Goal: Contribute content: Contribute content

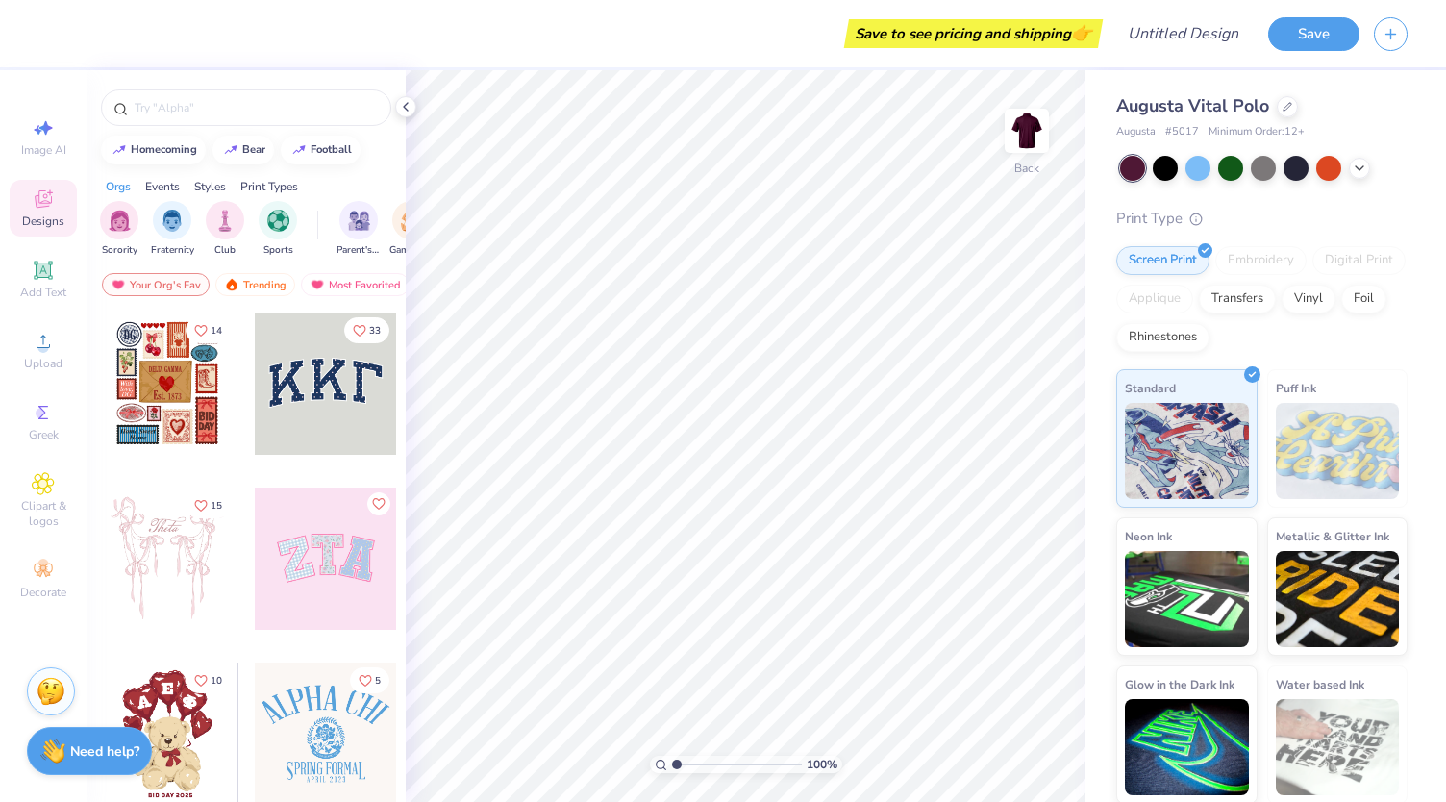
click at [121, 181] on div "Orgs" at bounding box center [118, 186] width 25 height 17
click at [217, 224] on img "filter for Club" at bounding box center [224, 219] width 21 height 22
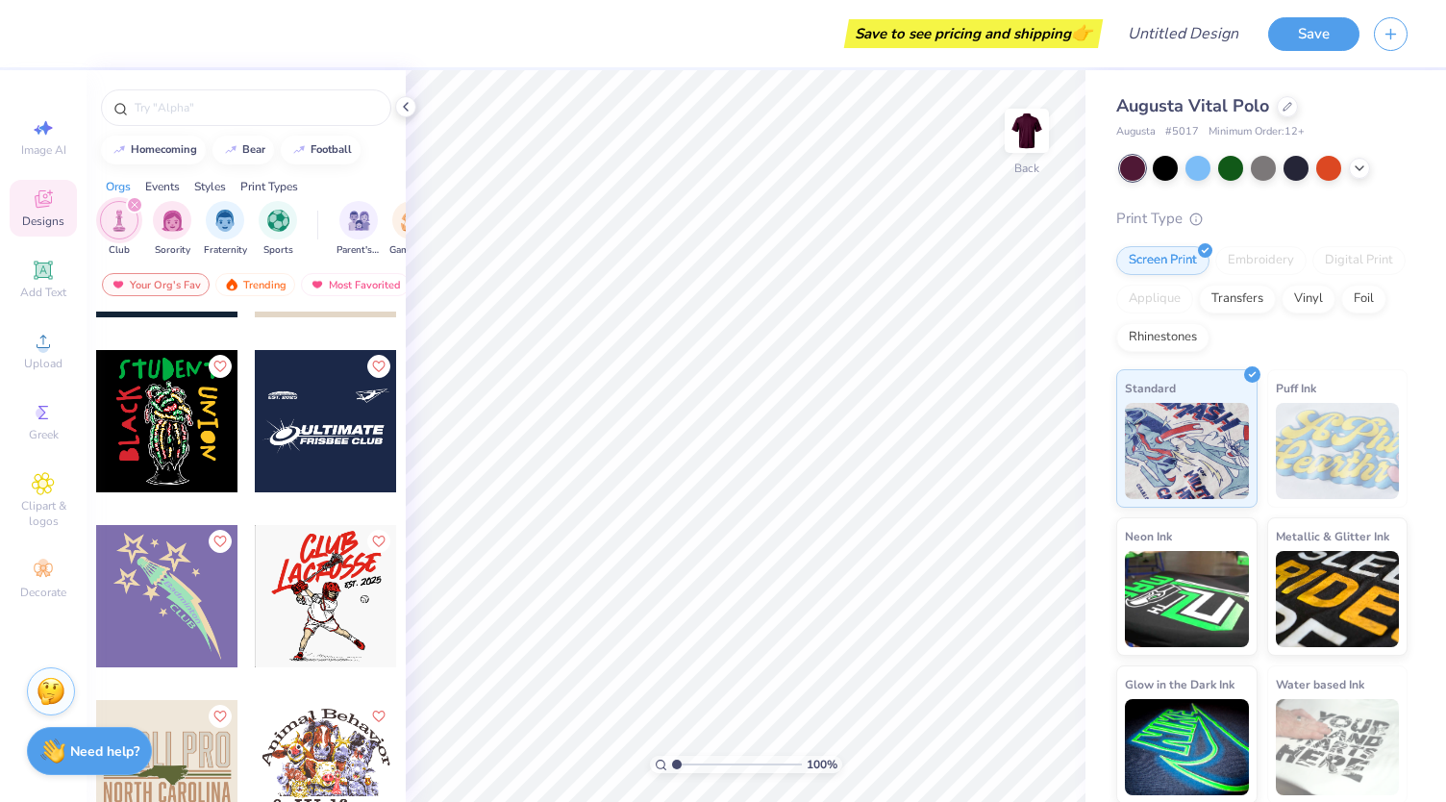
scroll to position [2938, 0]
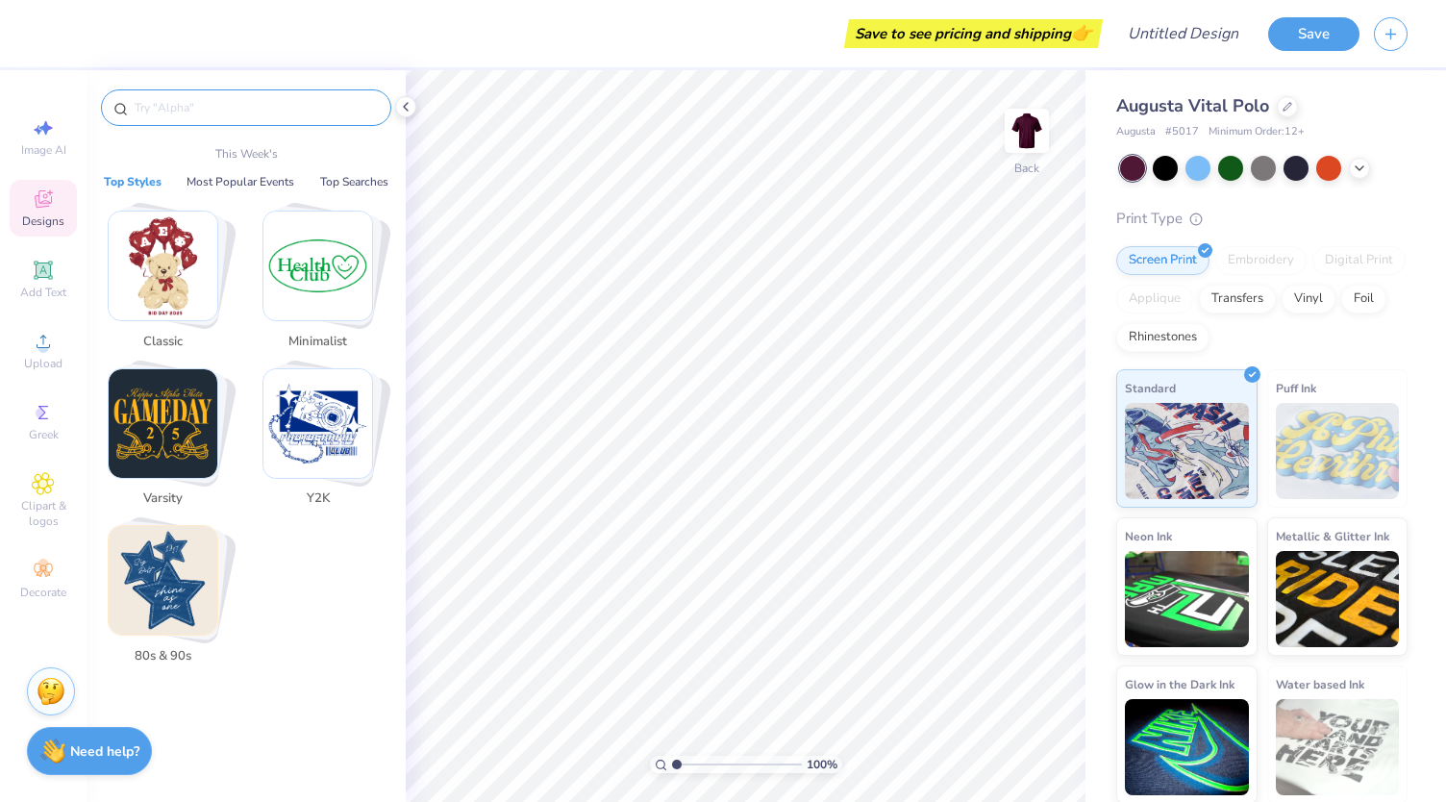
click at [215, 107] on input "text" at bounding box center [256, 107] width 246 height 19
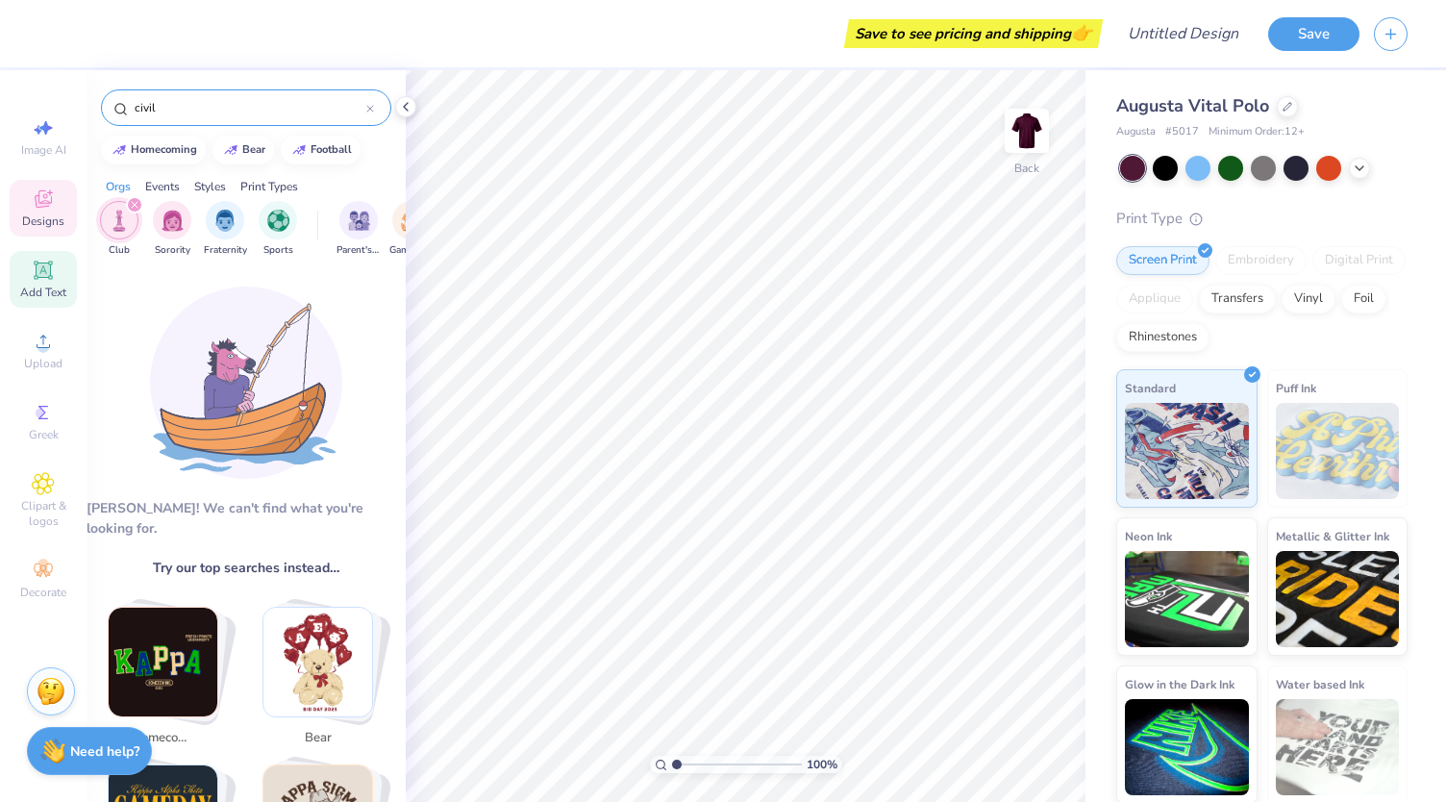
type input "civil"
click at [35, 266] on icon at bounding box center [43, 270] width 23 height 23
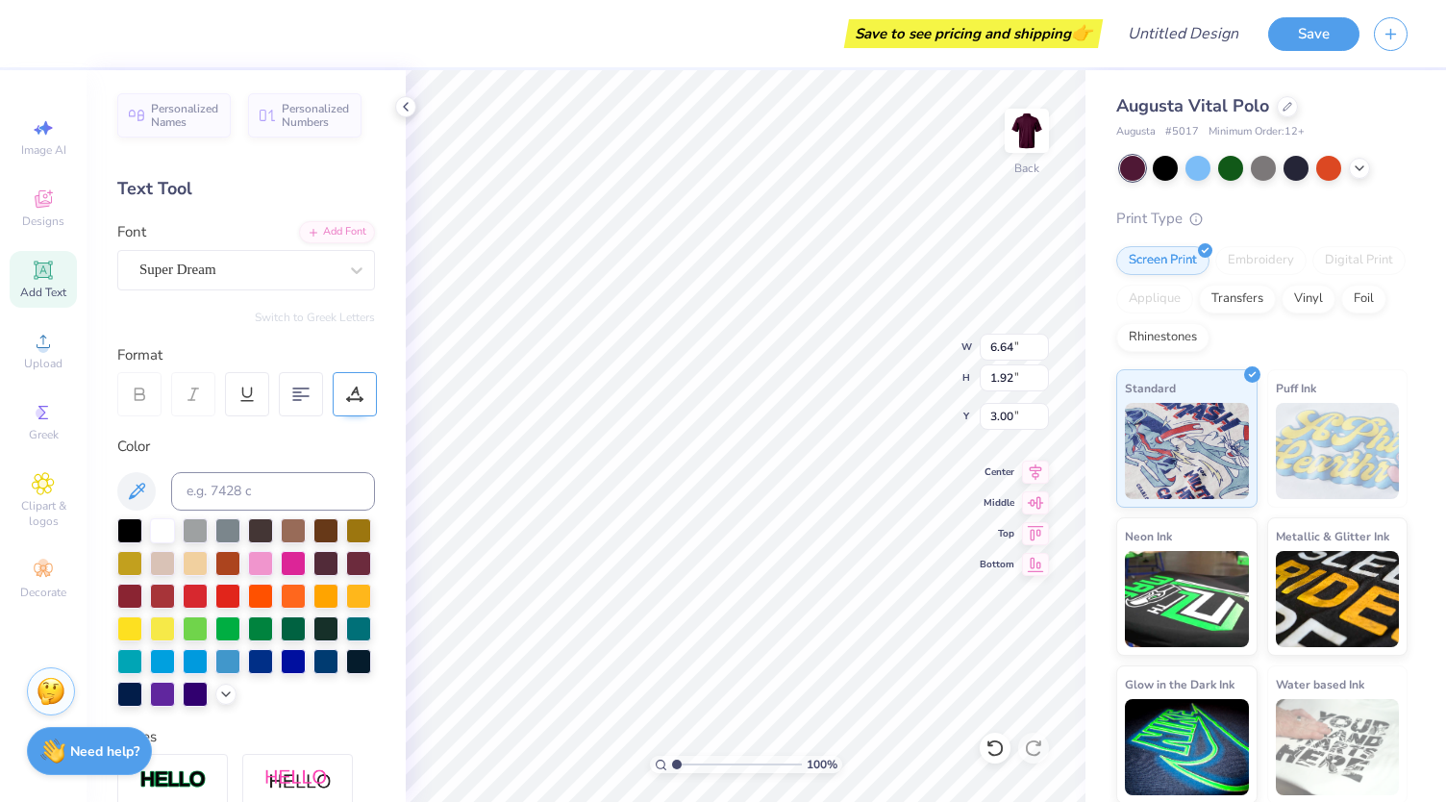
type input "3.00"
click at [304, 271] on div "Super Dream" at bounding box center [238, 270] width 202 height 30
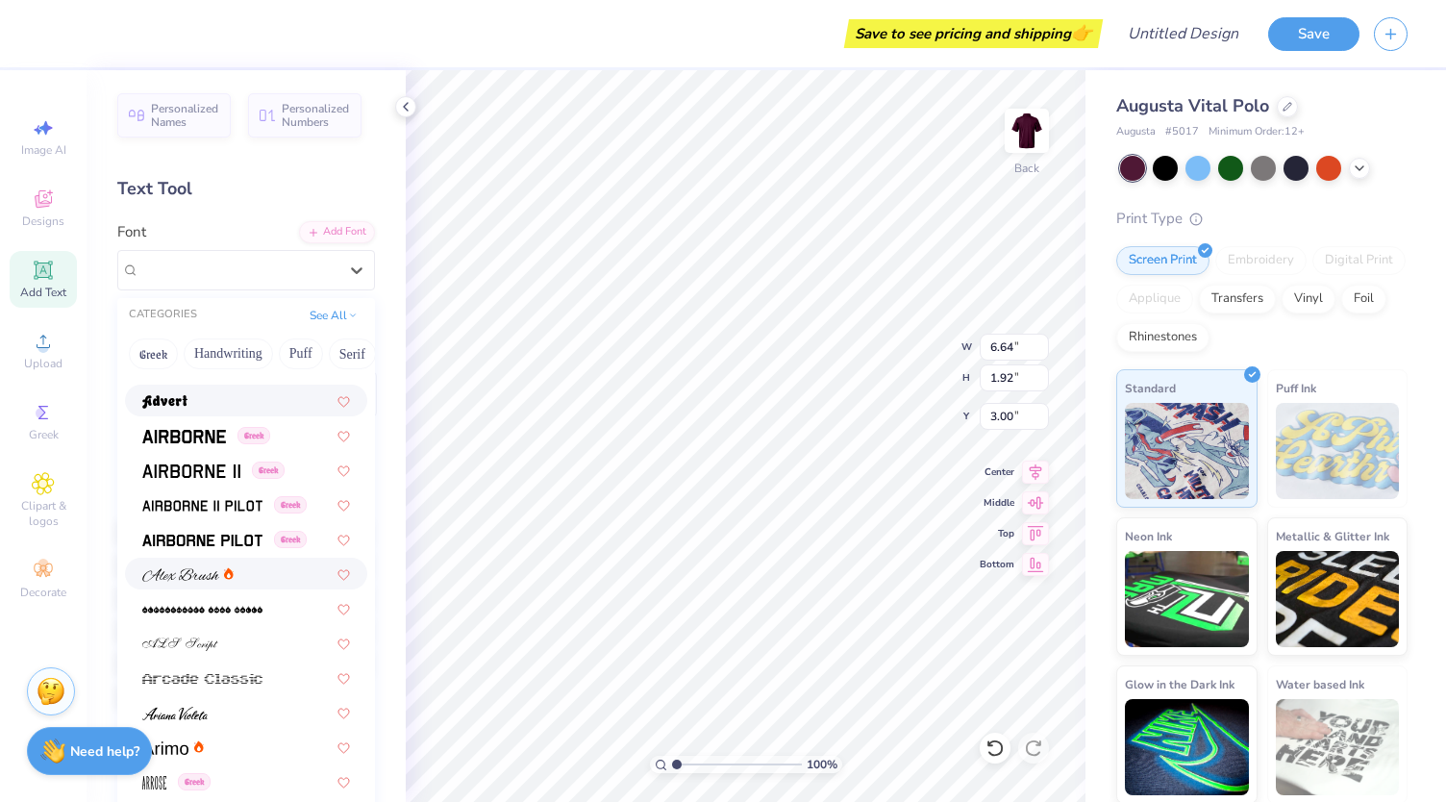
scroll to position [309, 0]
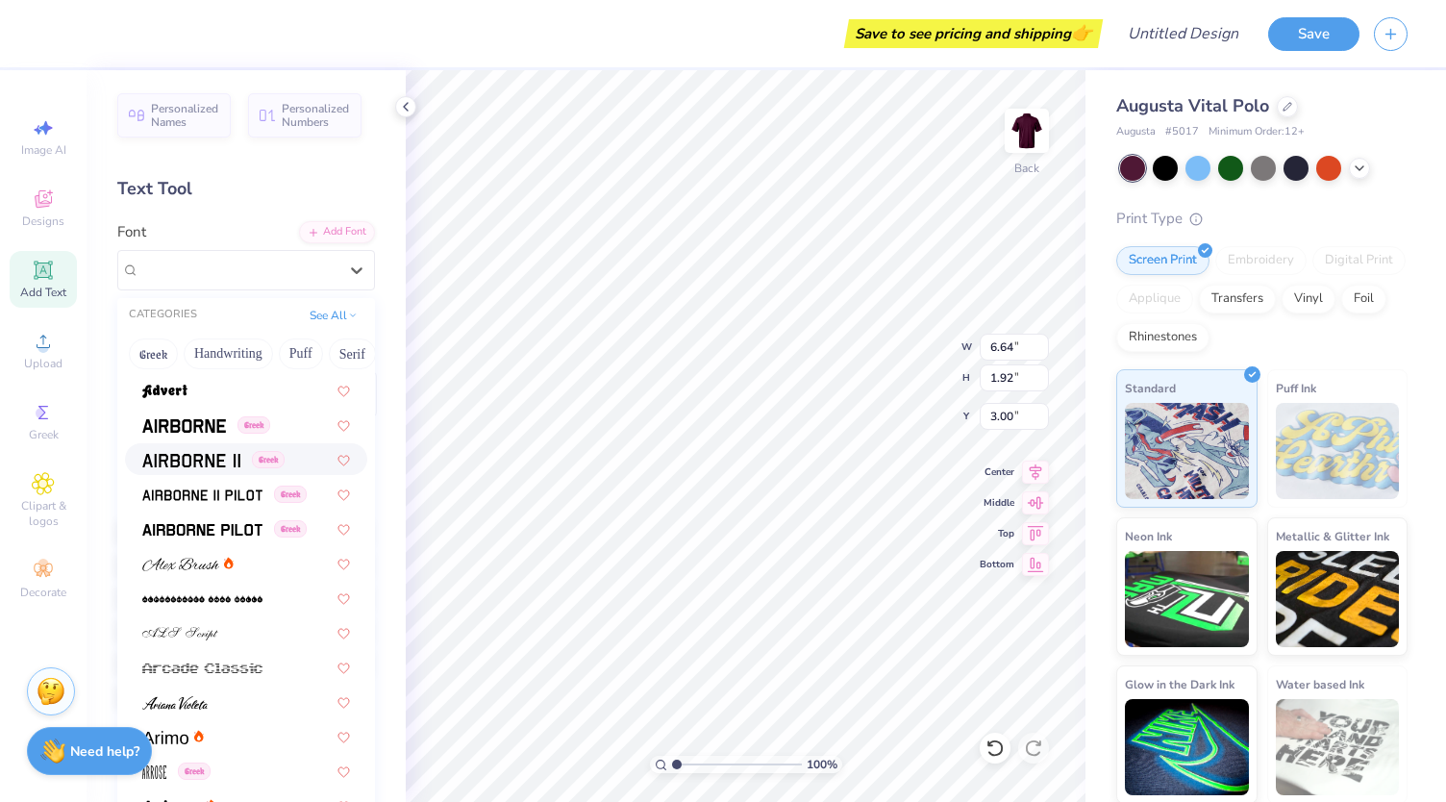
click at [225, 465] on img at bounding box center [191, 460] width 98 height 13
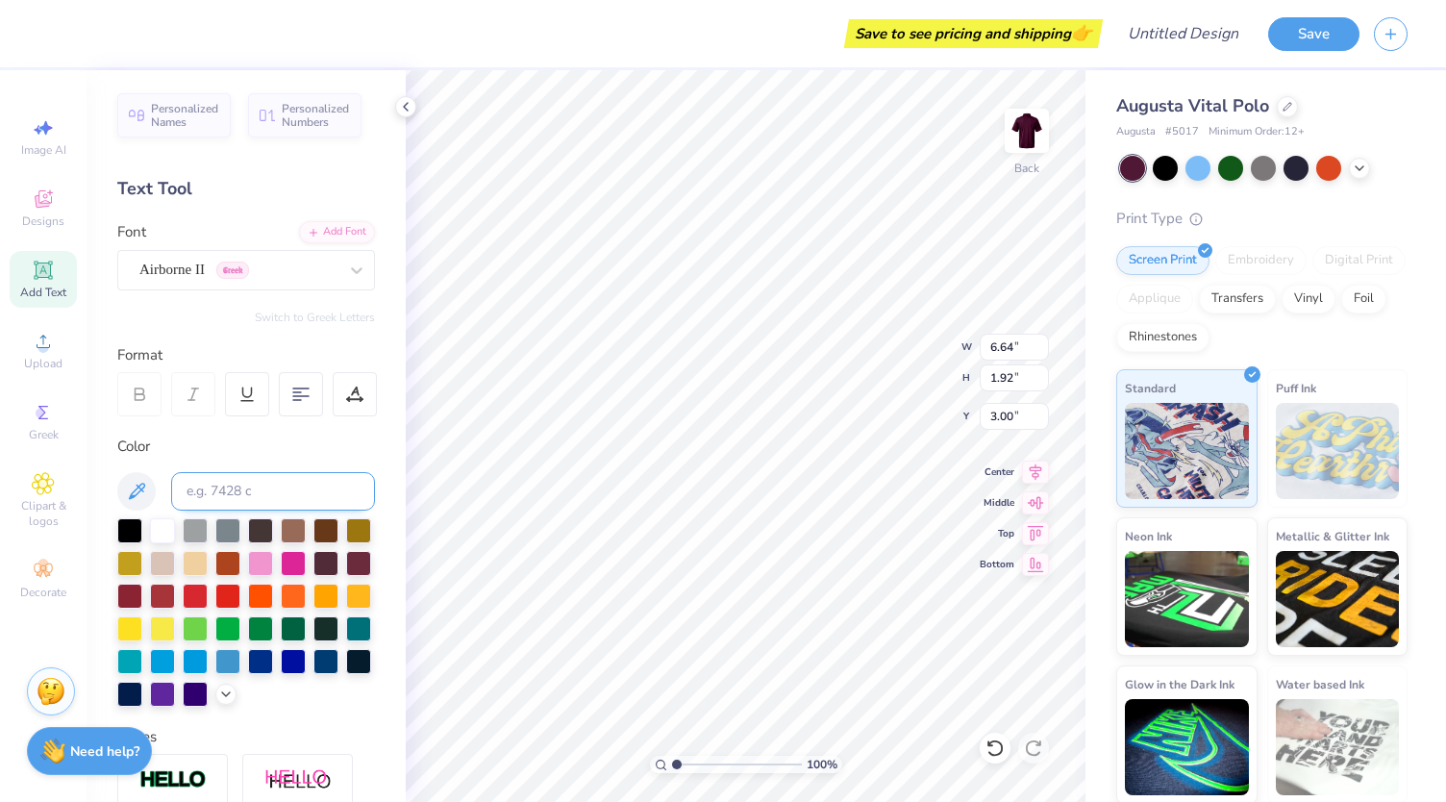
type input "6.22"
type input "2.01"
type input "2.96"
click at [221, 482] on input at bounding box center [273, 491] width 204 height 38
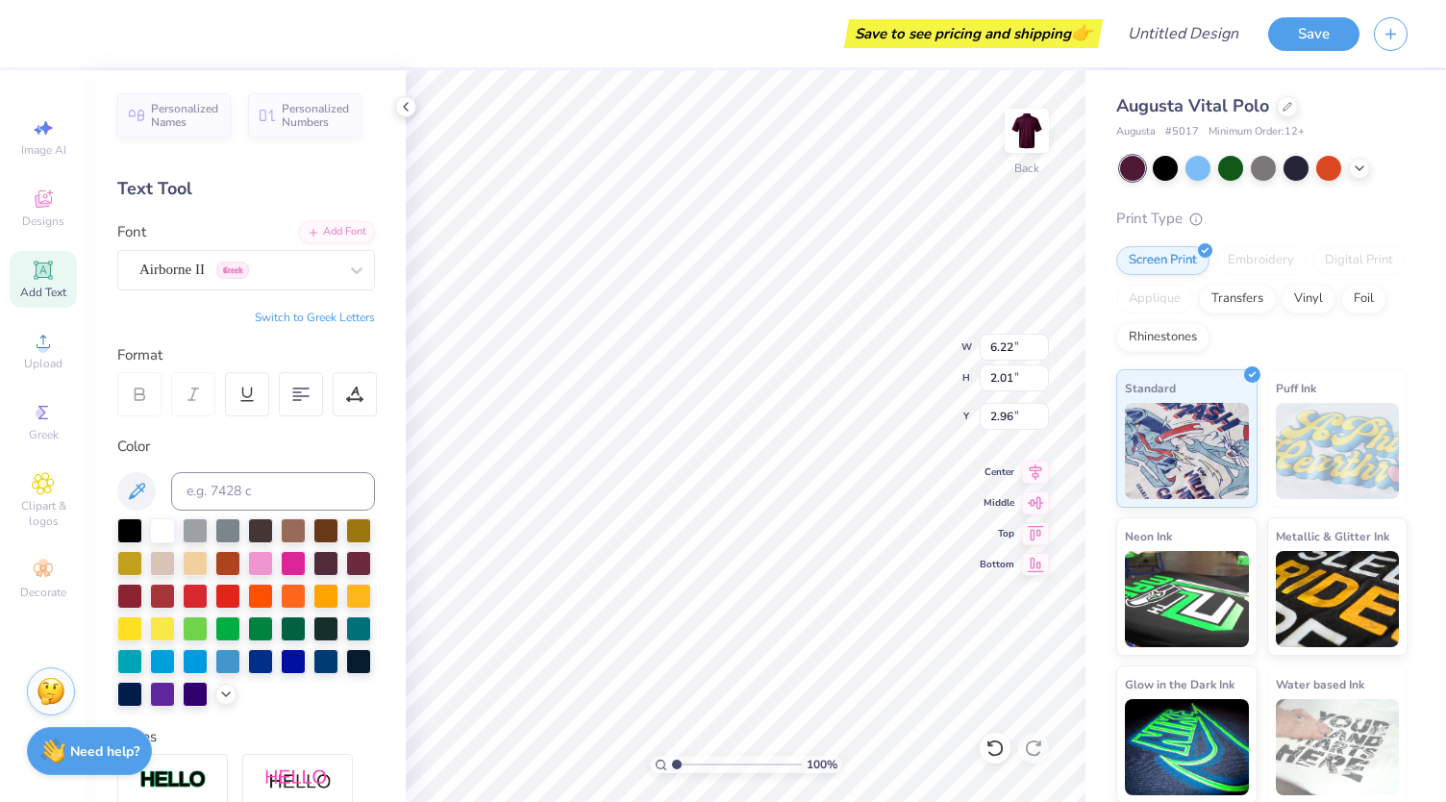
type textarea "A"
type textarea "ASCE"
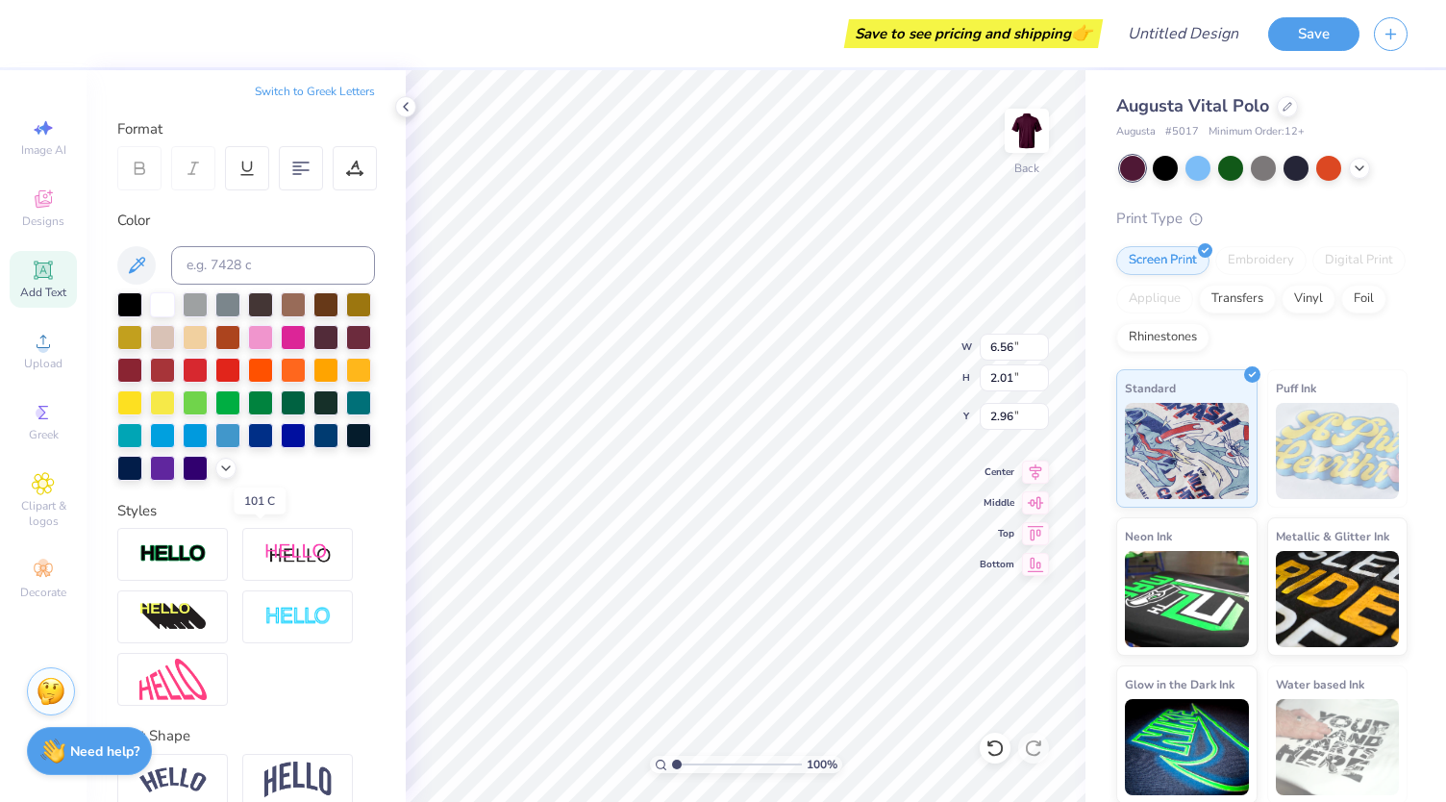
scroll to position [0, 0]
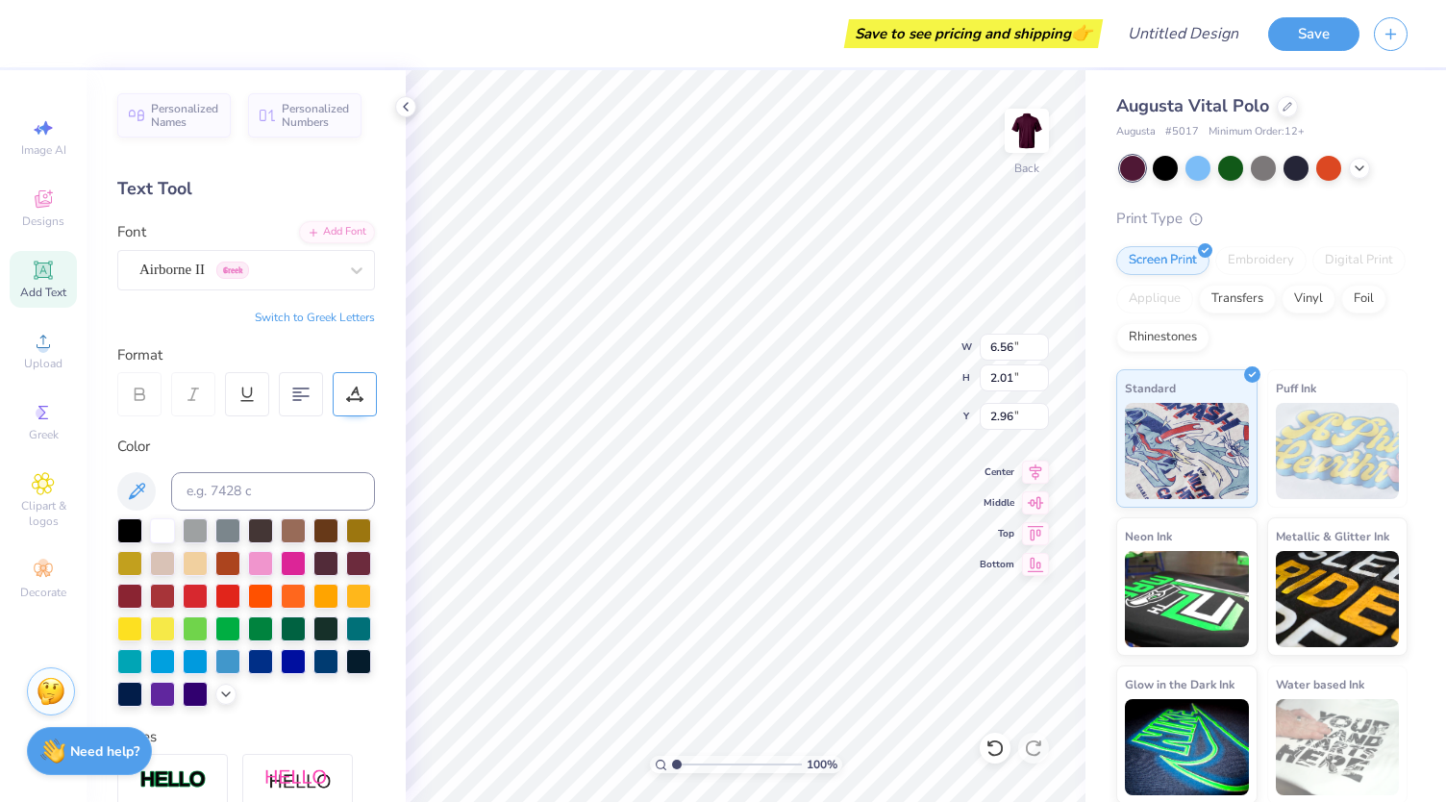
click at [361, 390] on icon at bounding box center [354, 393] width 17 height 17
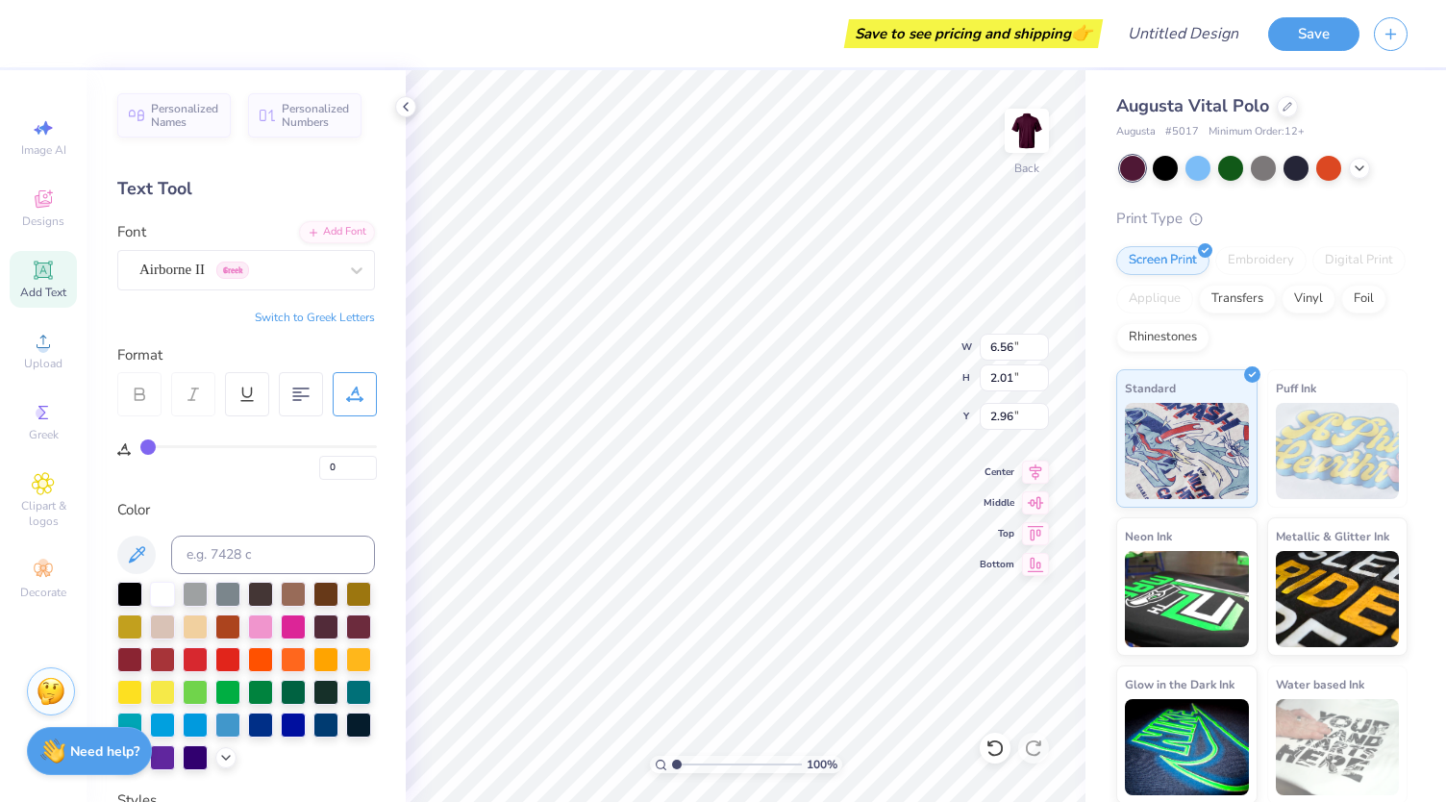
type input "1"
type input "4"
type input "6"
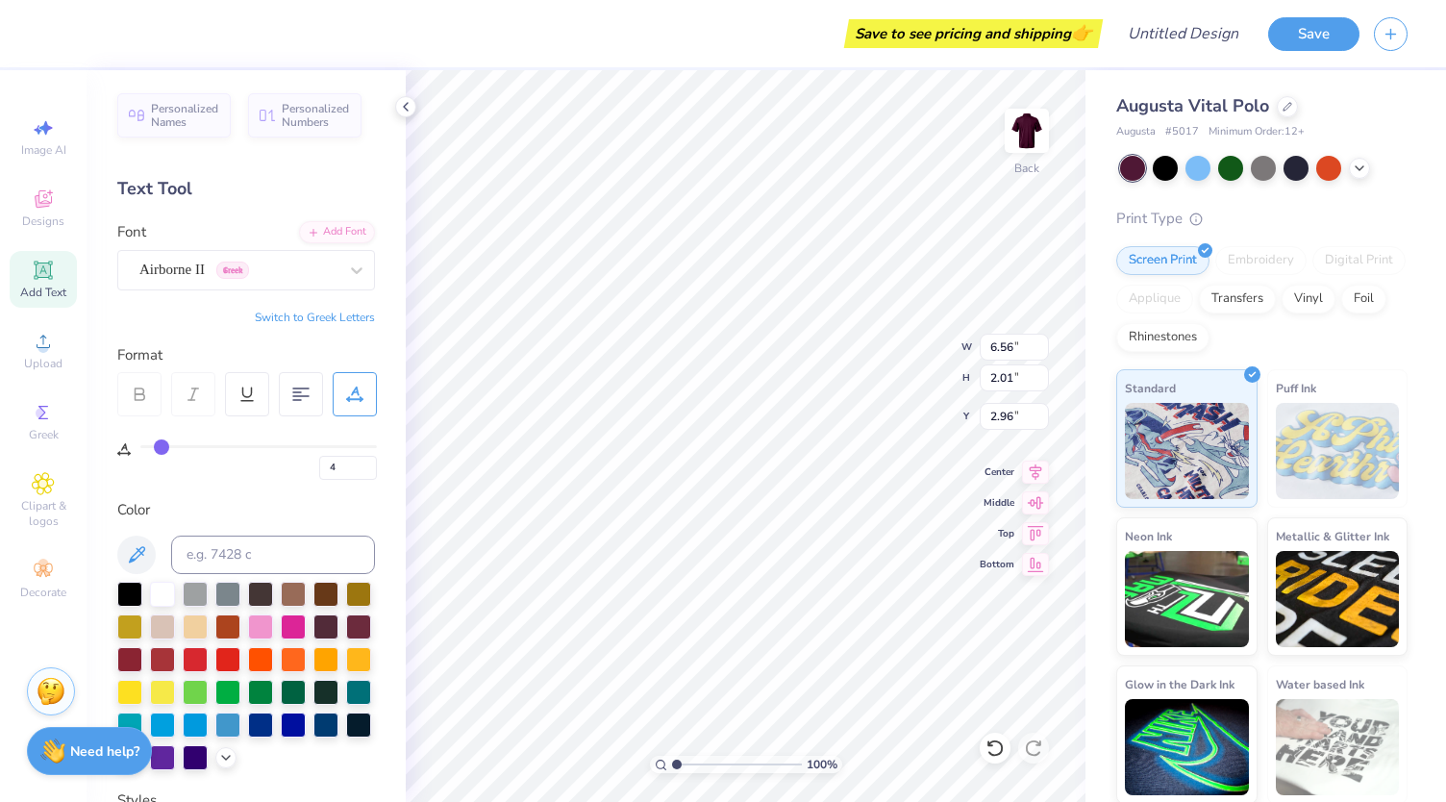
type input "6"
type input "8"
type input "10"
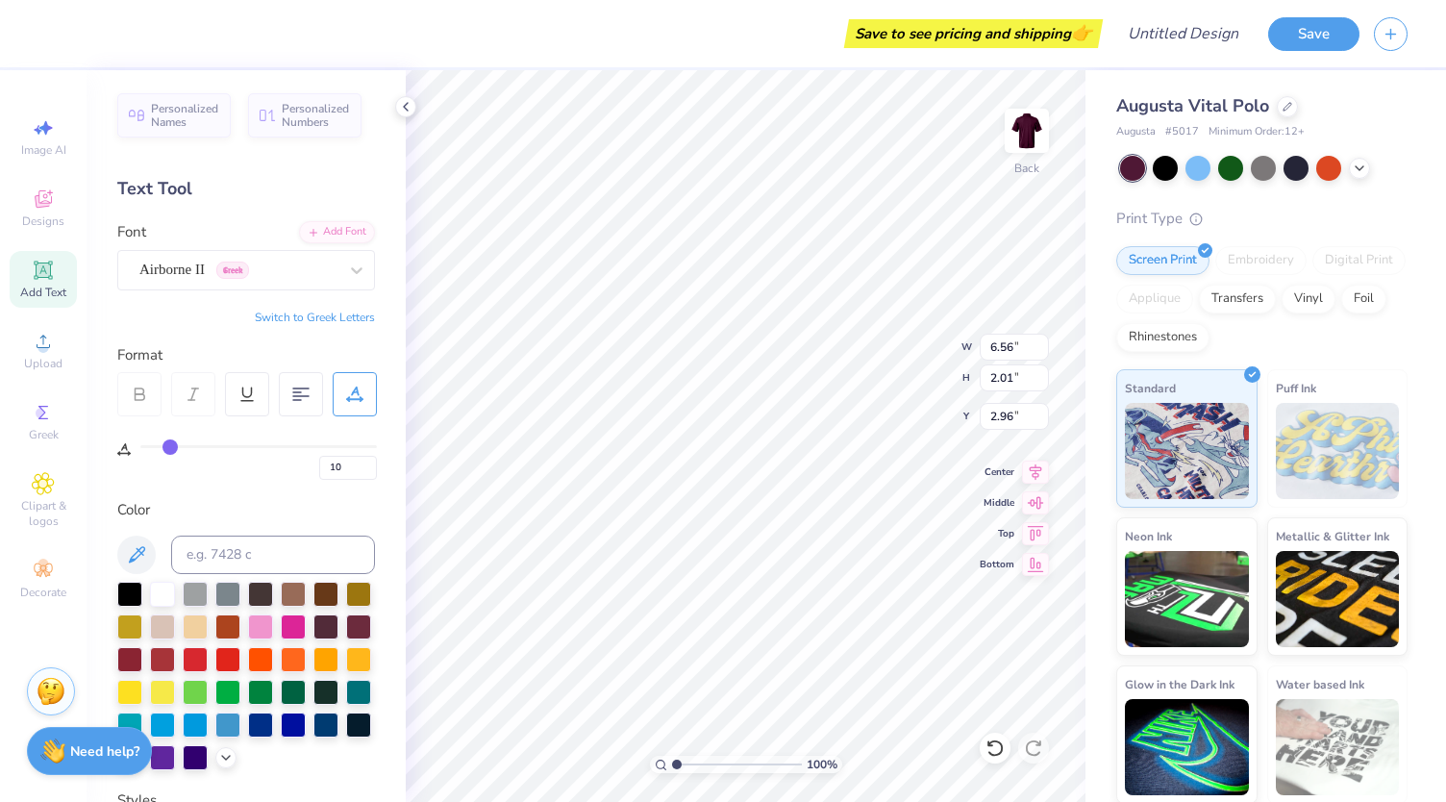
type input "14"
type input "17"
type input "20"
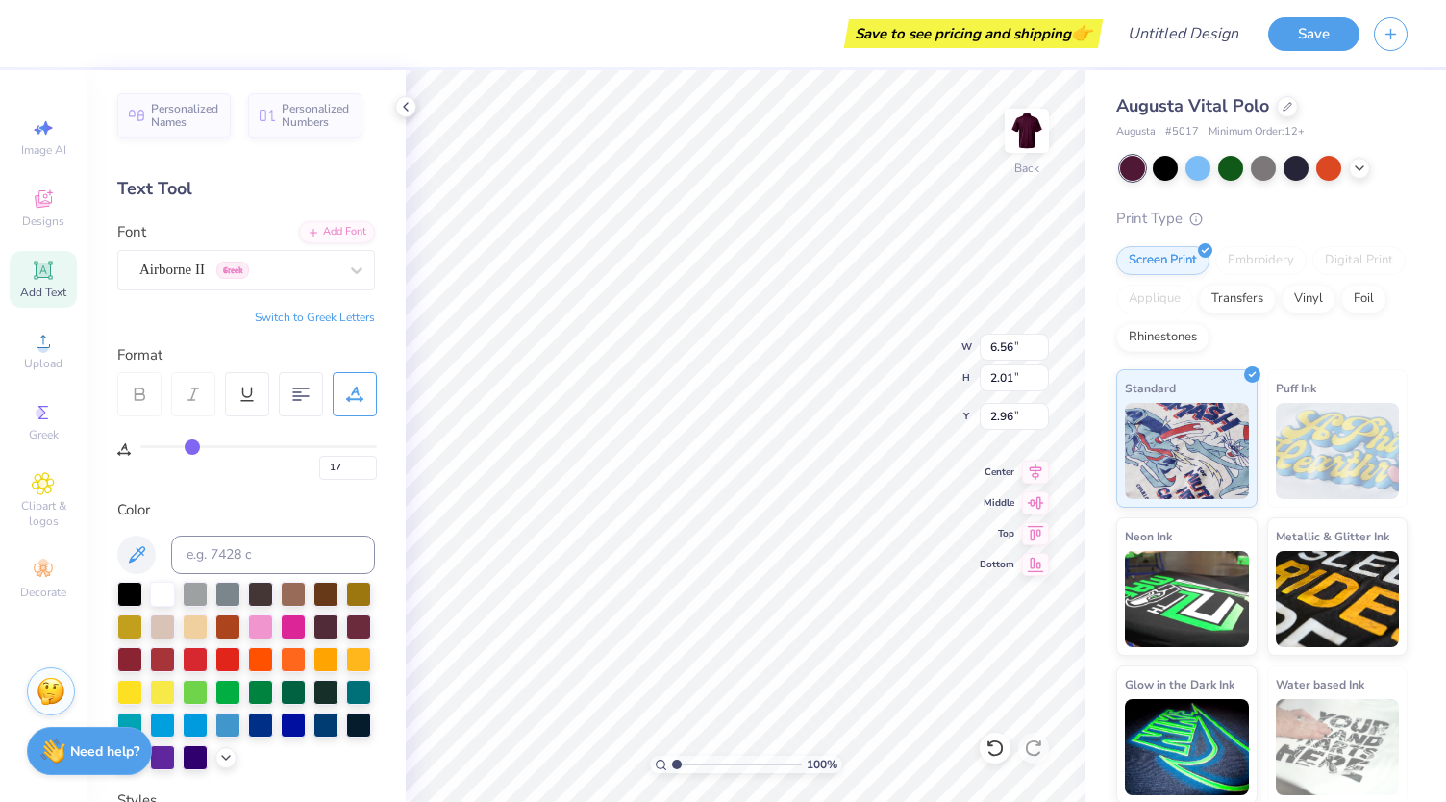
type input "20"
type input "23"
type input "25"
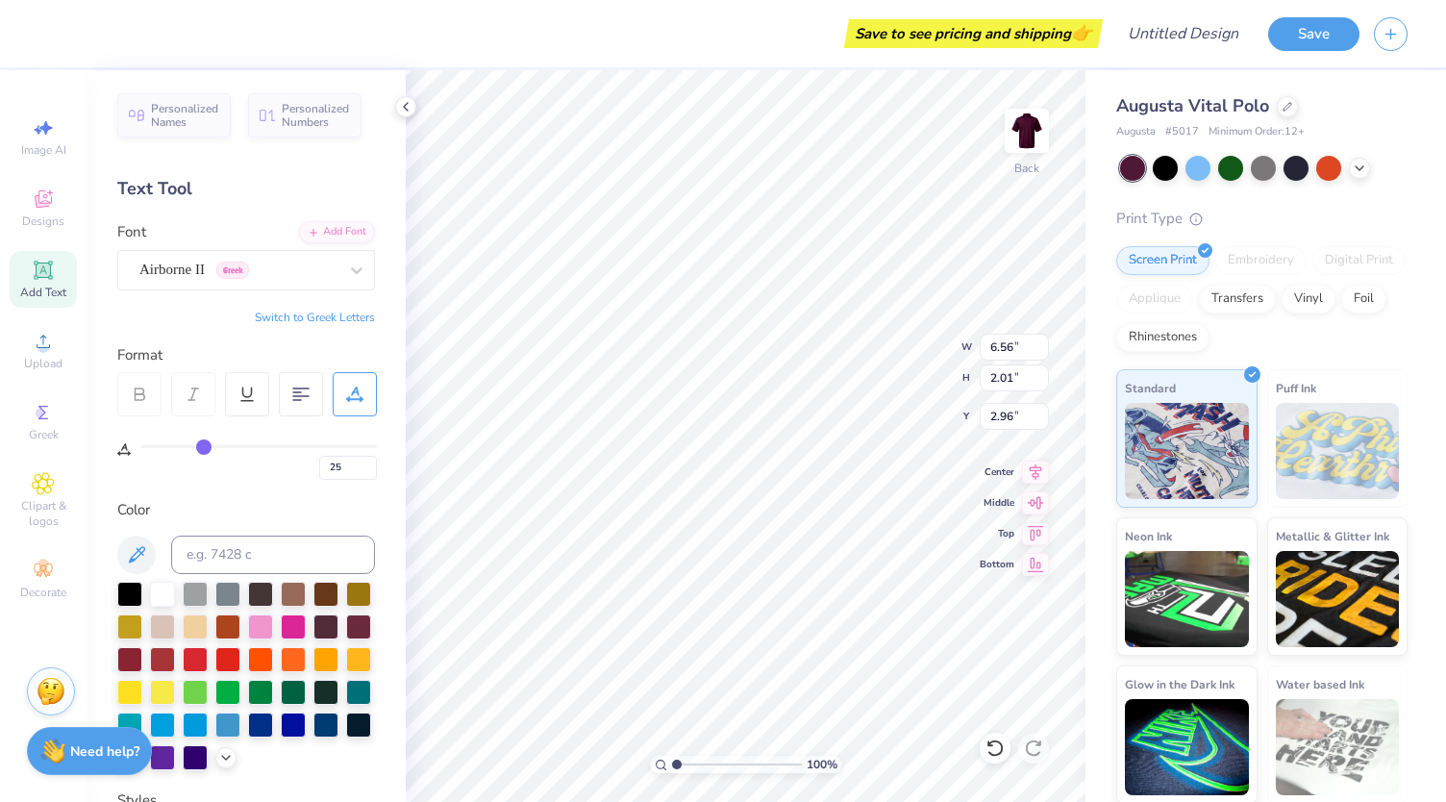
type input "26"
type input "27"
type input "29"
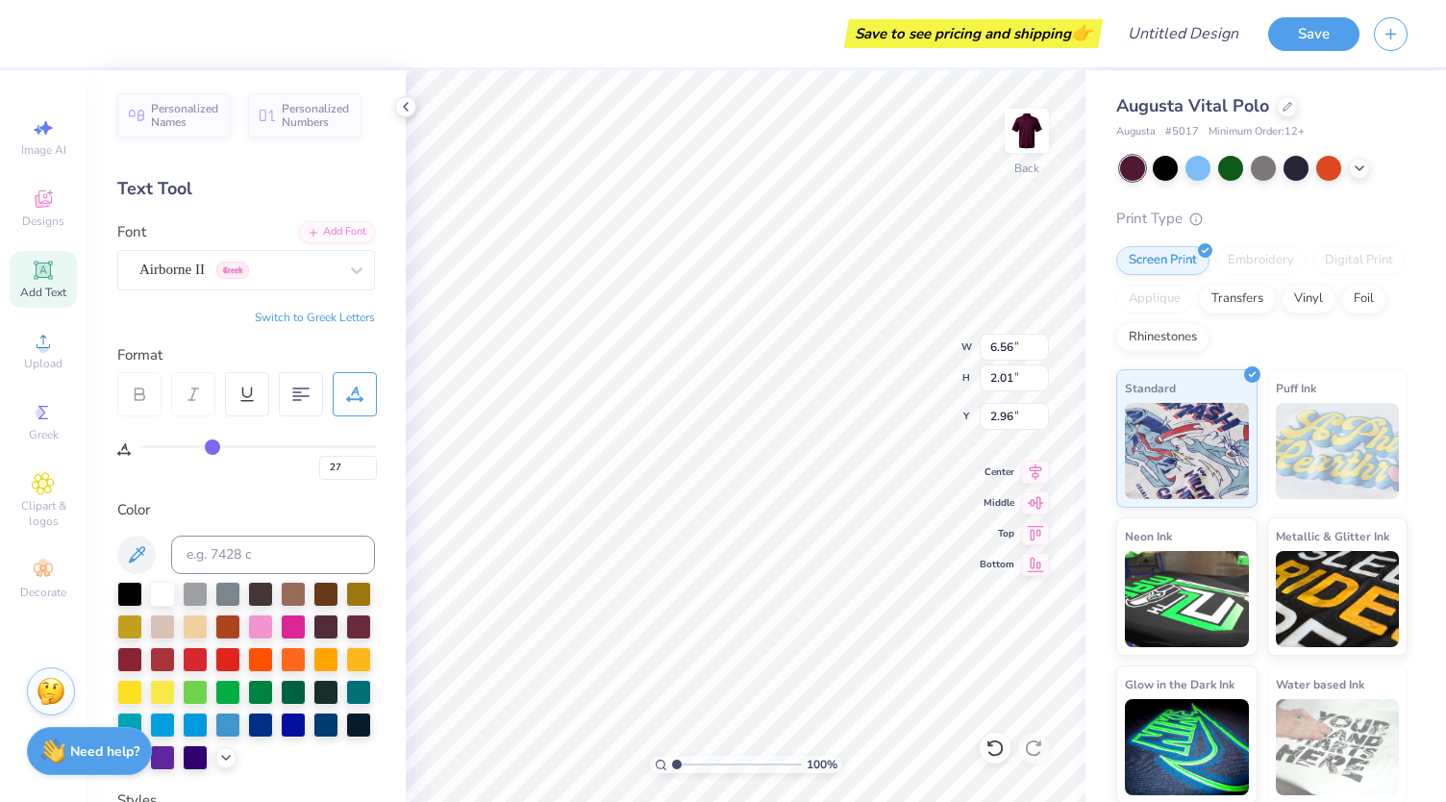
type input "29"
type input "31"
type input "33"
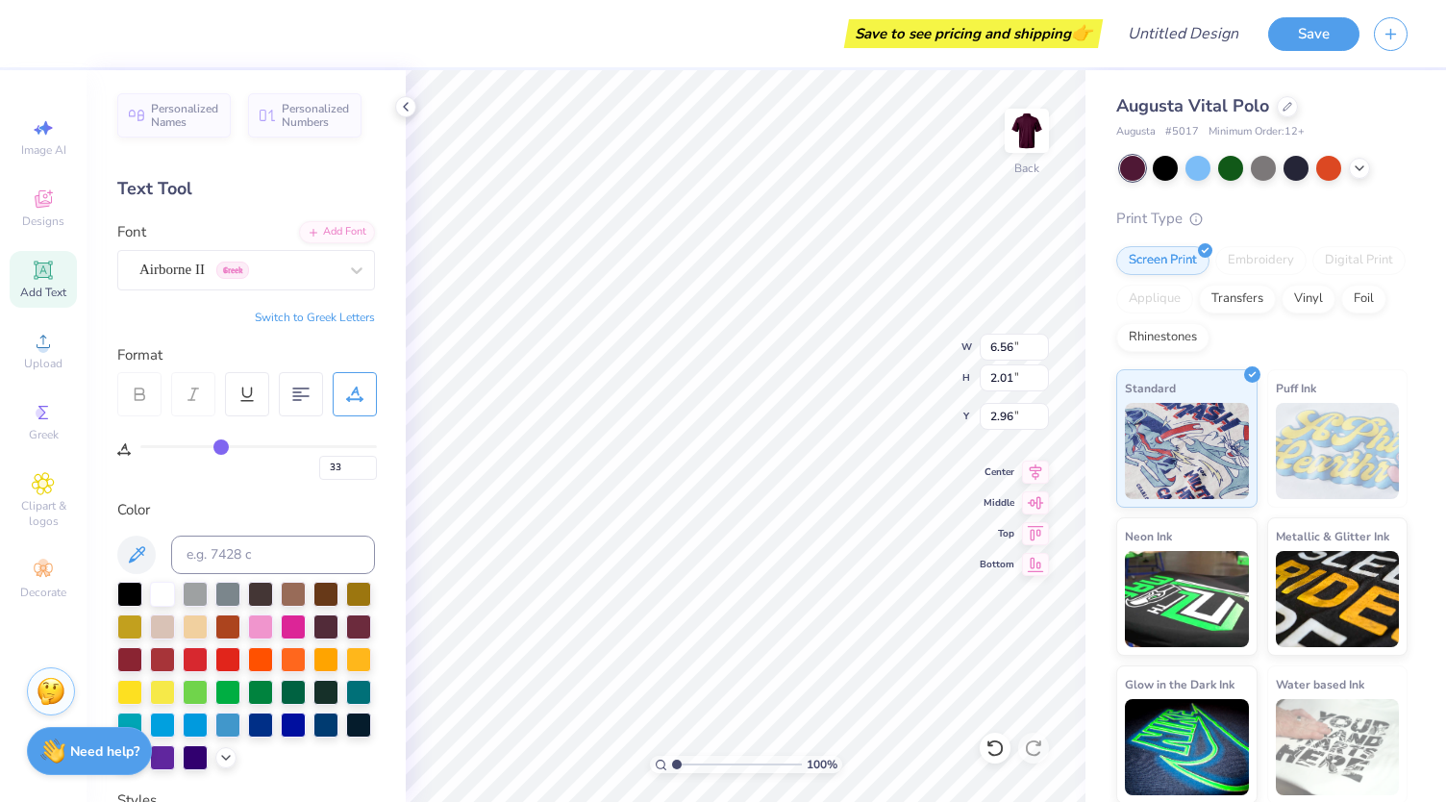
type input "38"
type input "39"
type input "40"
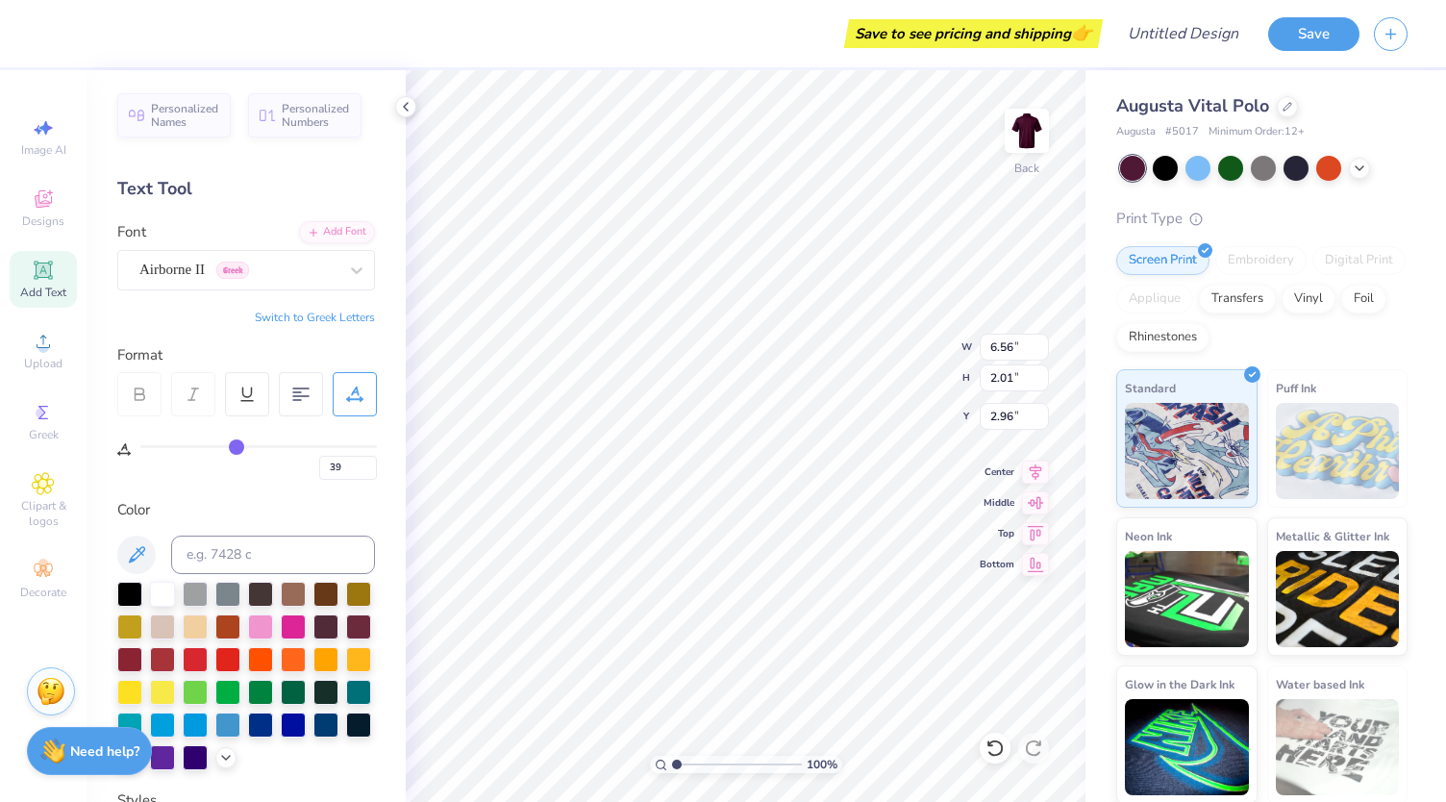
type input "40"
type input "41"
type input "42"
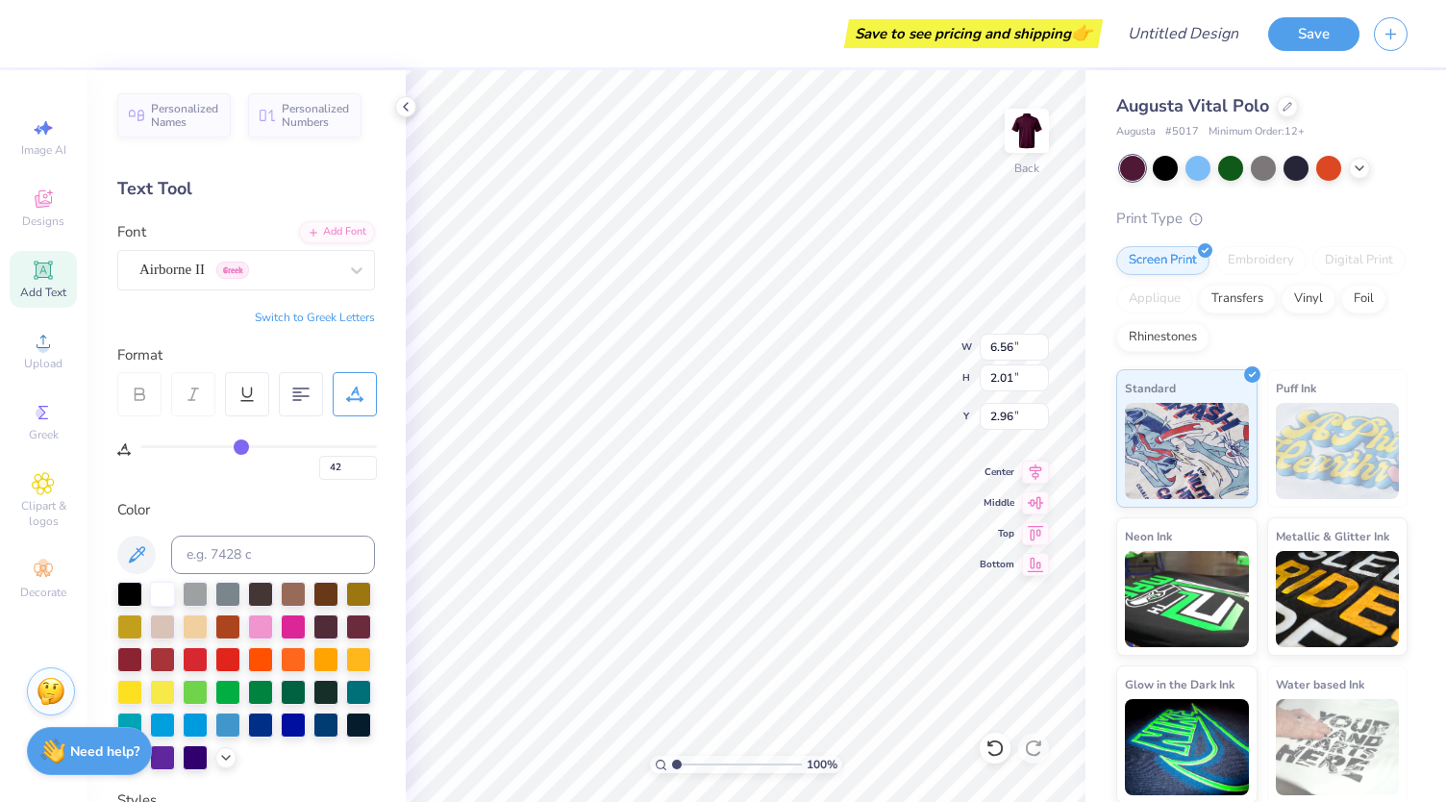
type input "43"
type input "45"
type input "46"
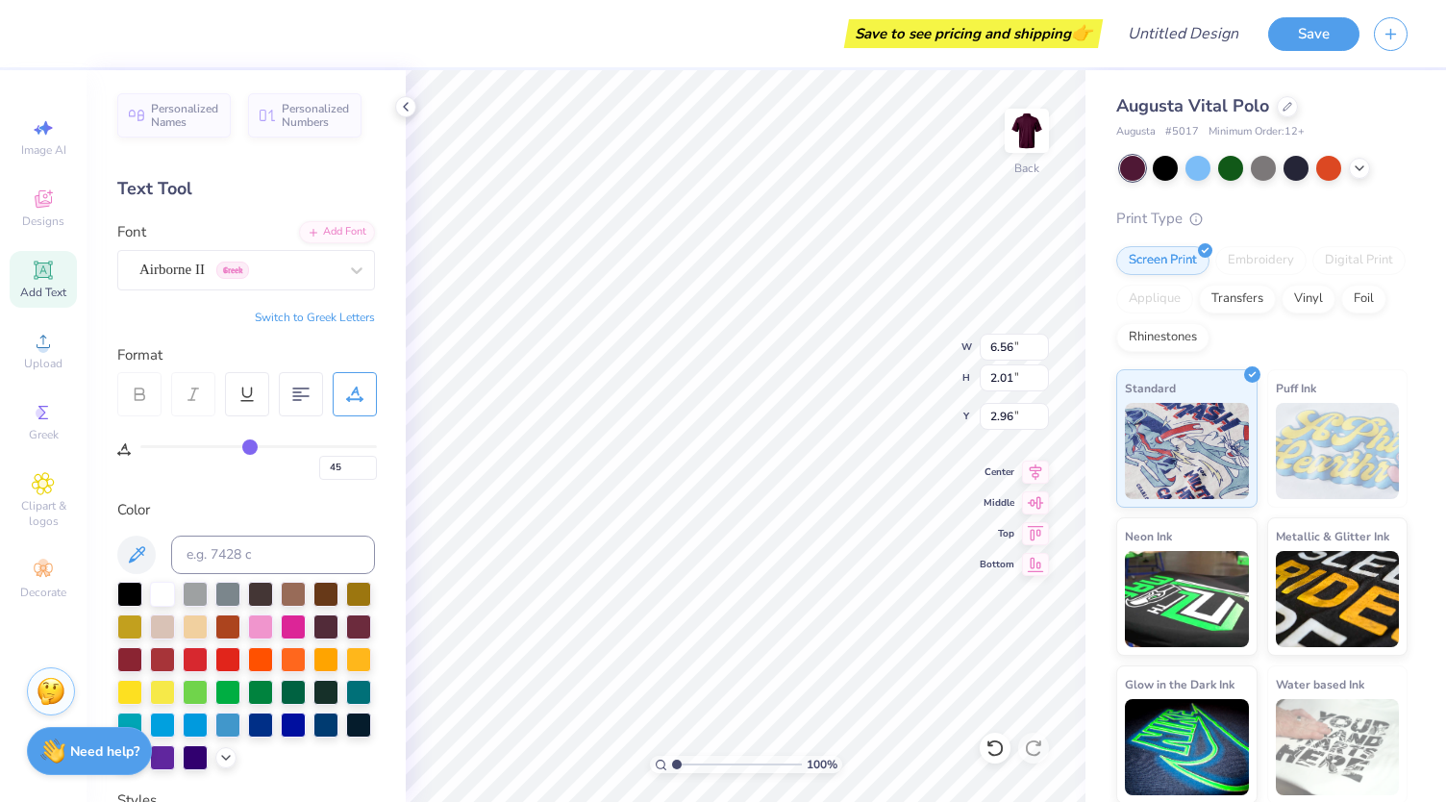
type input "46"
type input "47"
drag, startPoint x: 149, startPoint y: 447, endPoint x: 252, endPoint y: 468, distance: 105.0
type input "47"
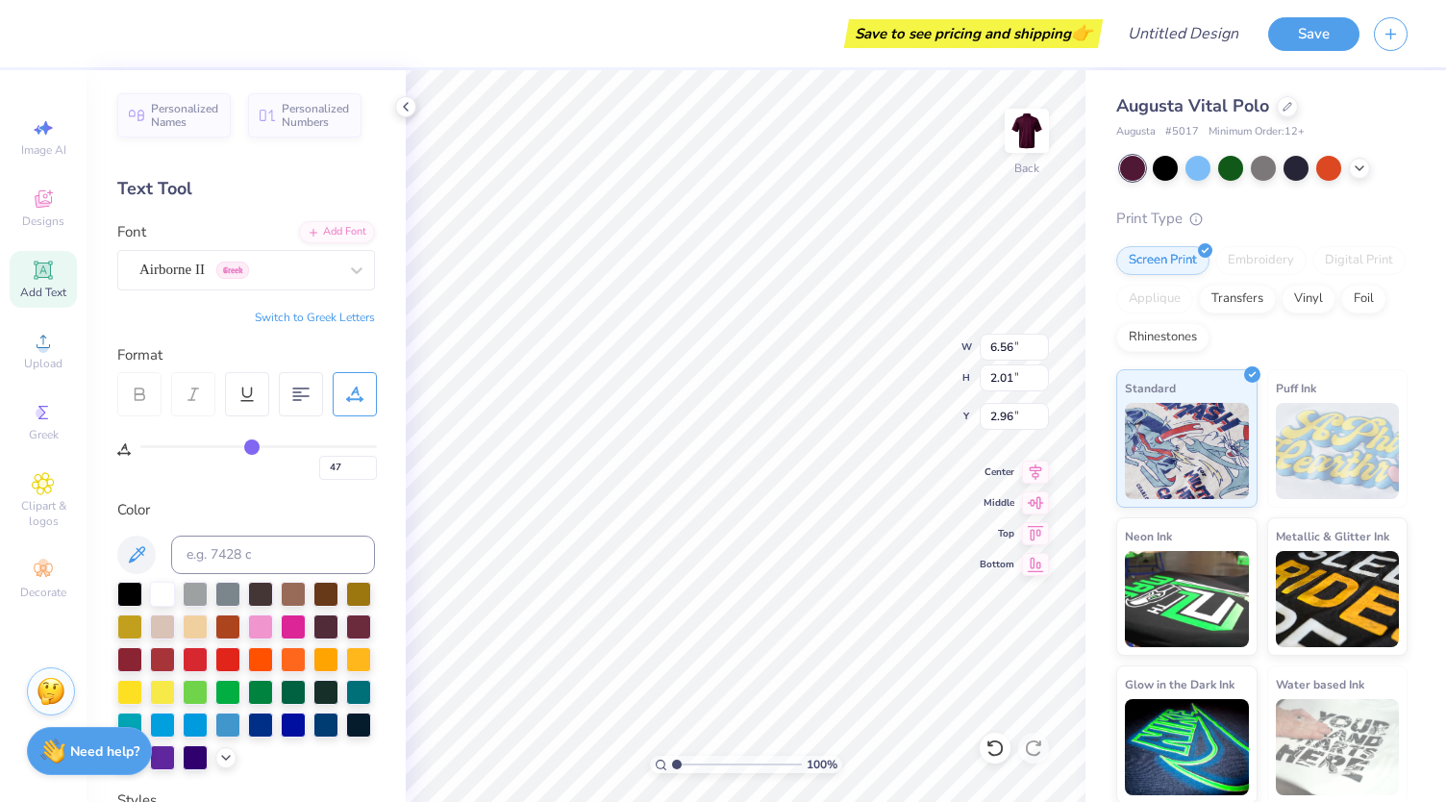
click at [252, 448] on input "range" at bounding box center [258, 446] width 236 height 3
type input "7.11"
type input "1.37"
type input "3.28"
type input "43"
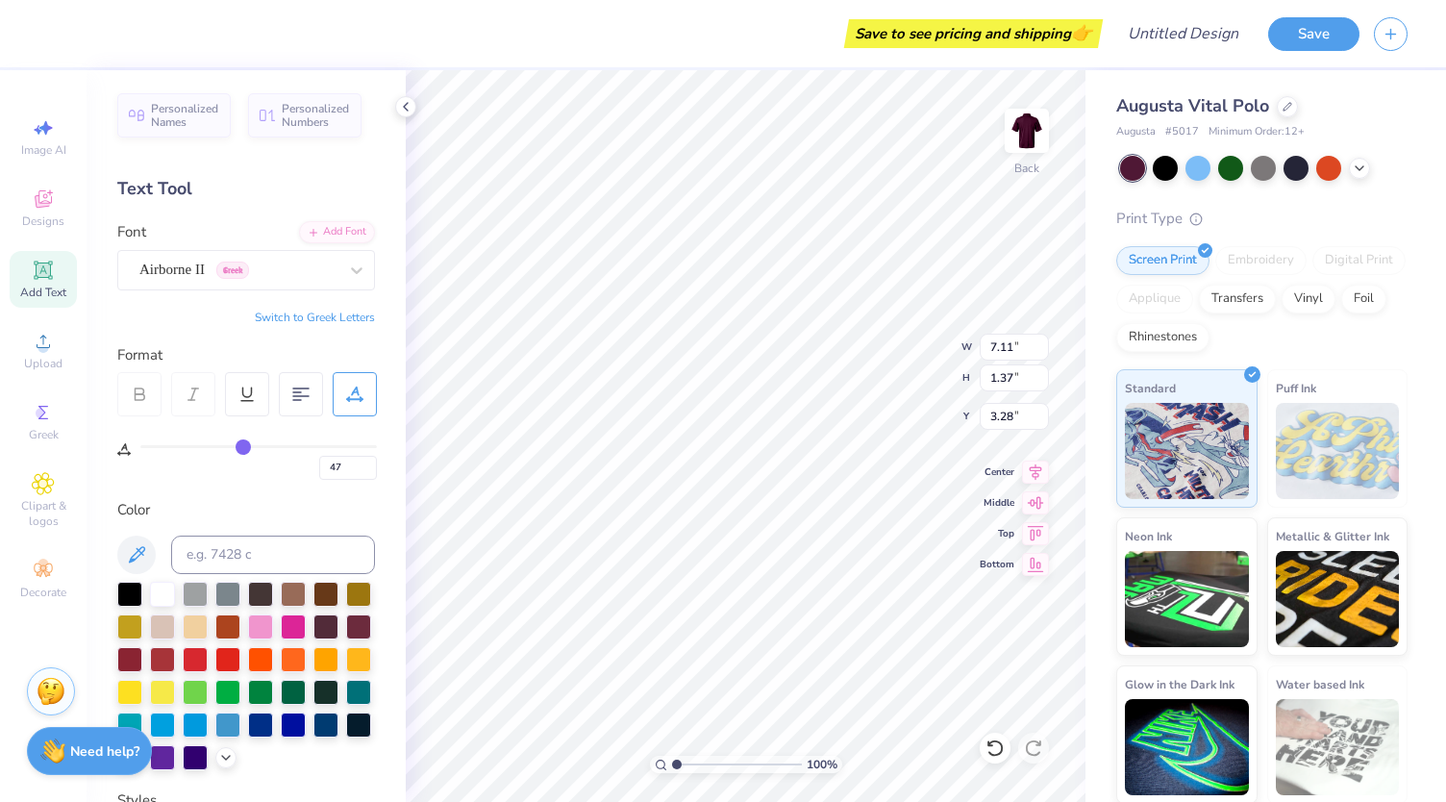
type input "43"
type input "38"
type input "32"
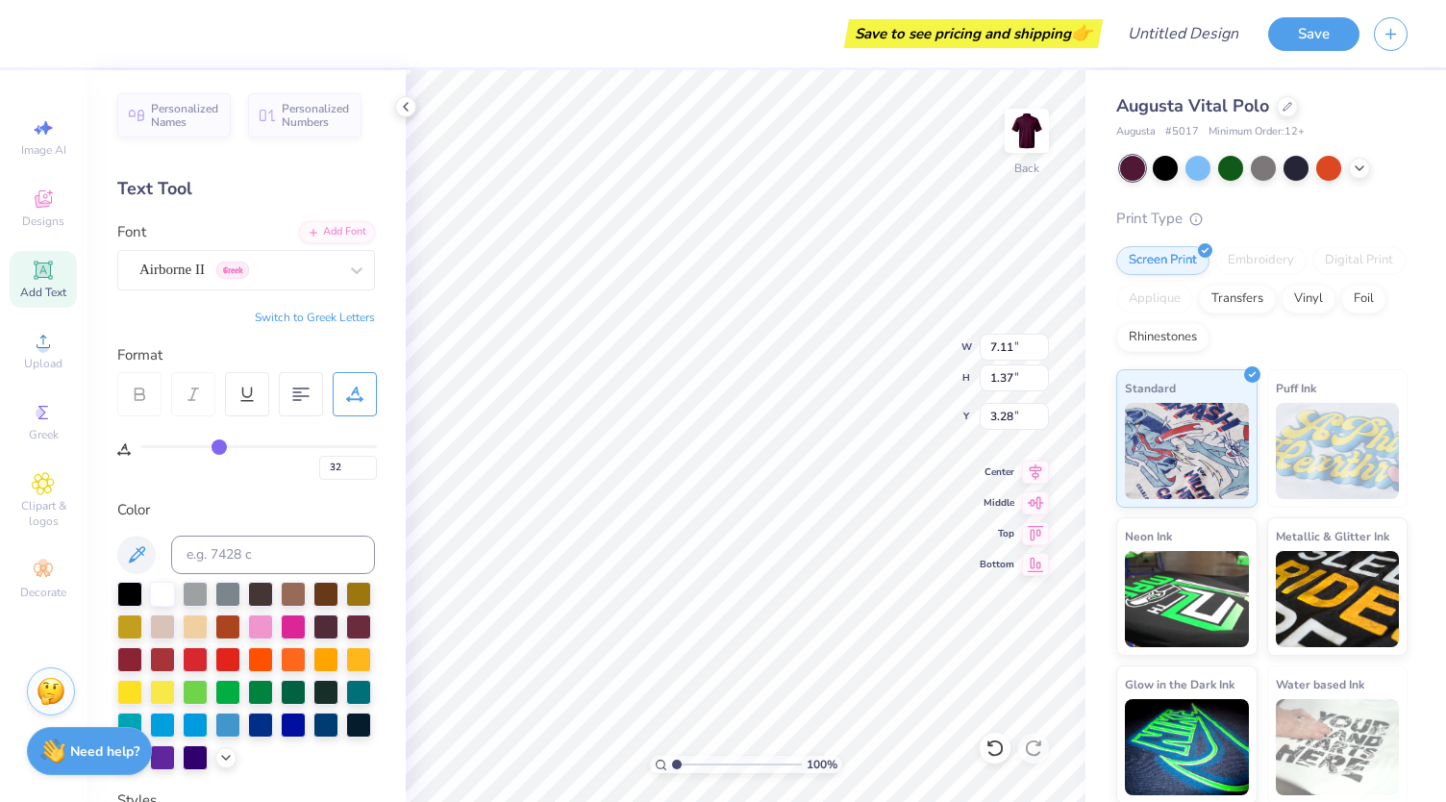
type input "21"
type input "15"
type input "11"
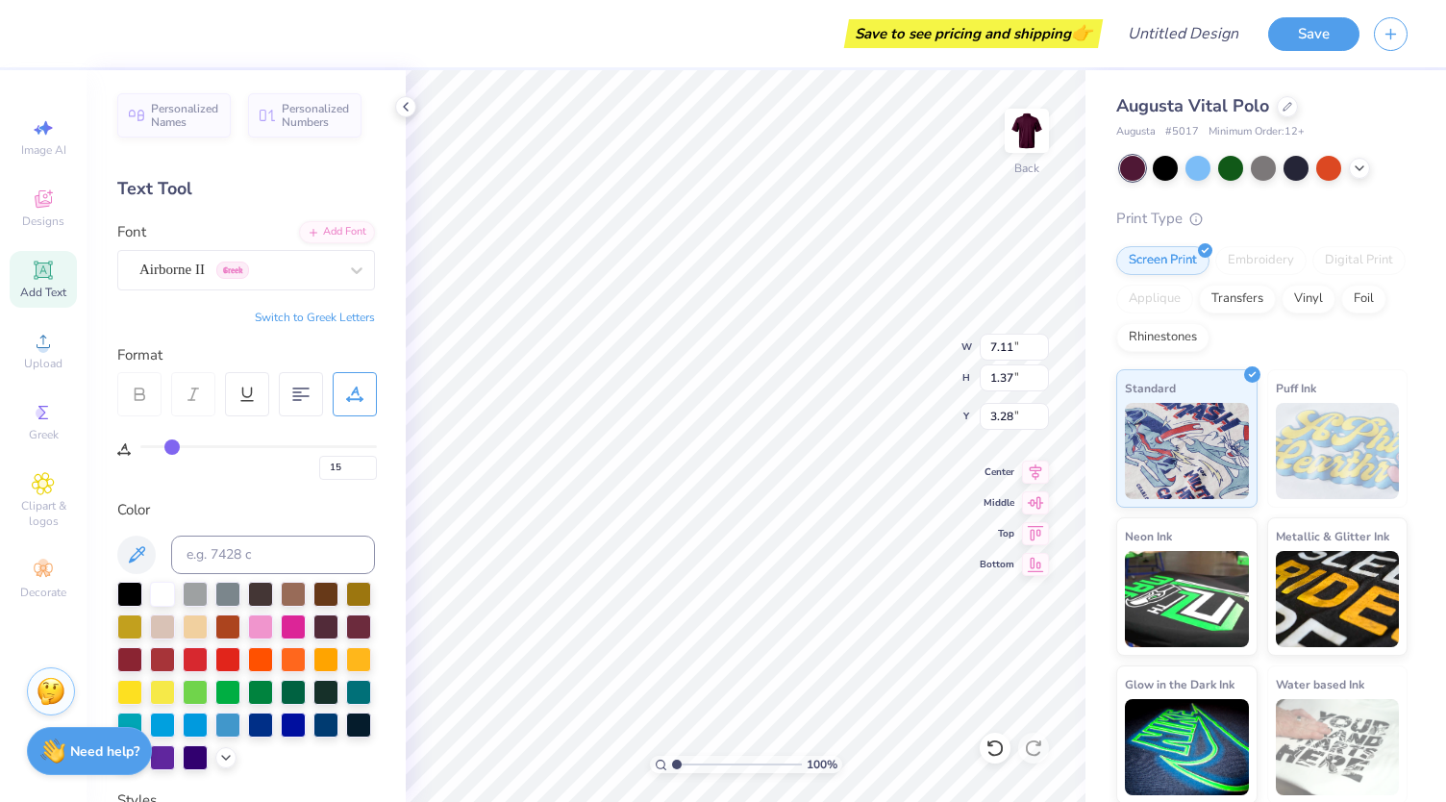
type input "11"
type input "8"
type input "3"
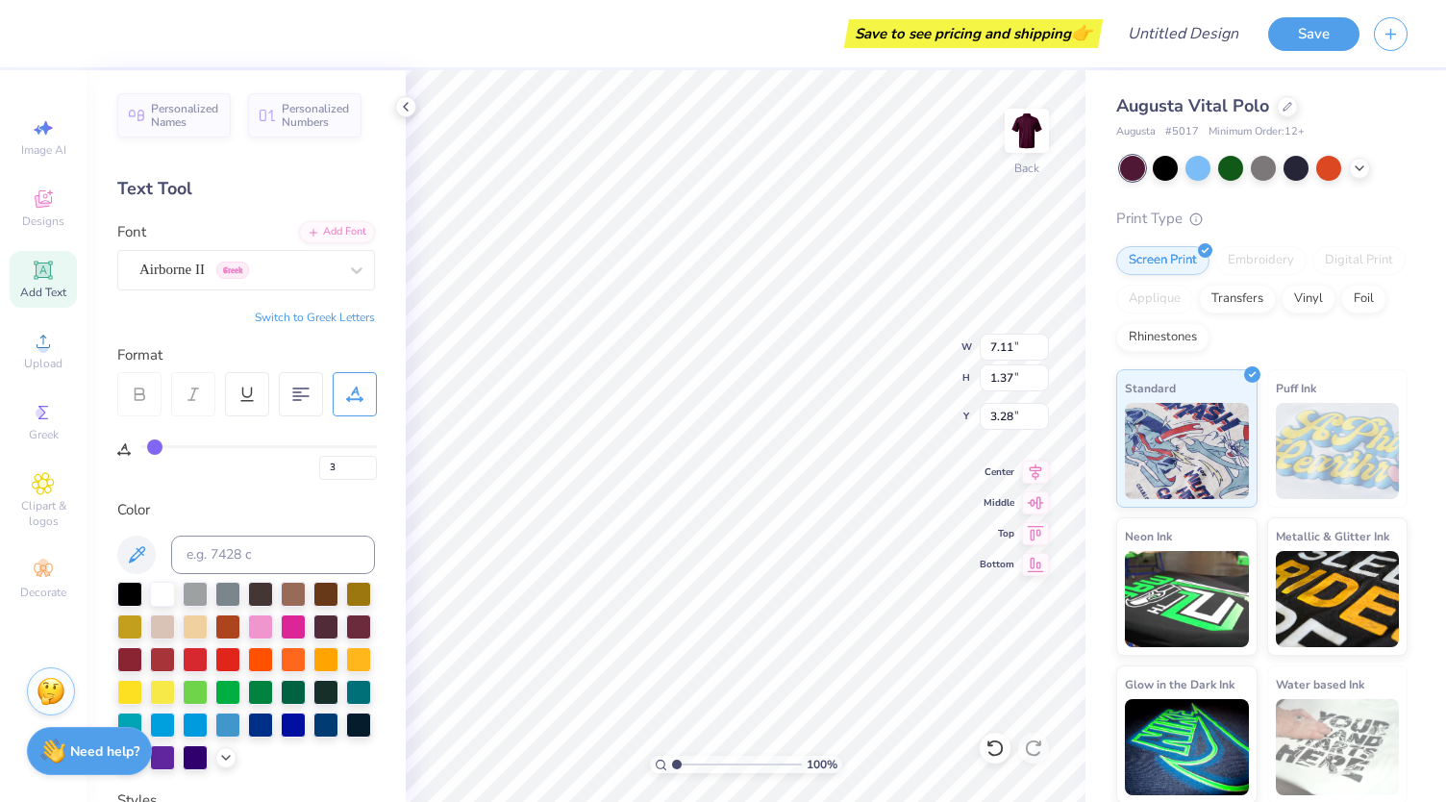
type input "1"
type input "0"
drag, startPoint x: 250, startPoint y: 442, endPoint x: 110, endPoint y: 429, distance: 141.0
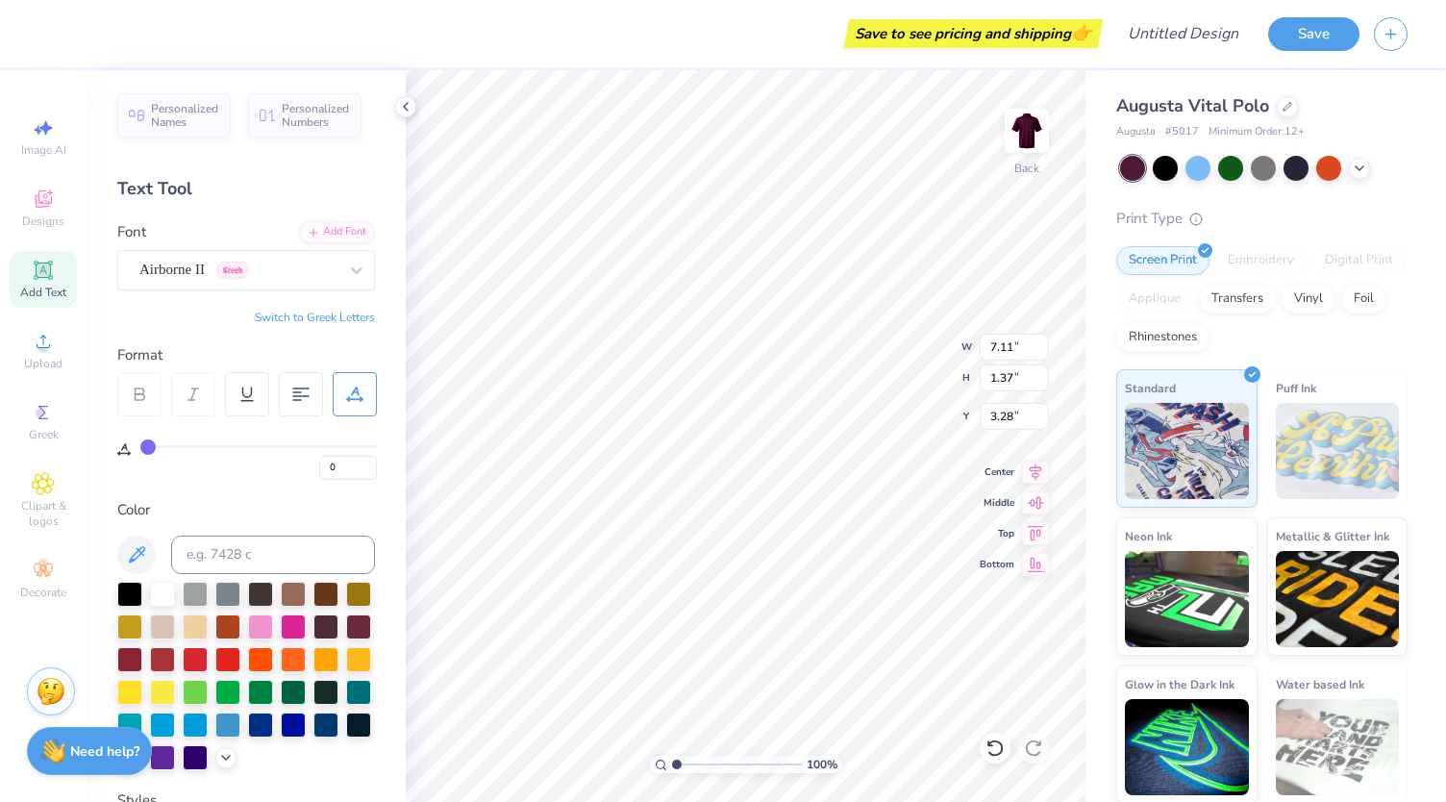
type input "0"
click at [140, 445] on input "range" at bounding box center [258, 446] width 236 height 3
click at [353, 262] on div at bounding box center [356, 270] width 35 height 35
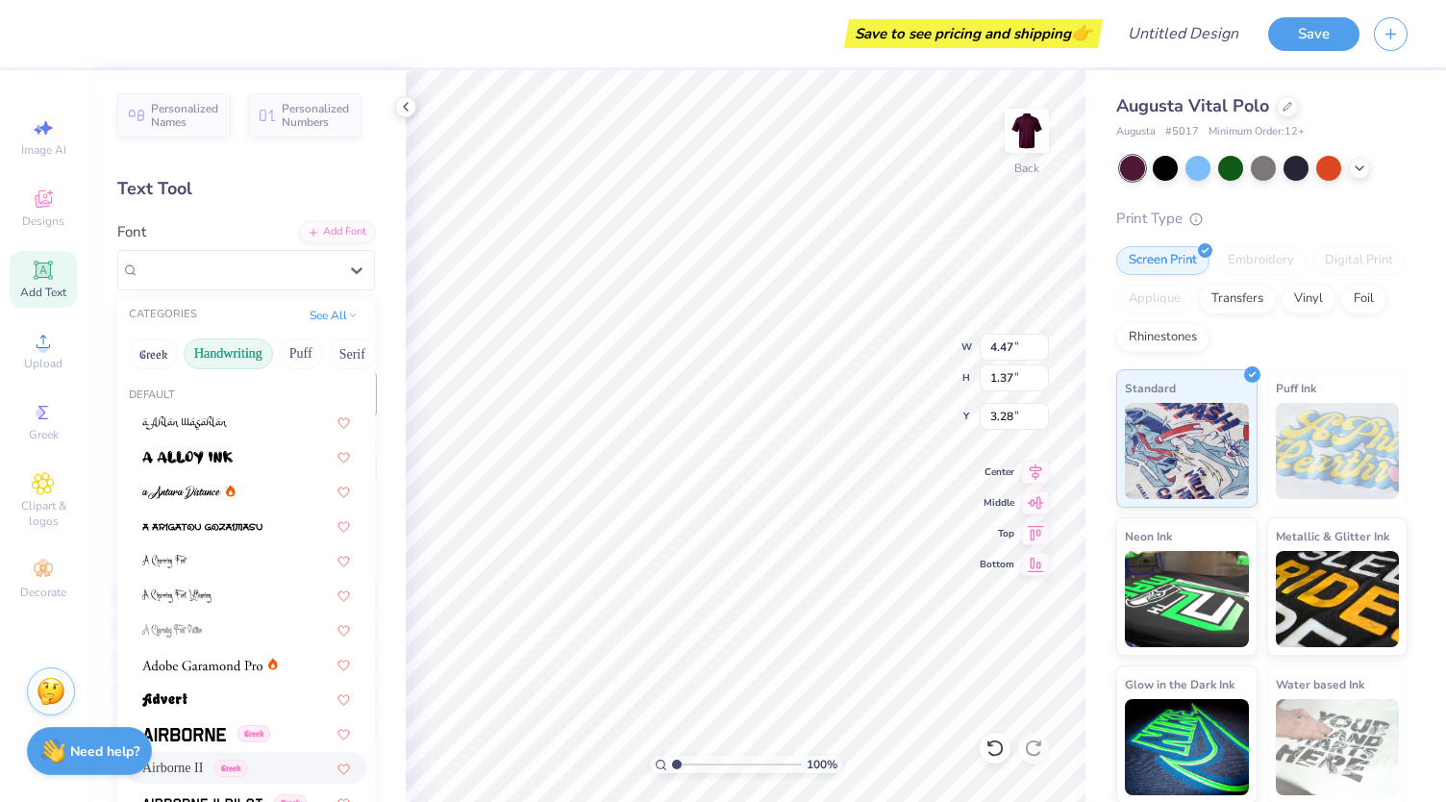
click at [242, 347] on button "Handwriting" at bounding box center [228, 353] width 89 height 31
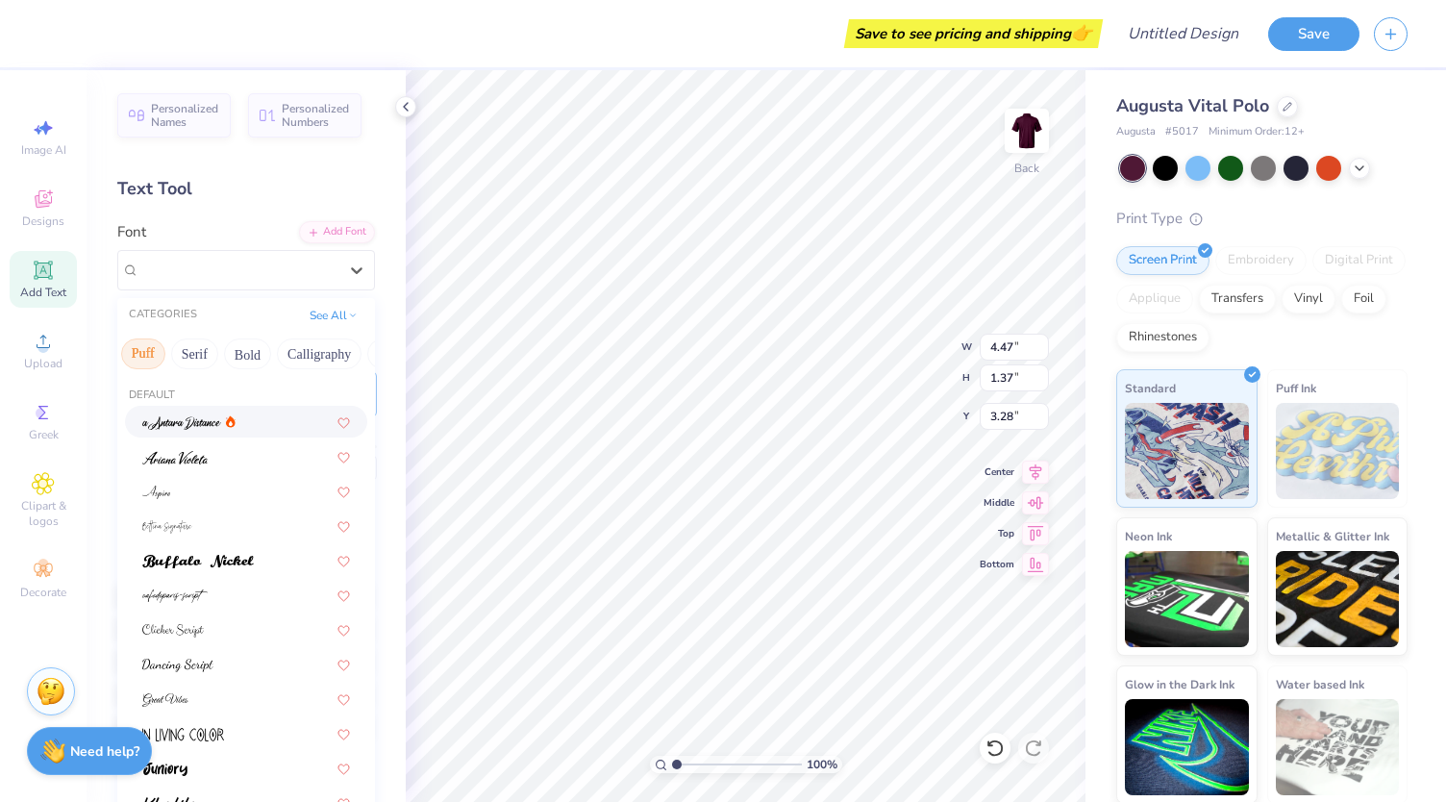
scroll to position [0, 159]
click at [204, 358] on button "Serif" at bounding box center [193, 353] width 47 height 31
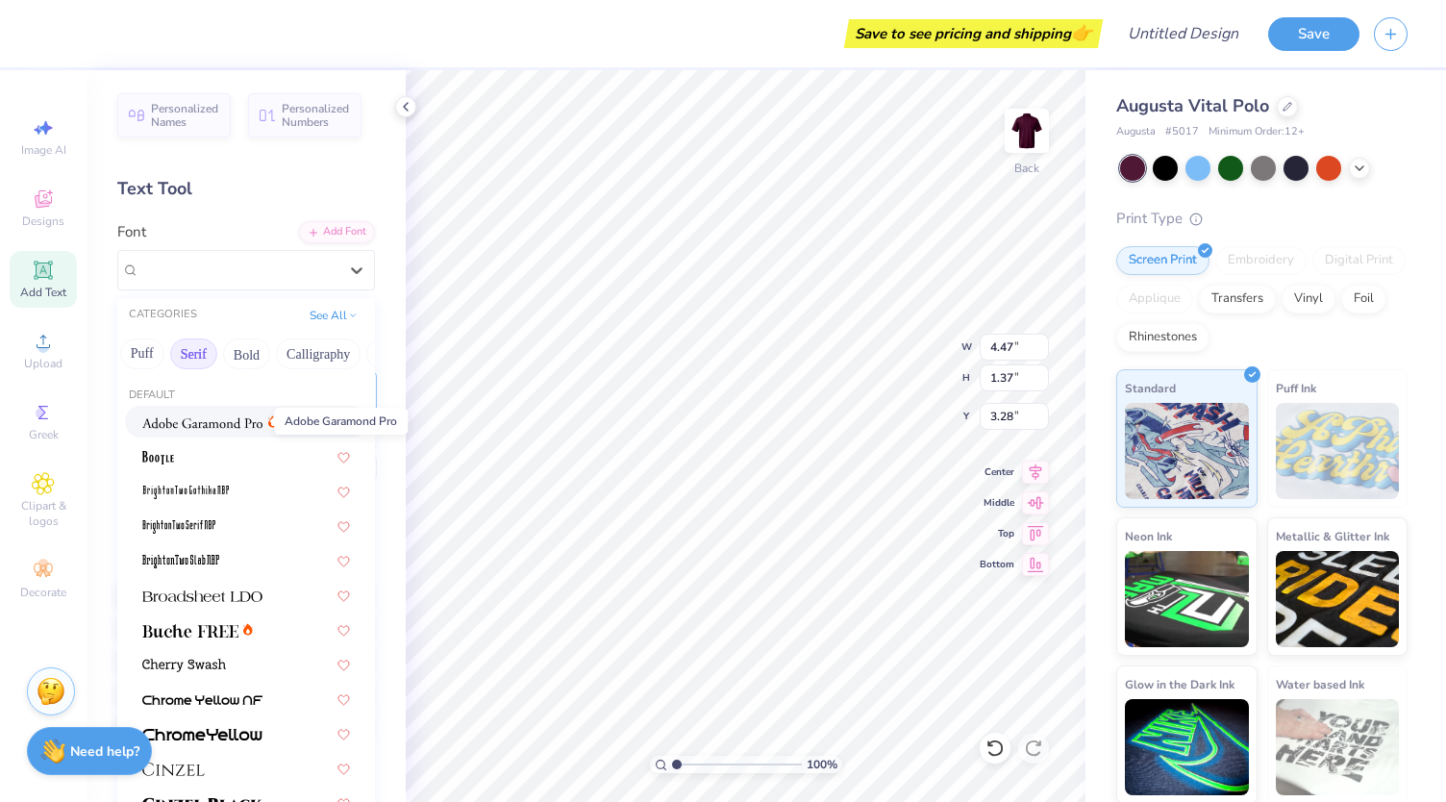
click at [211, 420] on img at bounding box center [202, 422] width 120 height 13
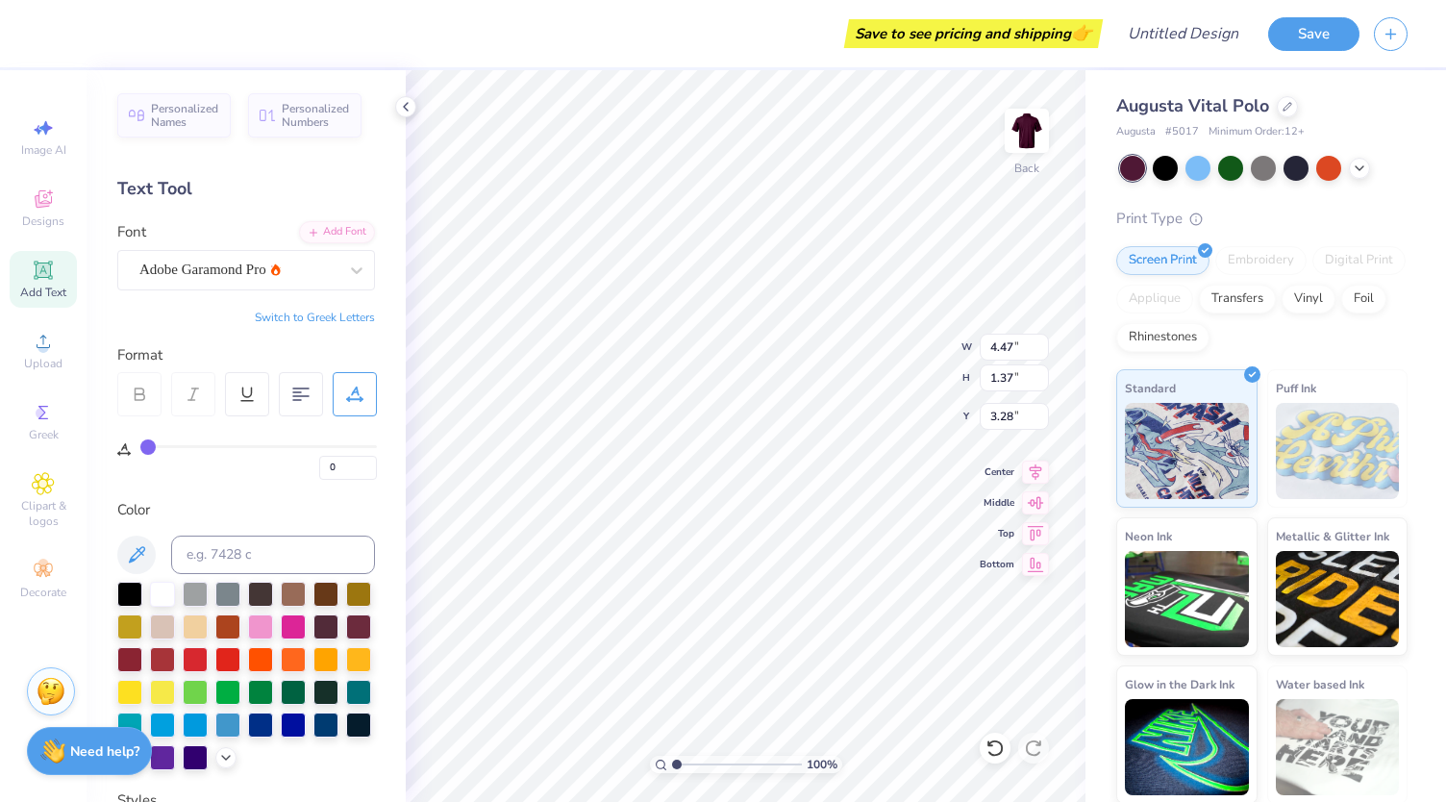
type input "4.51"
type input "1.30"
type input "3.31"
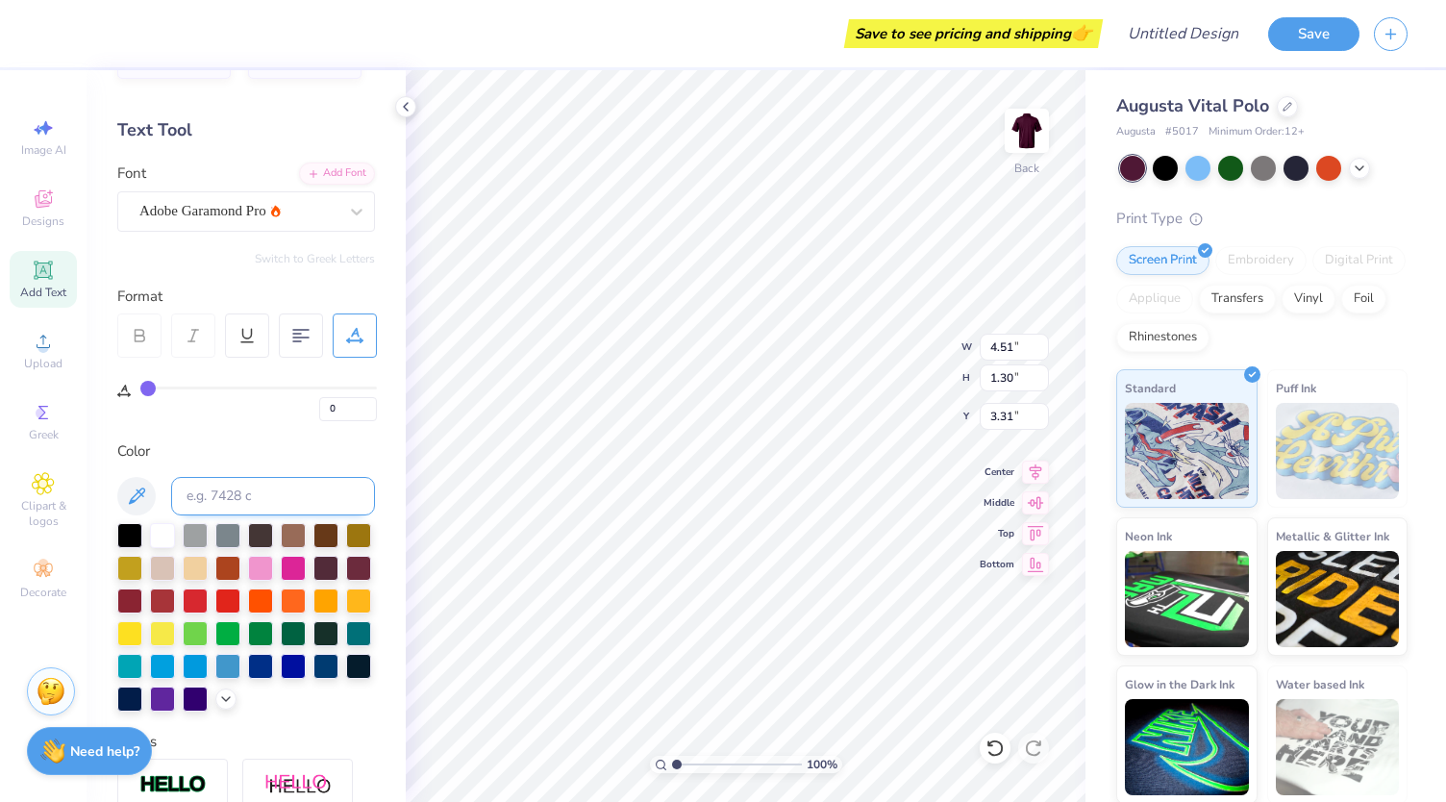
scroll to position [0, 0]
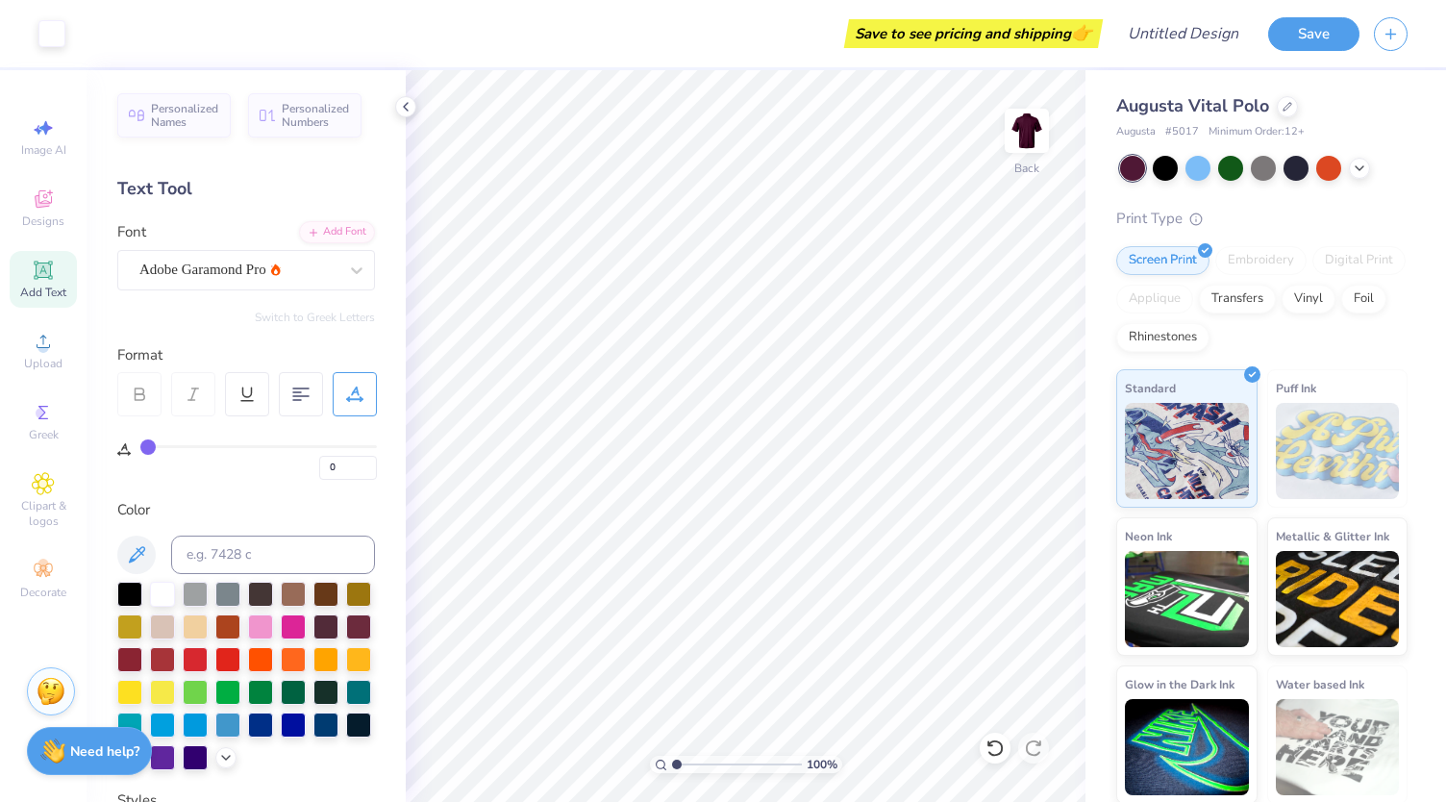
click at [35, 289] on span "Add Text" at bounding box center [43, 292] width 46 height 15
type textarea "E-Board 25-26"
click at [252, 261] on div "Super Dream" at bounding box center [238, 270] width 202 height 30
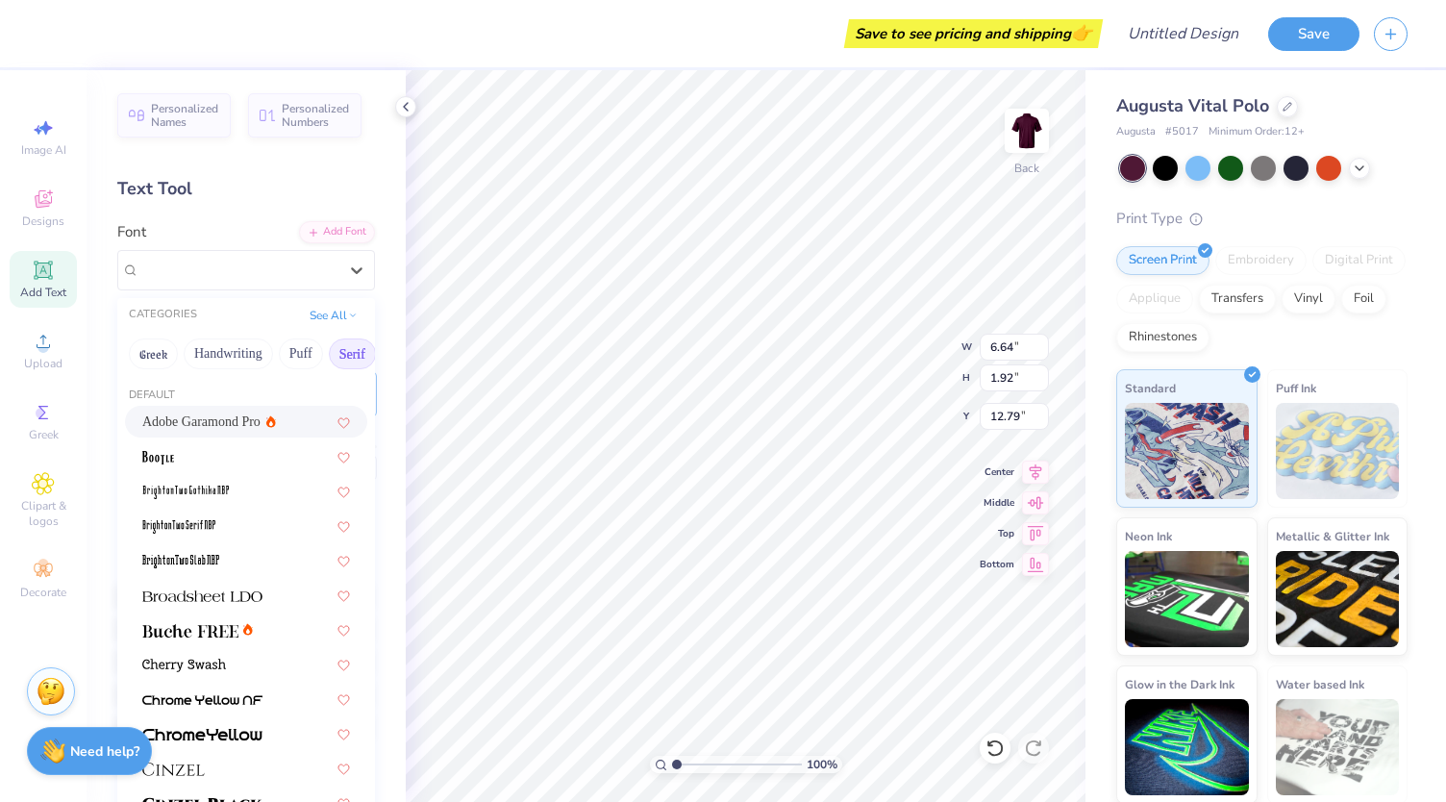
click at [357, 350] on button "Serif" at bounding box center [352, 353] width 47 height 31
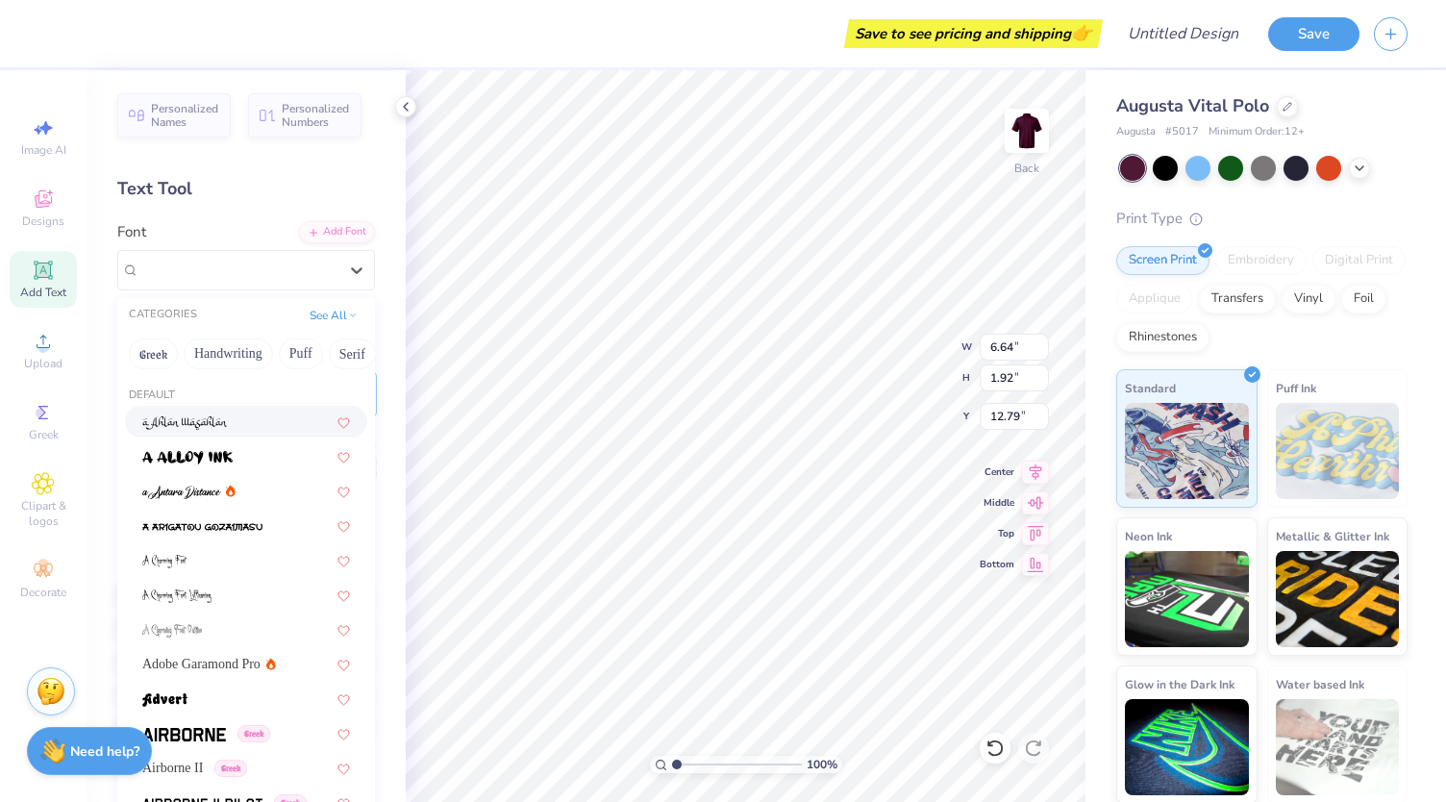
drag, startPoint x: 331, startPoint y: 347, endPoint x: 277, endPoint y: 337, distance: 54.7
click at [277, 337] on div "Greek Handwriting Puff Serif Bold Calligraphy Retro Sans Serif Minimal Fantasy …" at bounding box center [246, 354] width 258 height 42
click at [223, 355] on button "Serif" at bounding box center [219, 353] width 47 height 31
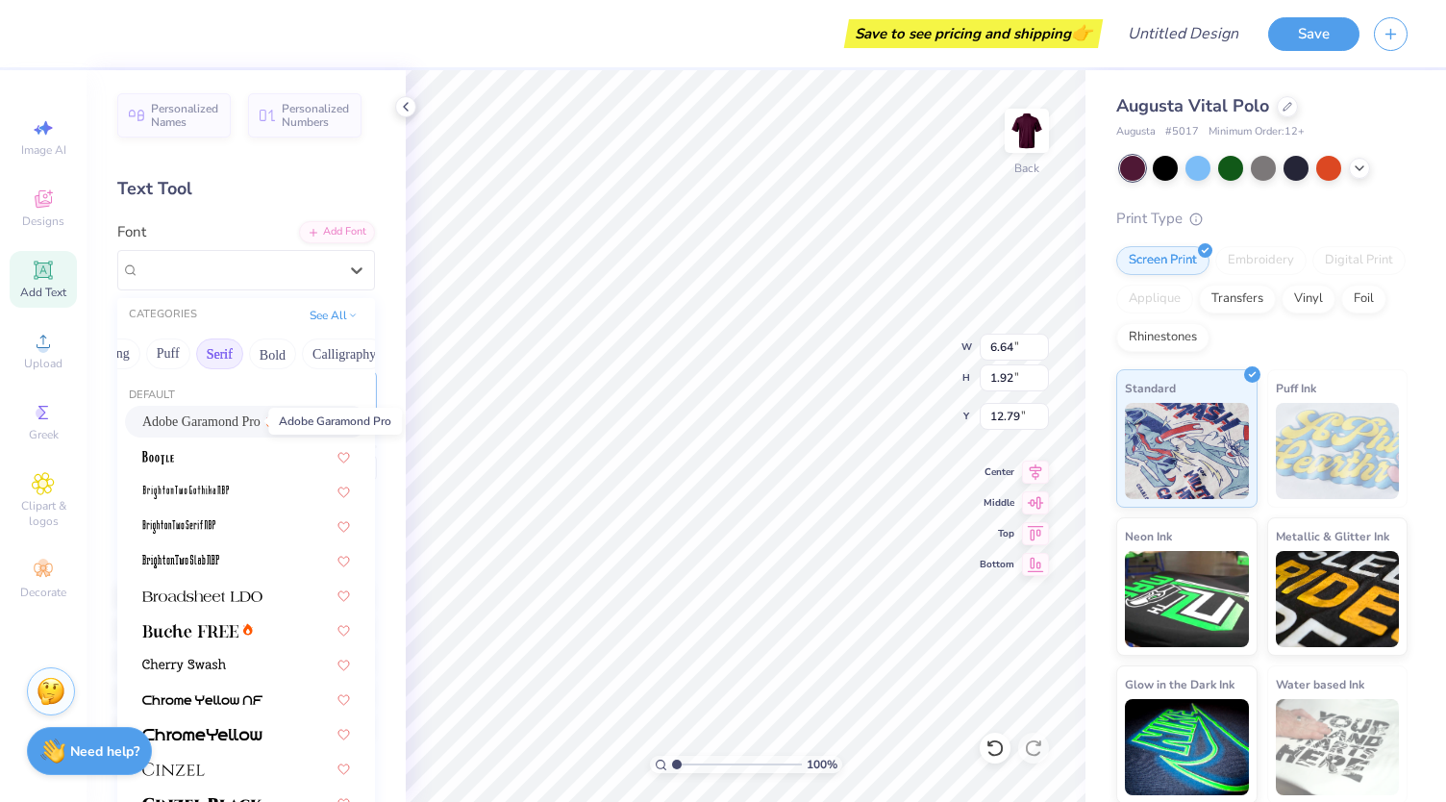
click at [236, 425] on span "Adobe Garamond Pro" at bounding box center [201, 421] width 118 height 20
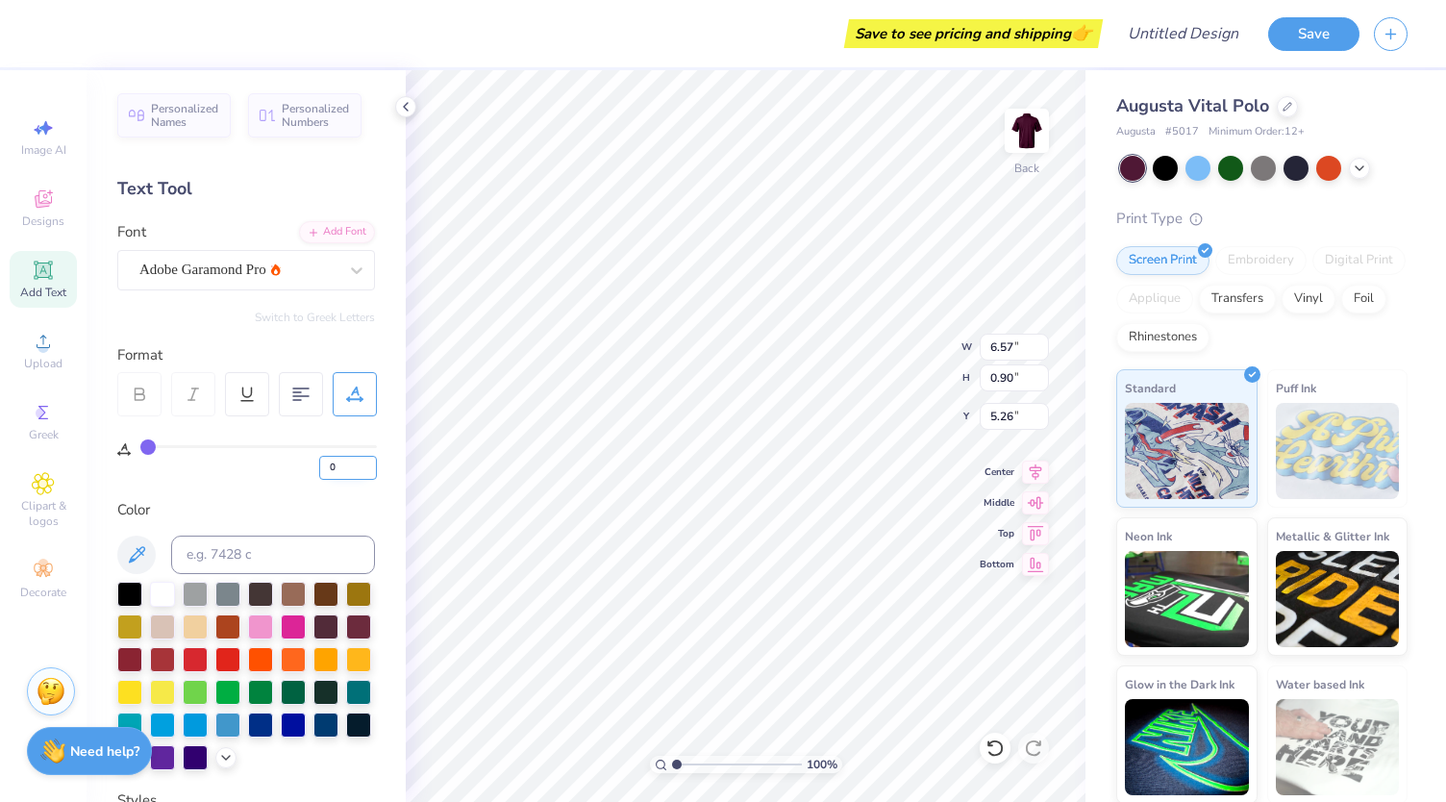
type input "5.26"
click at [1286, 43] on button "Save" at bounding box center [1313, 31] width 91 height 34
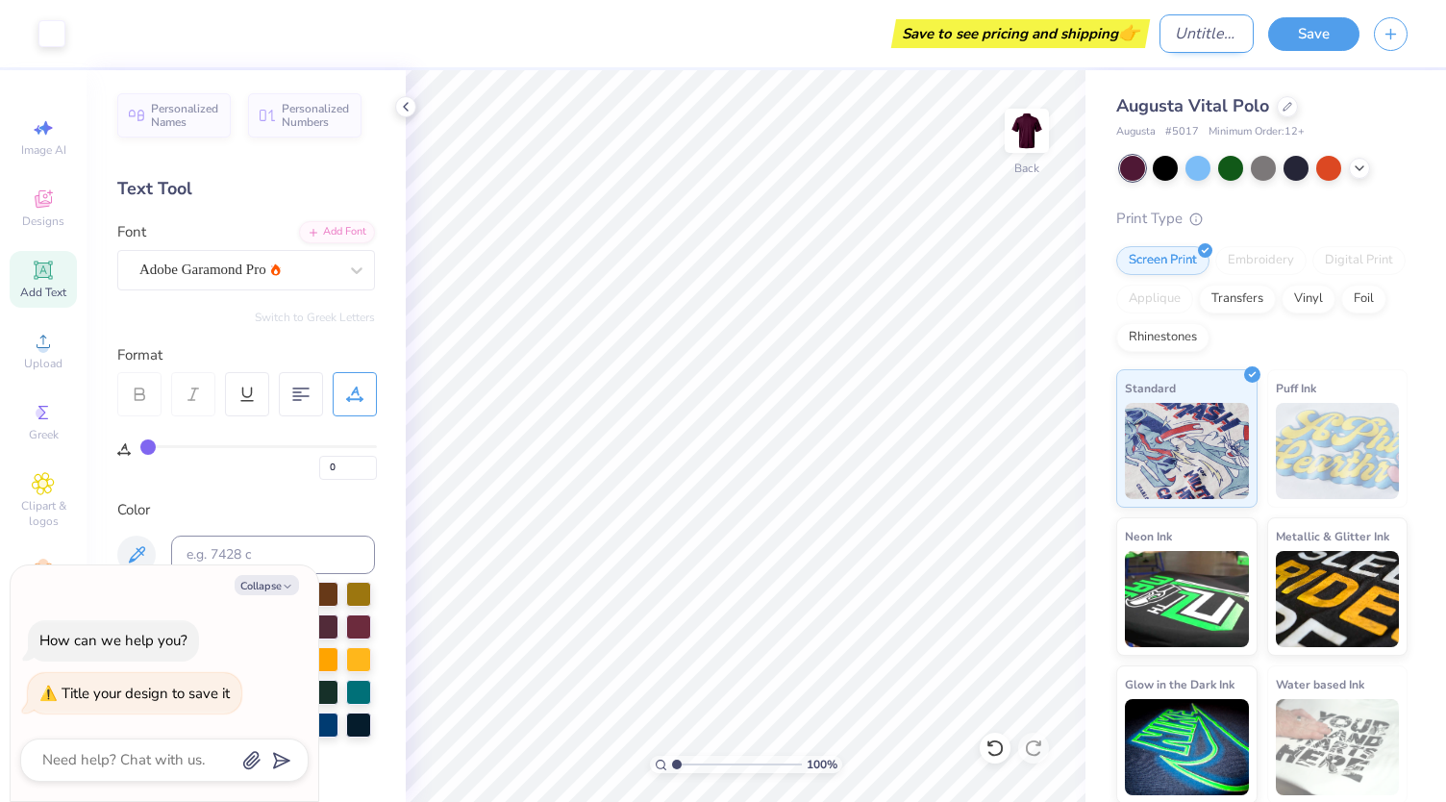
type textarea "x"
click at [1196, 45] on input "Design Title" at bounding box center [1206, 33] width 94 height 38
type input "A"
type textarea "x"
type input "AX"
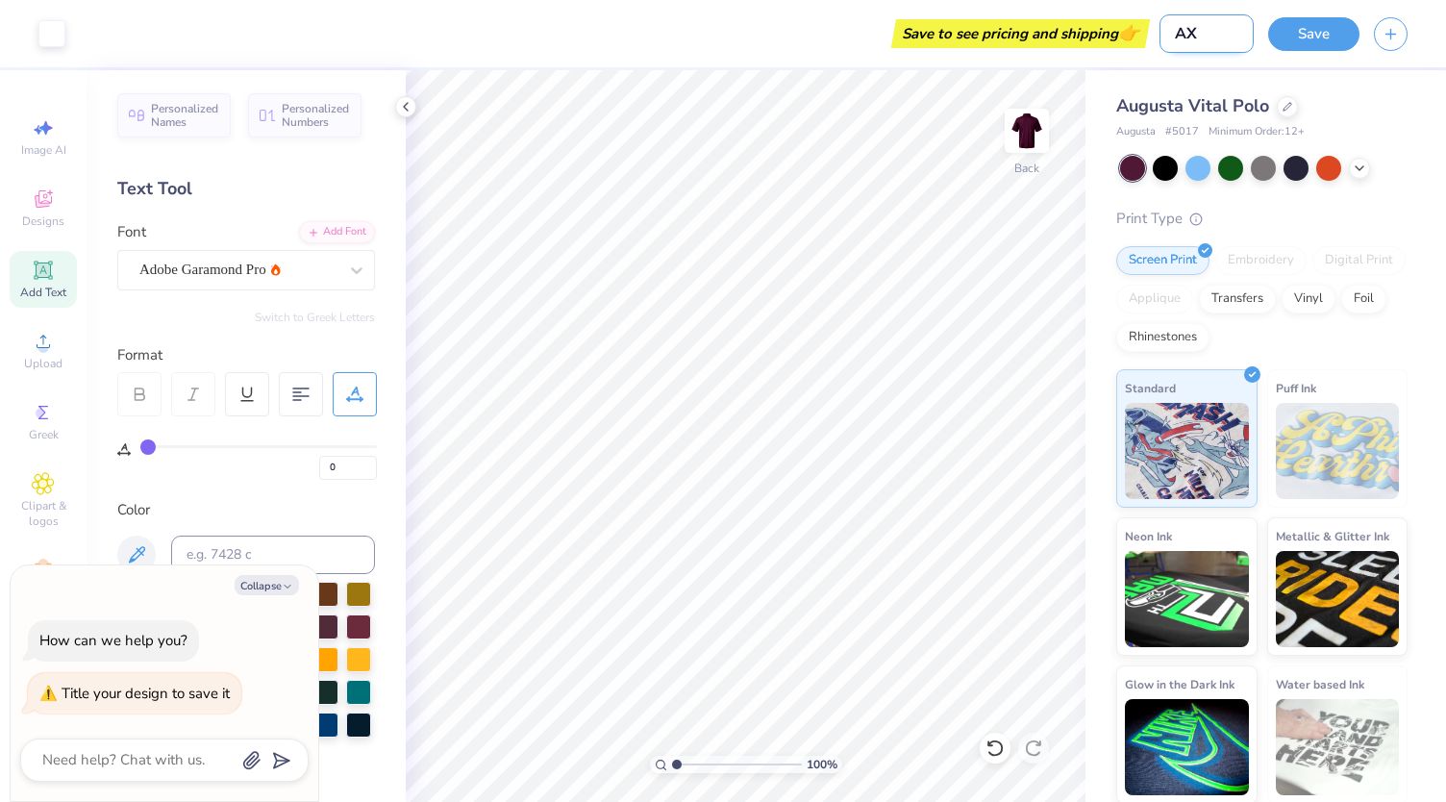
type textarea "x"
type input "A"
type textarea "x"
type input "AS"
type textarea "x"
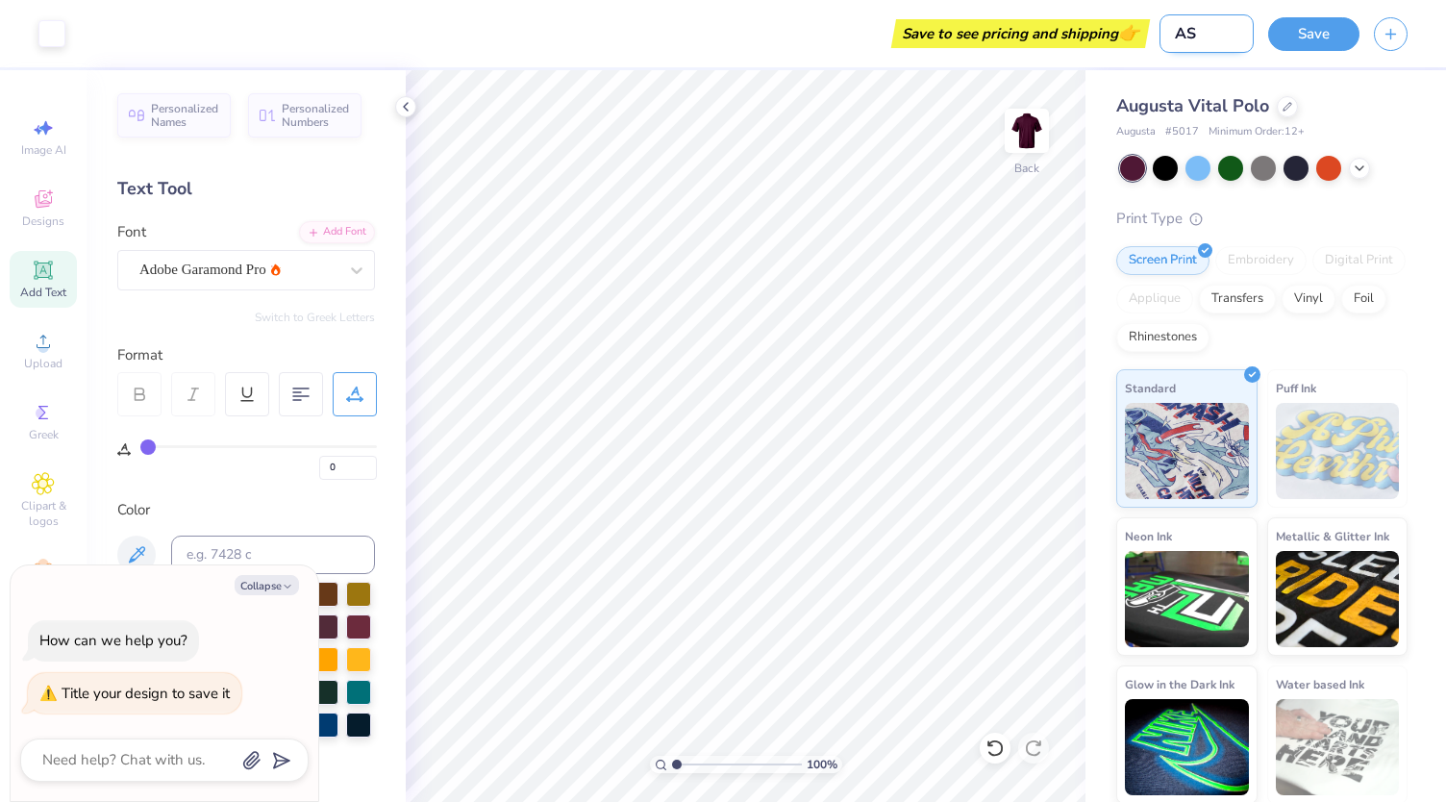
type input "ASC"
type textarea "x"
type input "ASCE"
type textarea "x"
type input "ASCE"
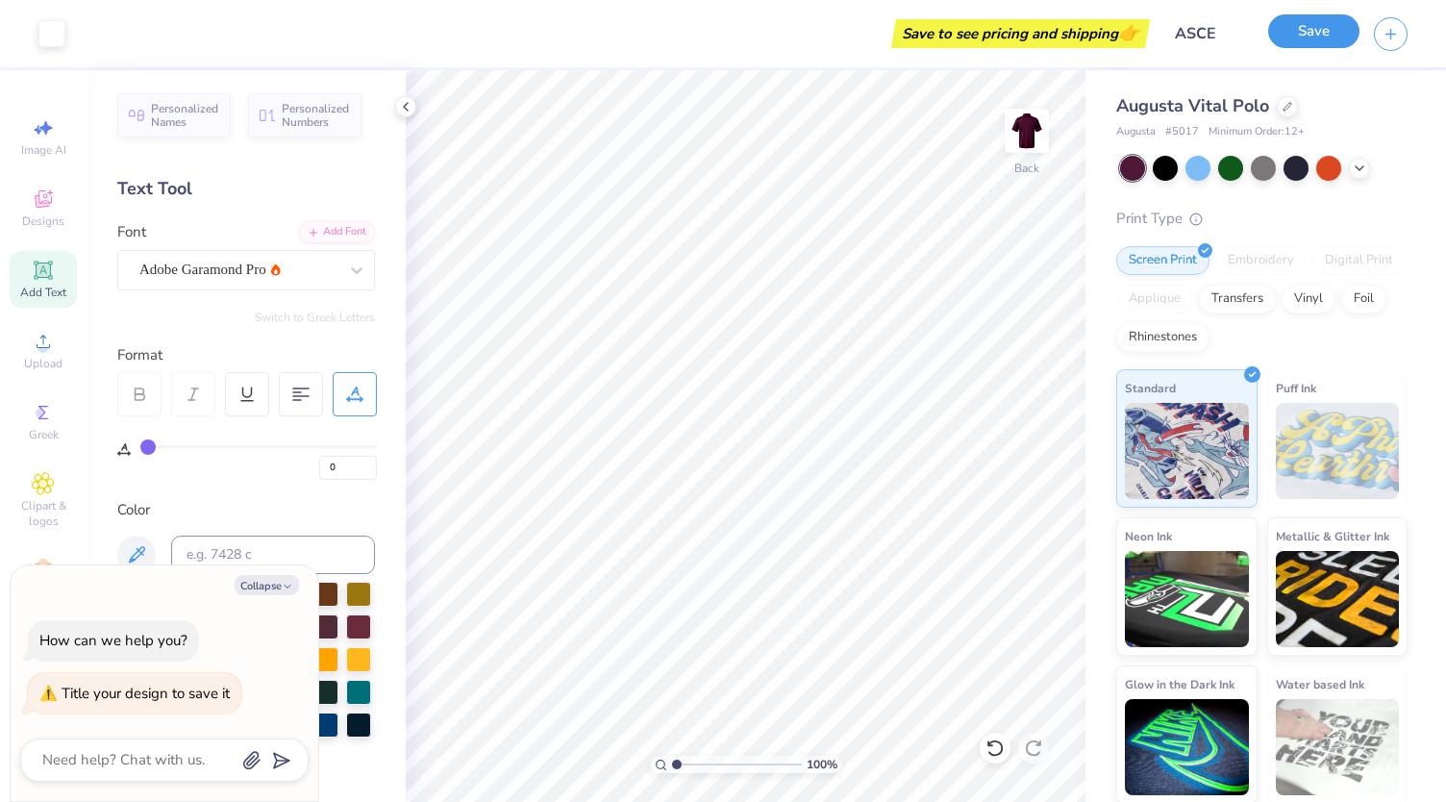
click at [1307, 36] on button "Save" at bounding box center [1313, 31] width 91 height 34
type textarea "x"
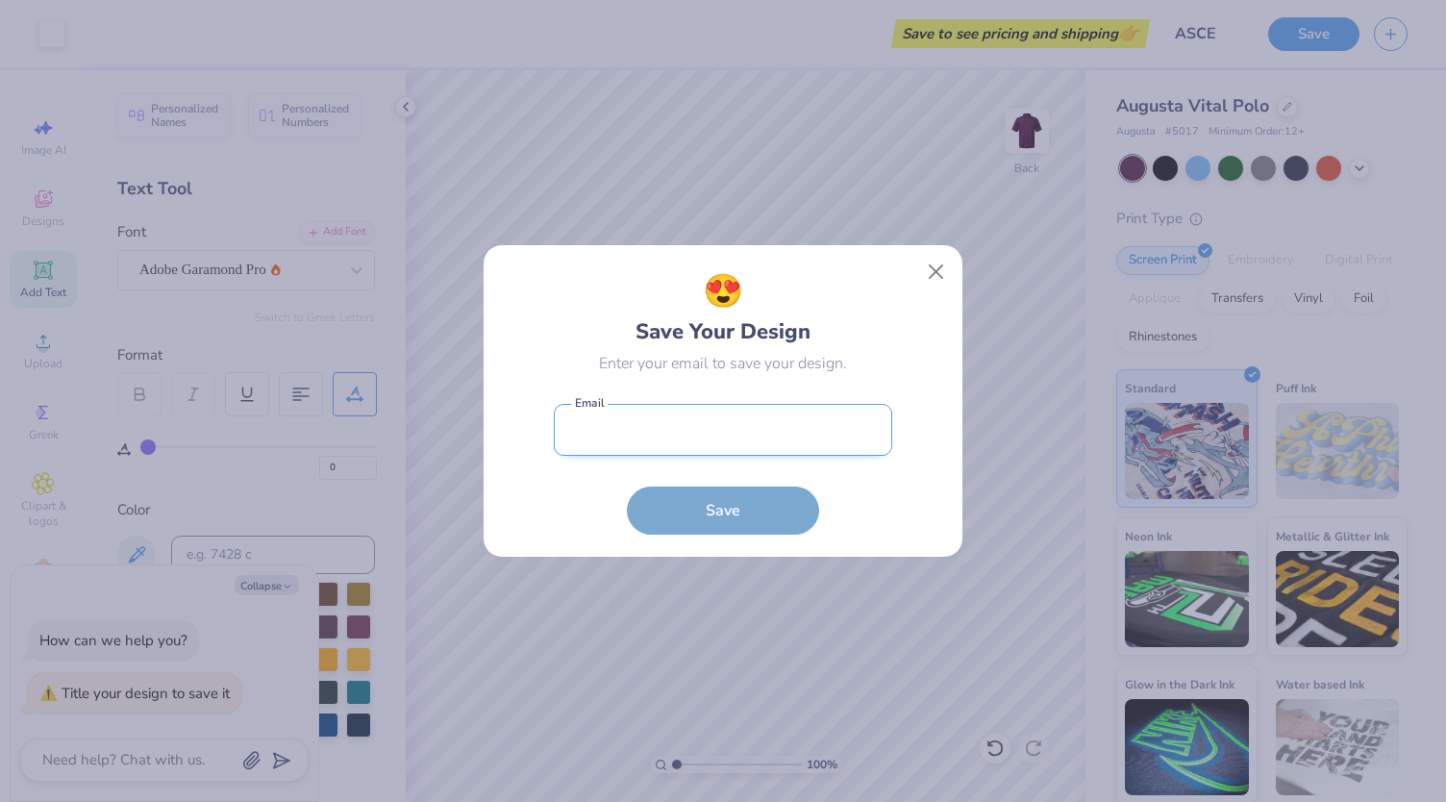
click at [778, 429] on input "email" at bounding box center [723, 430] width 338 height 53
type input "[EMAIL_ADDRESS][DOMAIN_NAME]"
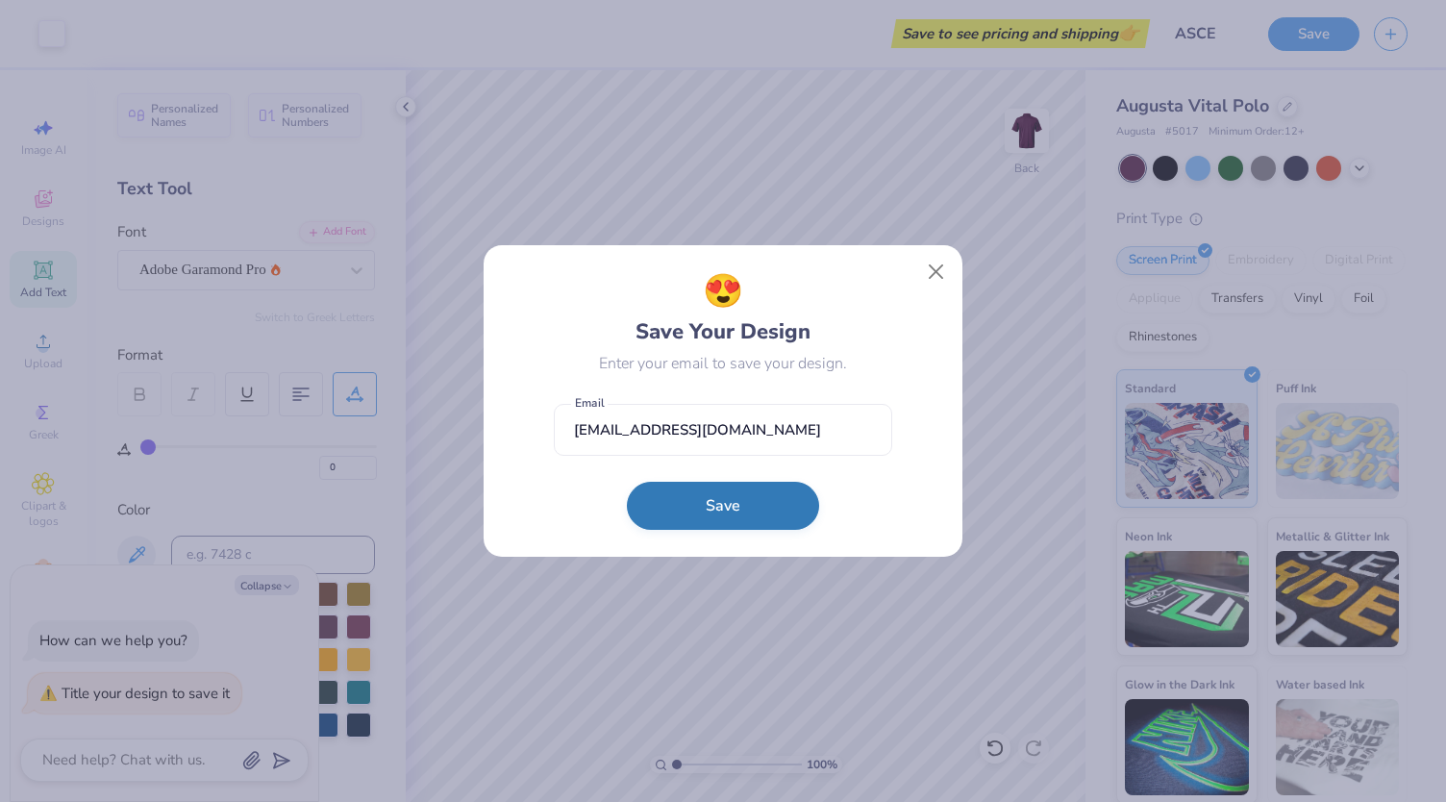
click at [756, 515] on button "Save" at bounding box center [723, 506] width 192 height 48
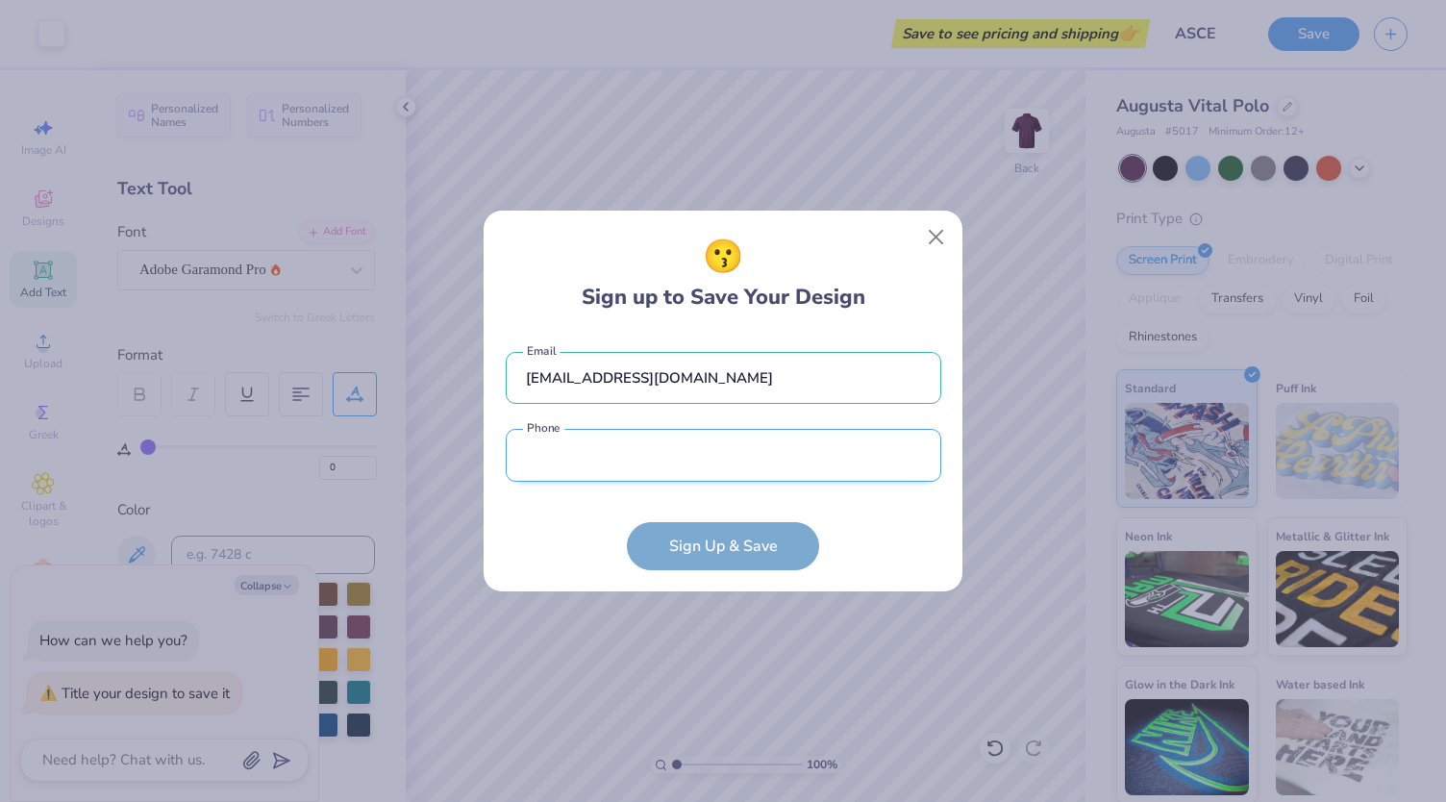
click at [754, 459] on input "tel" at bounding box center [723, 455] width 435 height 53
type input "(148) 022-6912"
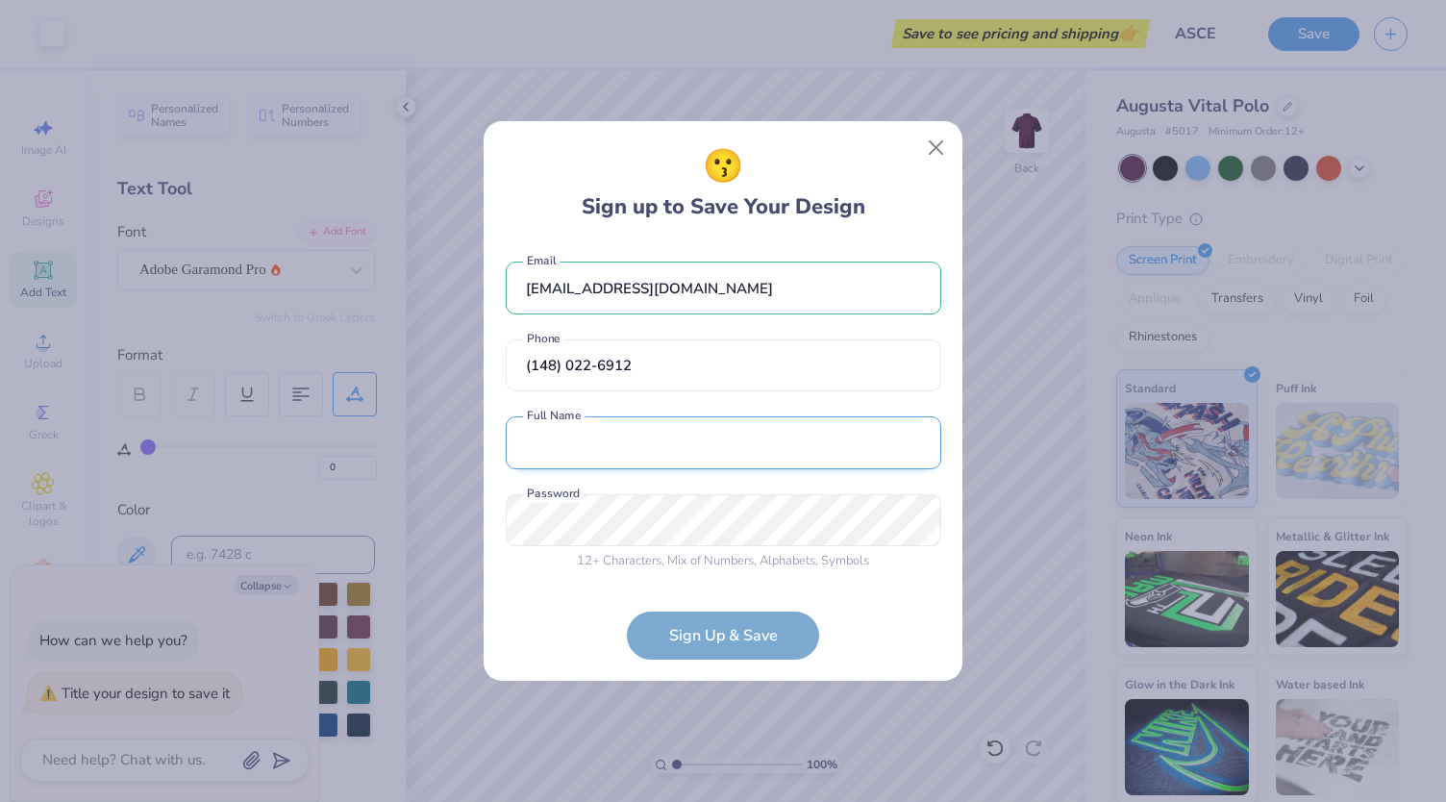
click at [731, 420] on input "text" at bounding box center [723, 442] width 435 height 53
type input "[PERSON_NAME]"
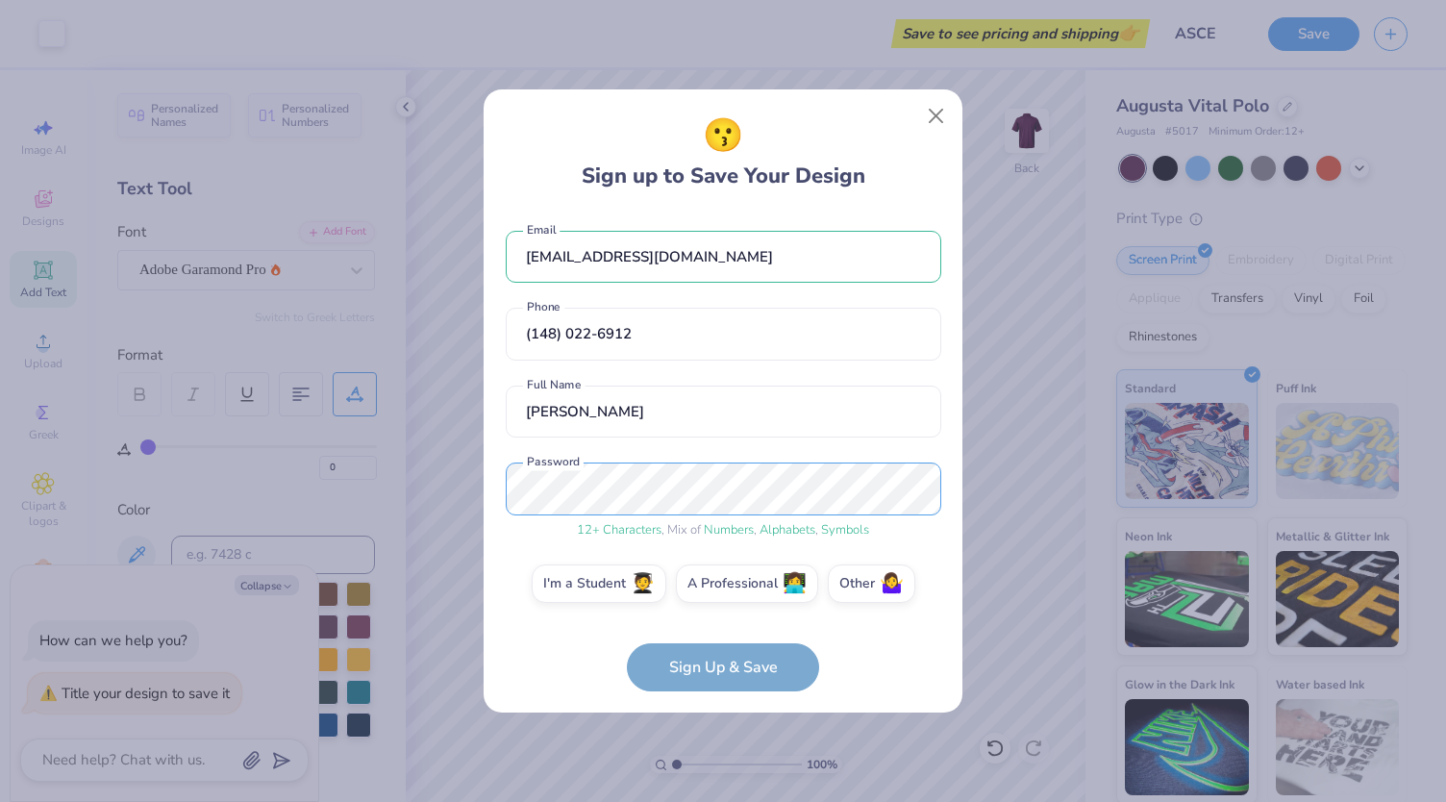
scroll to position [10, 0]
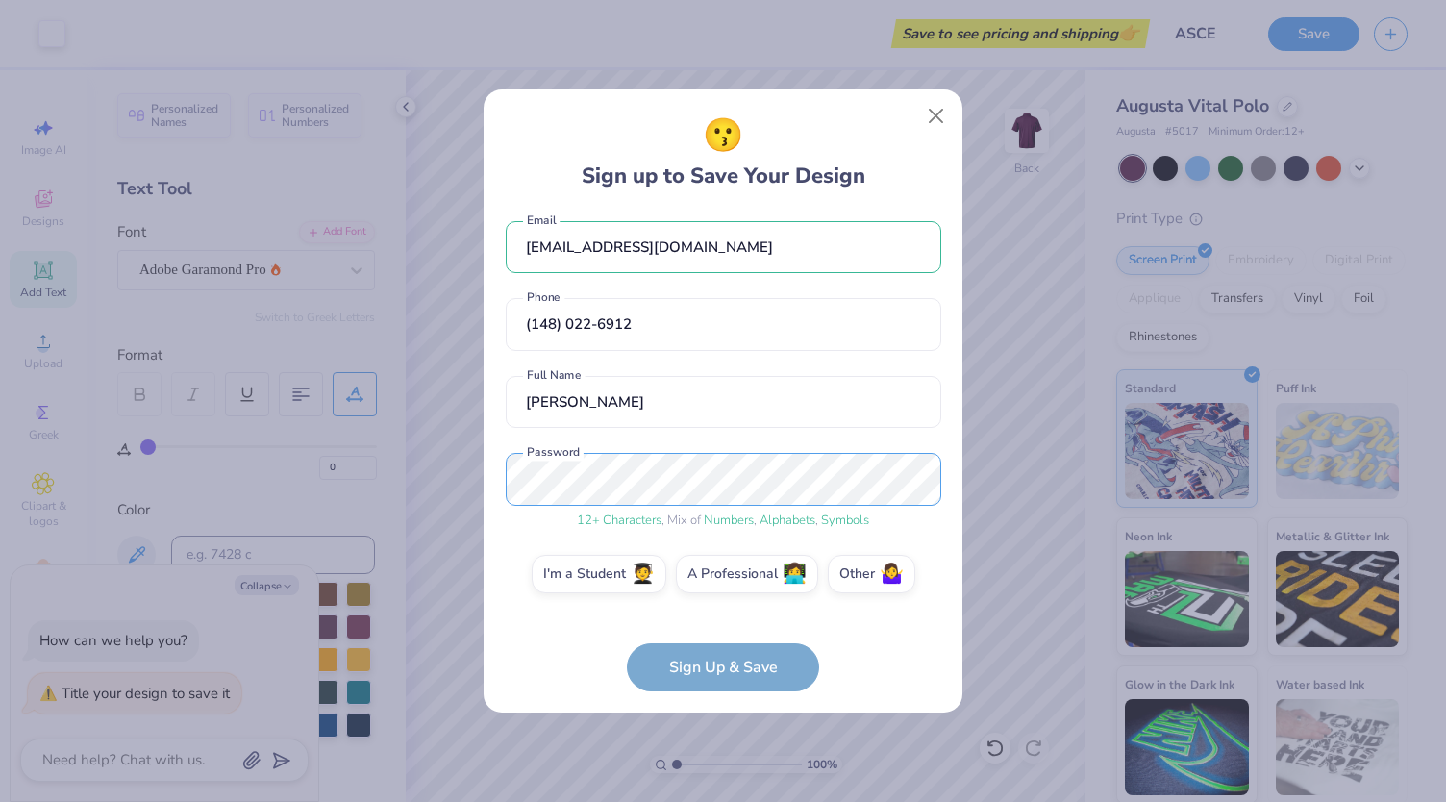
click at [393, 482] on div "😗 Sign up to Save Your Design [EMAIL_ADDRESS][DOMAIN_NAME] Email [PHONE_NUMBER]…" at bounding box center [723, 401] width 1446 height 802
click at [577, 572] on label "I'm a Student 🧑‍🎓" at bounding box center [599, 571] width 135 height 38
click at [717, 583] on input "I'm a Student 🧑‍🎓" at bounding box center [723, 589] width 12 height 12
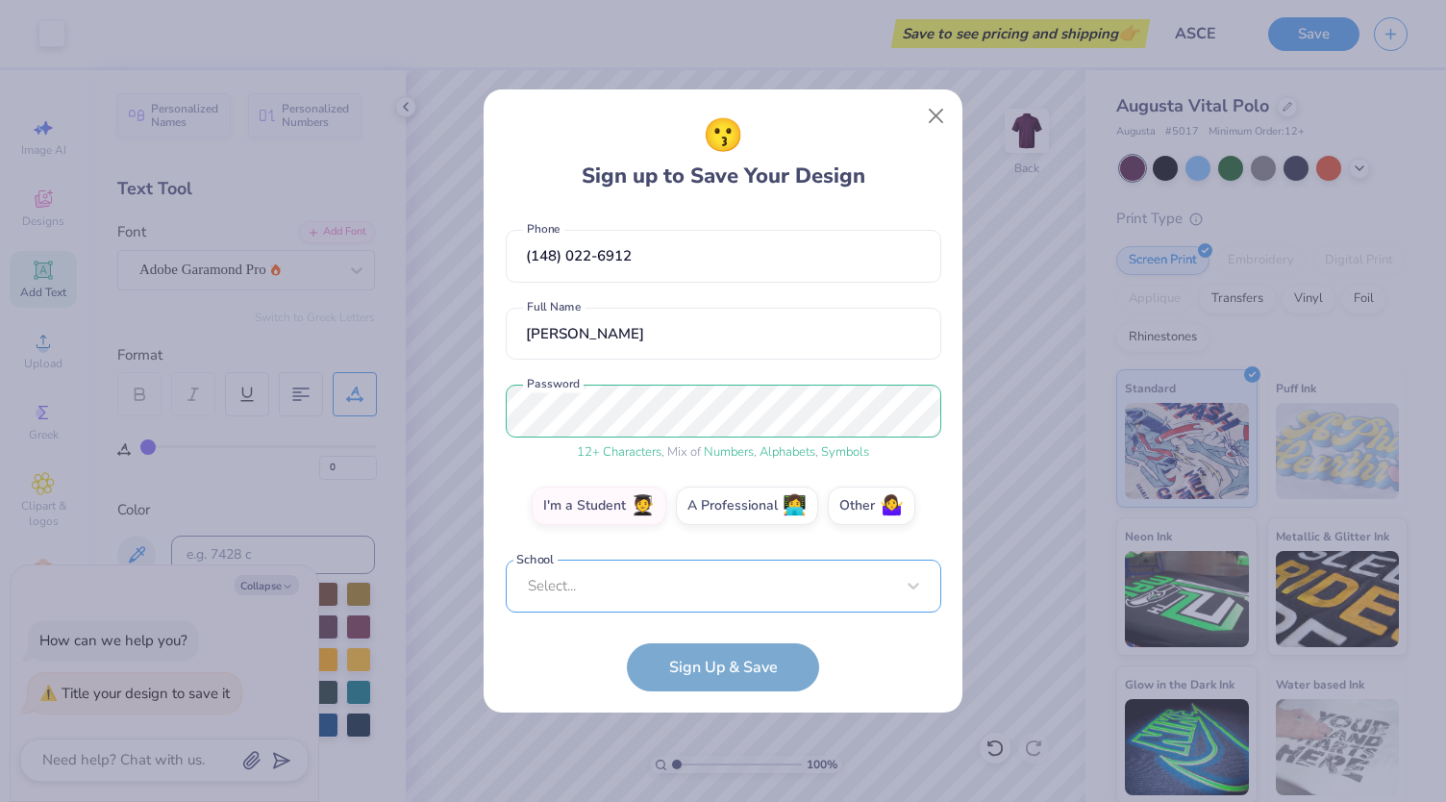
click at [655, 574] on div "Select..." at bounding box center [723, 585] width 435 height 53
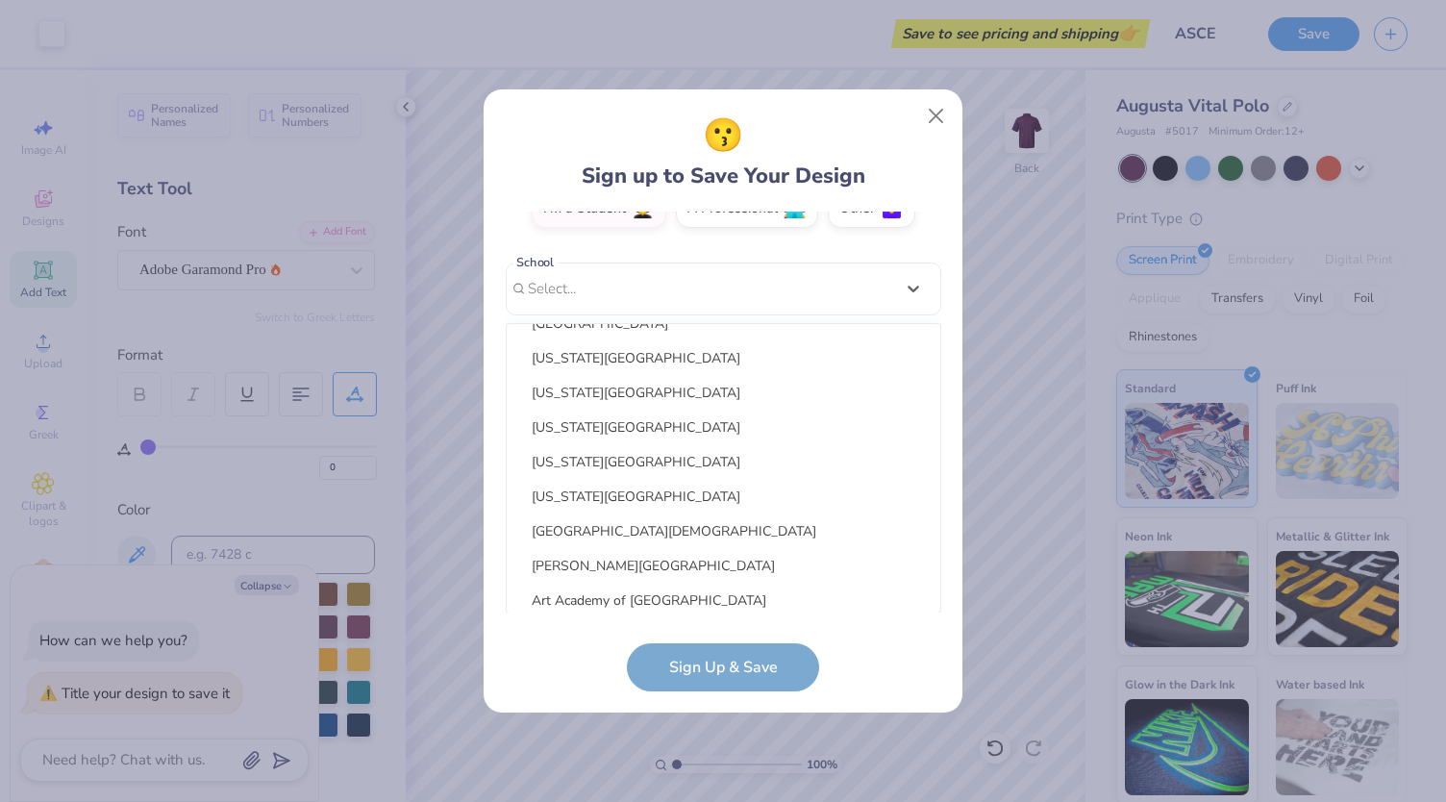
scroll to position [2134, 0]
click at [653, 395] on div "[US_STATE][GEOGRAPHIC_DATA]" at bounding box center [723, 394] width 418 height 32
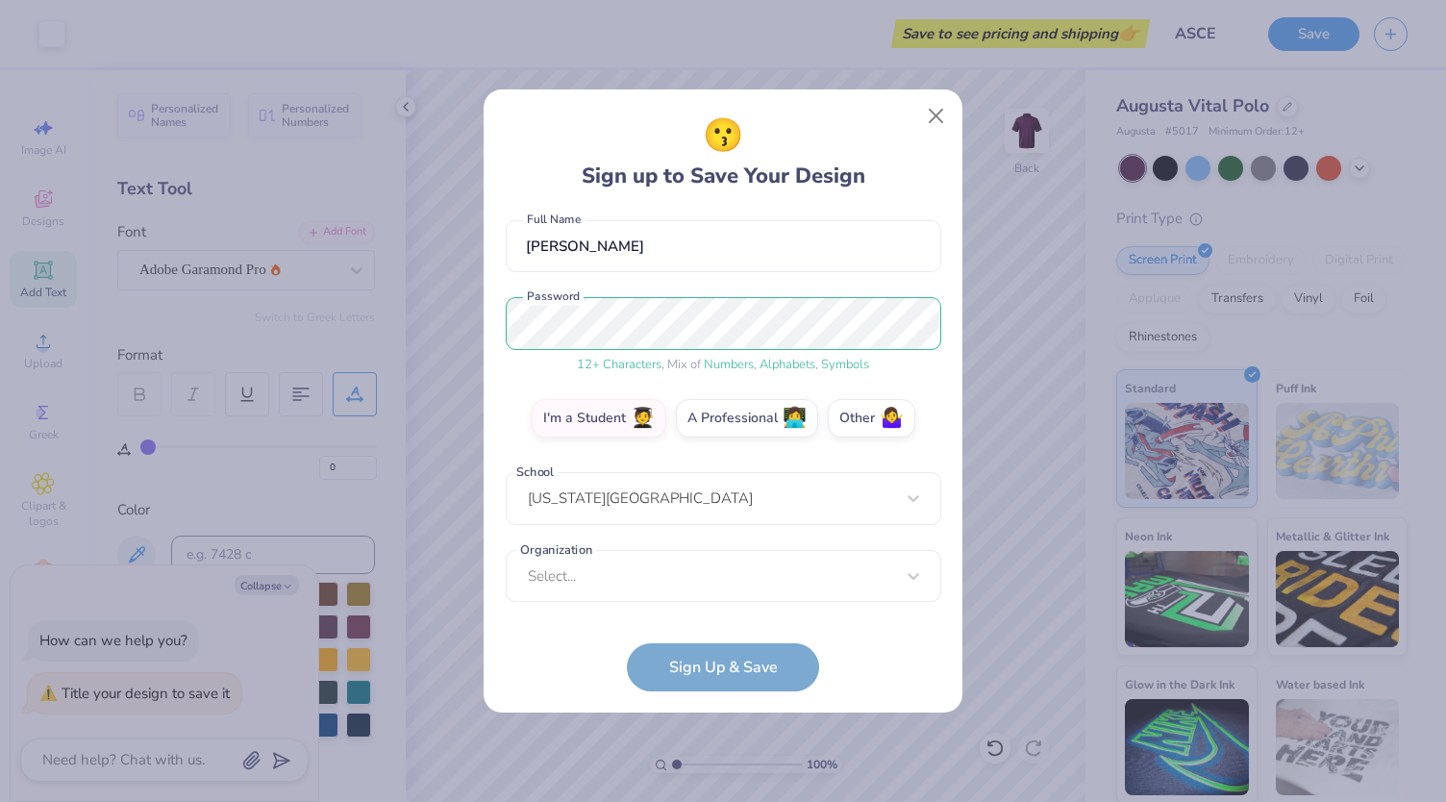
scroll to position [164, 0]
click at [666, 563] on div "Select..." at bounding box center [723, 577] width 435 height 53
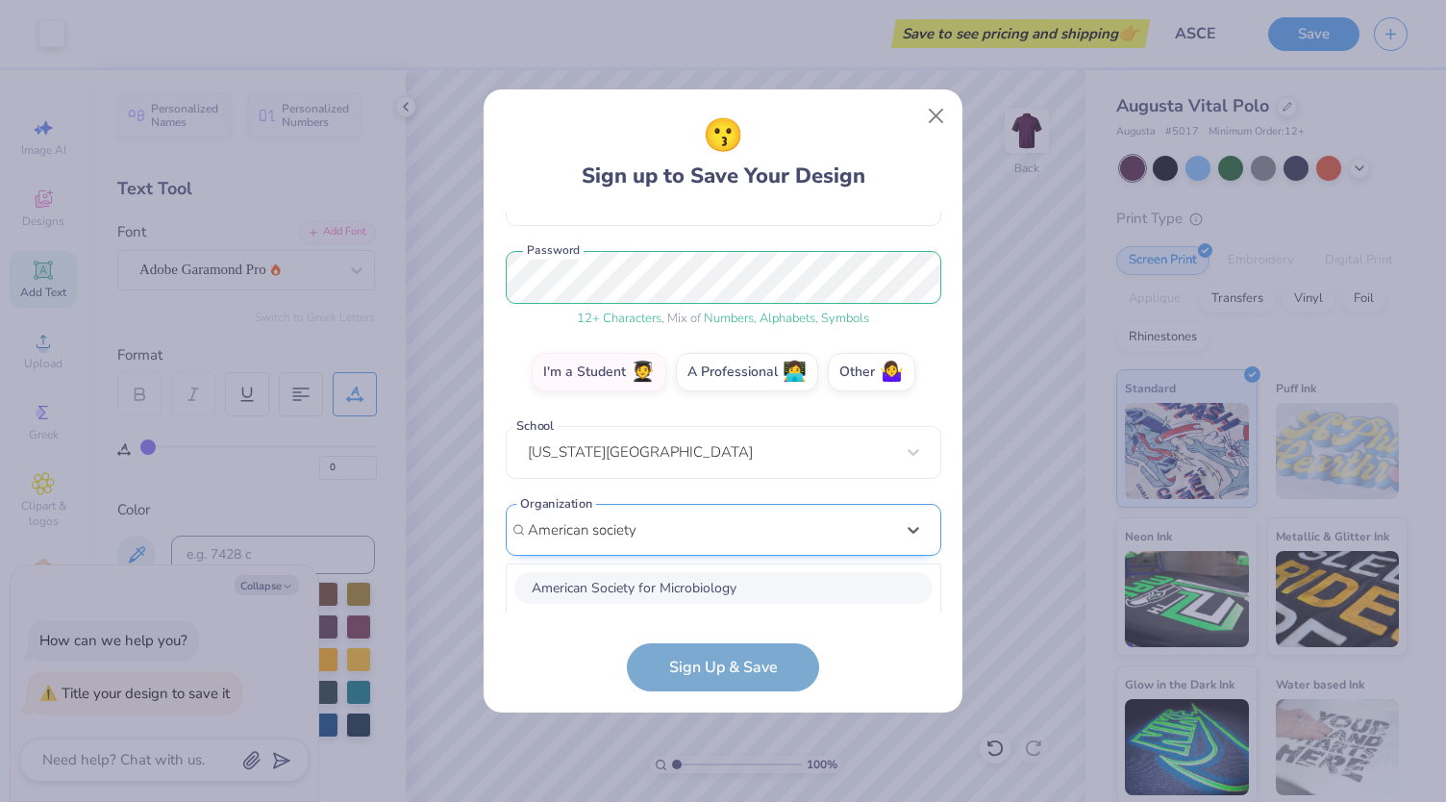
scroll to position [452, 0]
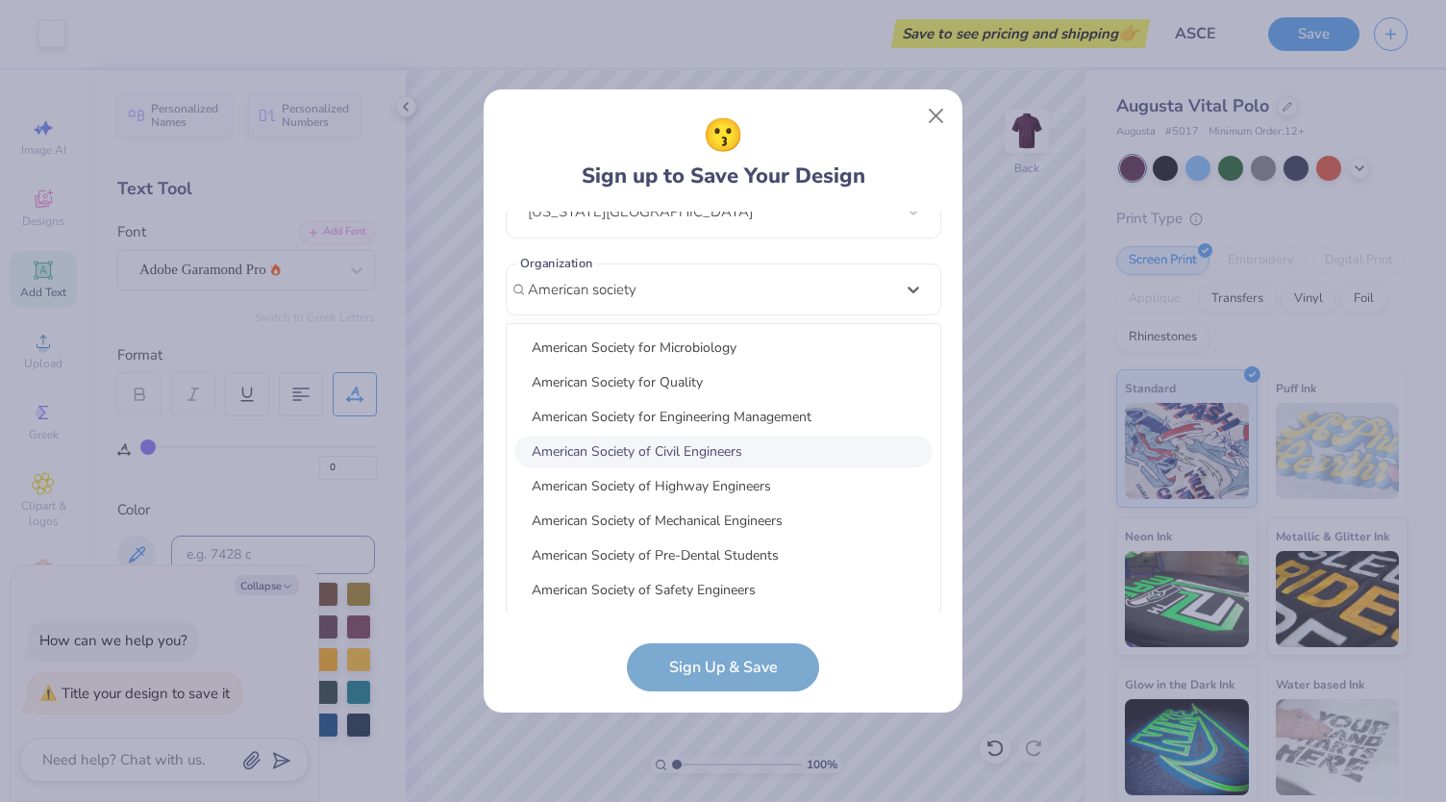
click at [672, 449] on div "American Society of Civil Engineers" at bounding box center [723, 451] width 418 height 32
type input "American society"
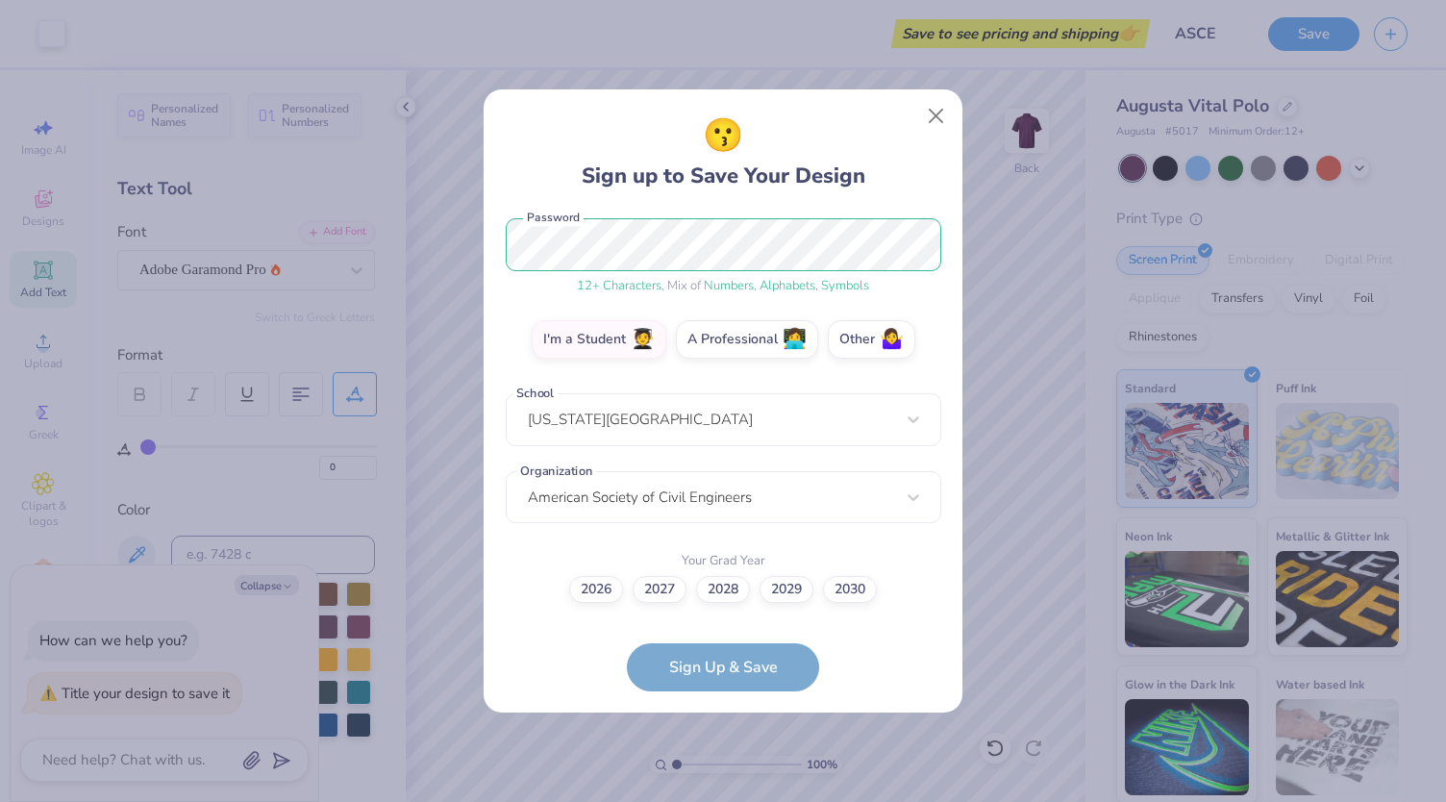
scroll to position [243, 0]
click at [606, 593] on label "2026" at bounding box center [596, 587] width 54 height 27
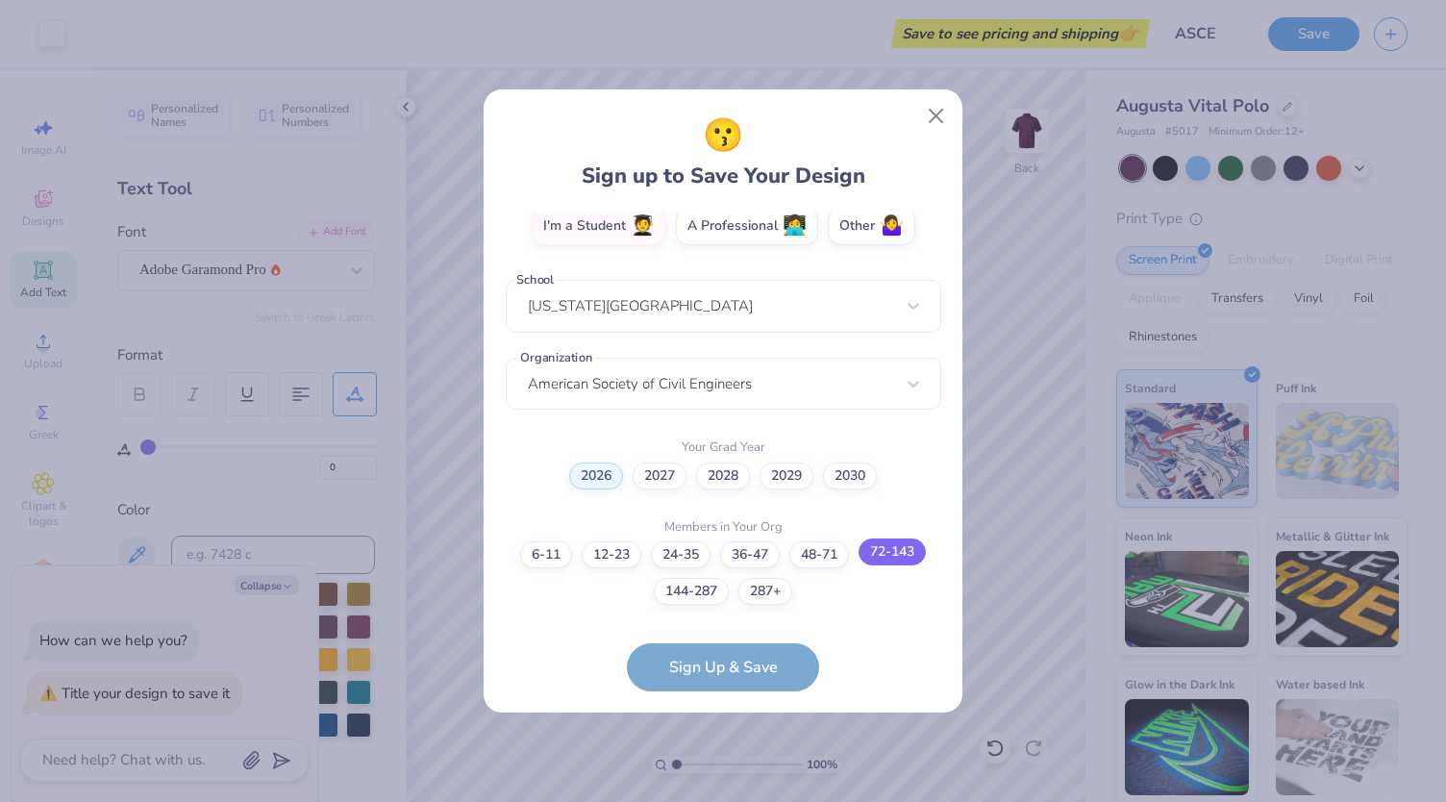
click at [892, 548] on label "72-143" at bounding box center [891, 551] width 67 height 27
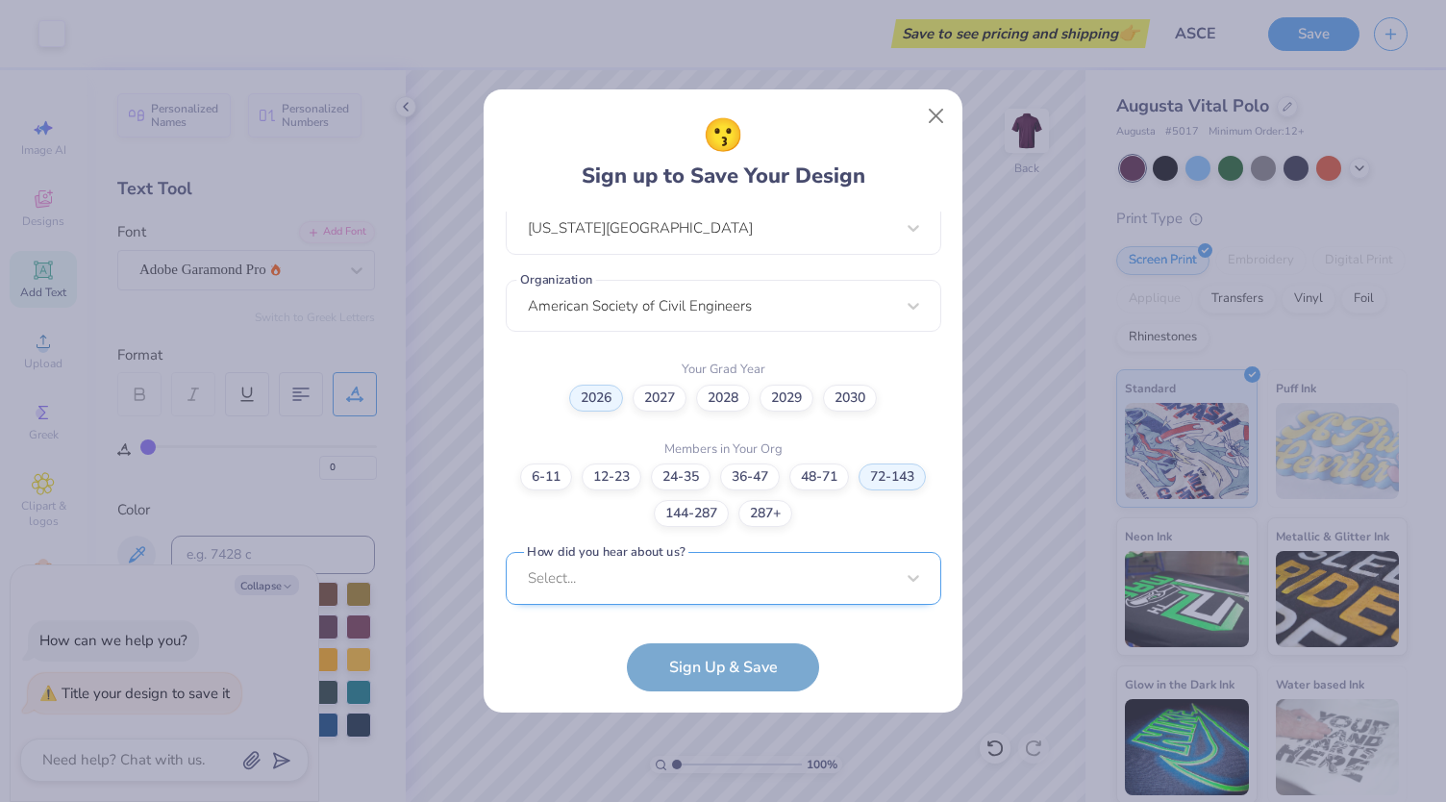
click at [754, 582] on div "Select..." at bounding box center [723, 578] width 435 height 53
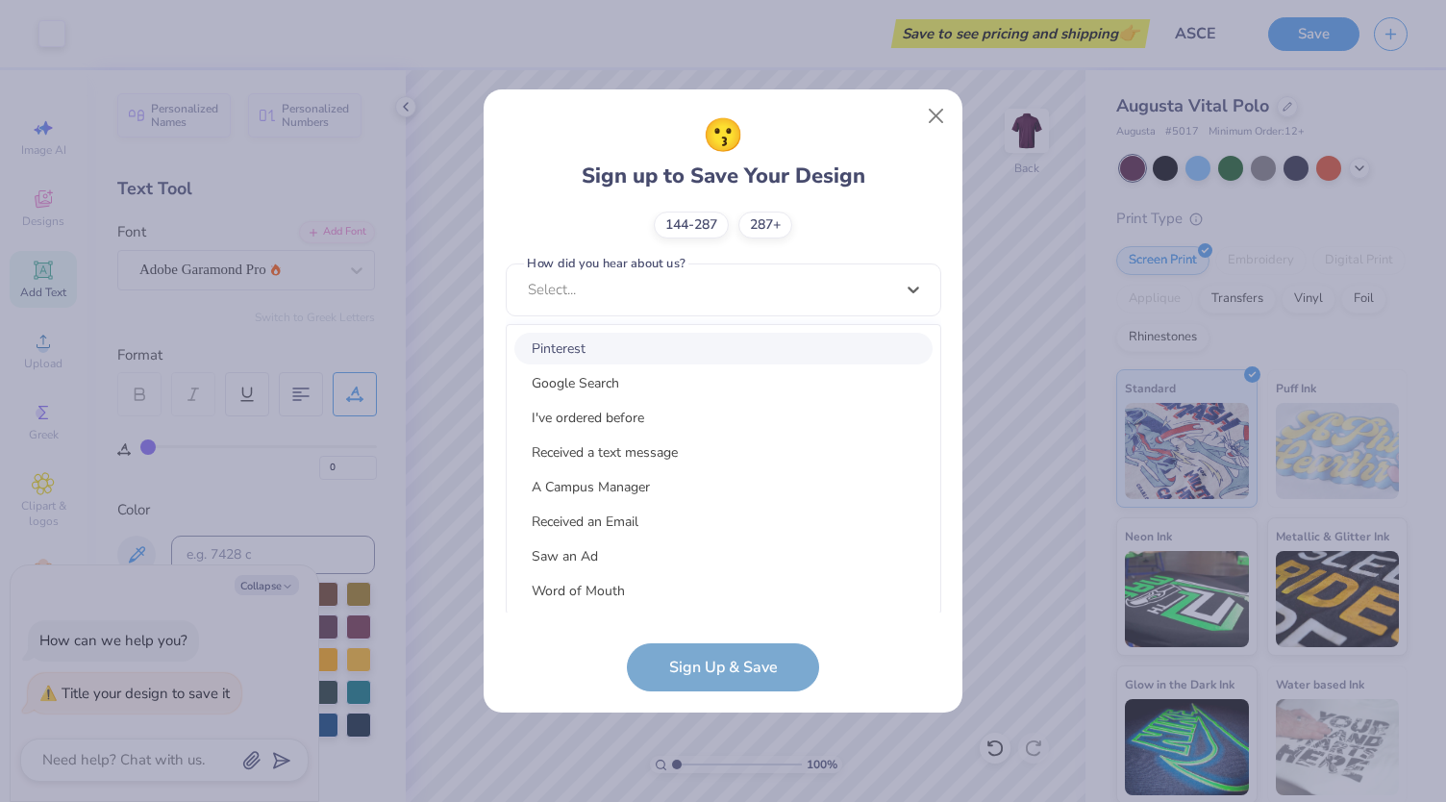
scroll to position [724, 0]
click at [733, 500] on div "A Campus Manager" at bounding box center [723, 487] width 418 height 32
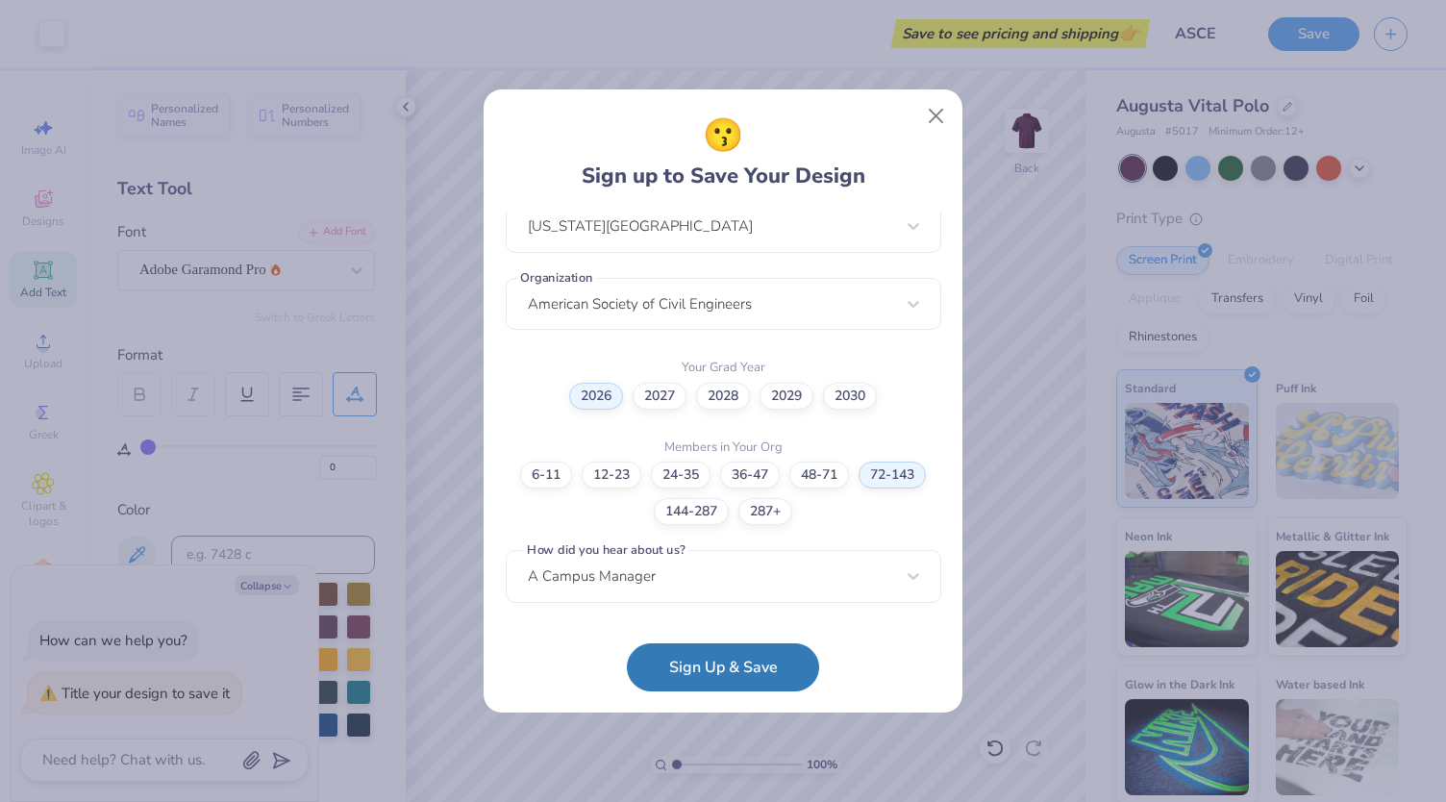
scroll to position [435, 0]
click at [738, 647] on button "Sign Up & Save" at bounding box center [723, 662] width 192 height 48
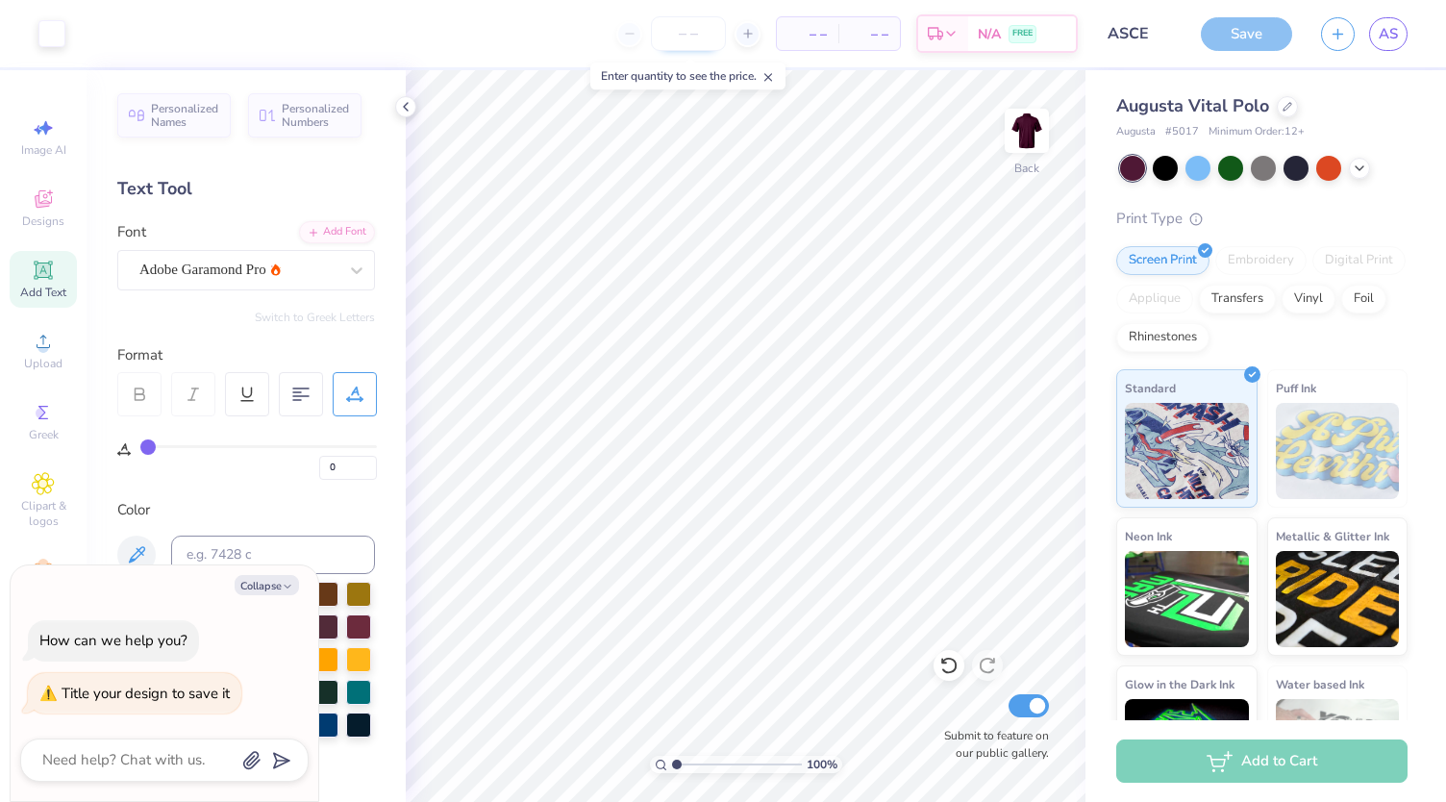
click at [690, 35] on input "number" at bounding box center [688, 33] width 75 height 35
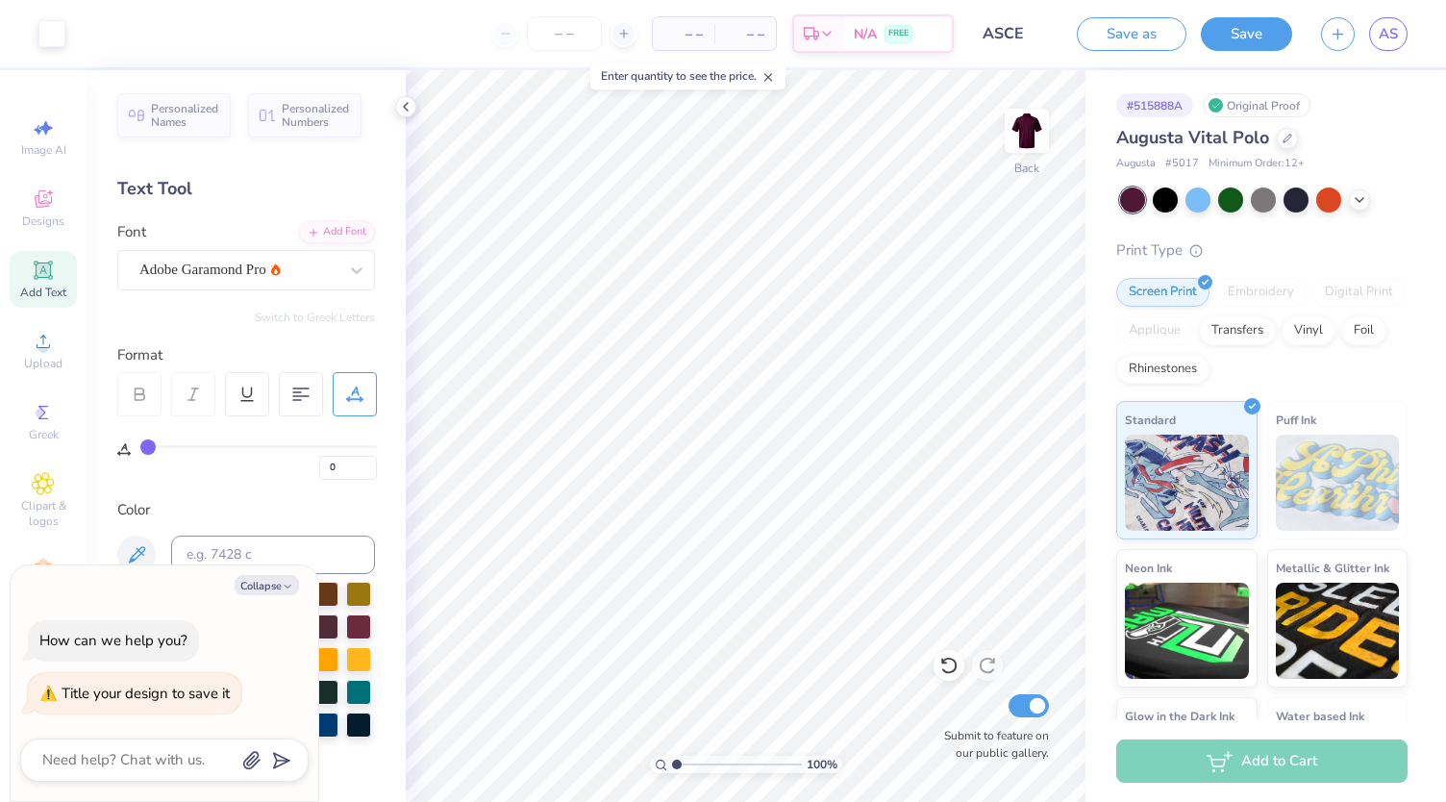
click at [1404, 57] on div "Design Saved" at bounding box center [1259, 58] width 341 height 87
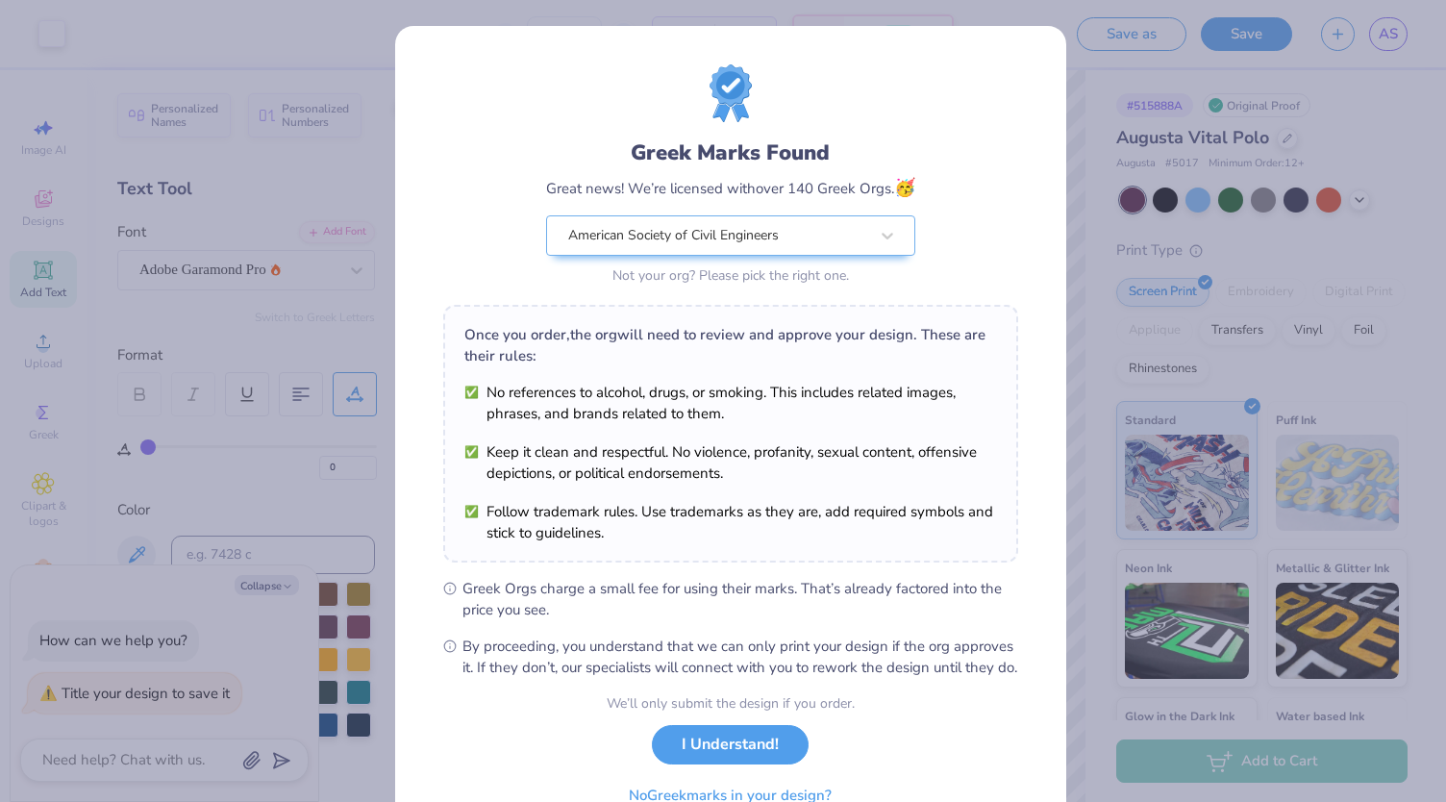
click at [1075, 632] on div "Greek Marks Found Great news! We’re licensed with over 140 Greek Orgs. 🥳 Americ…" at bounding box center [723, 401] width 1446 height 802
click at [752, 759] on button "I Understand!" at bounding box center [730, 739] width 157 height 39
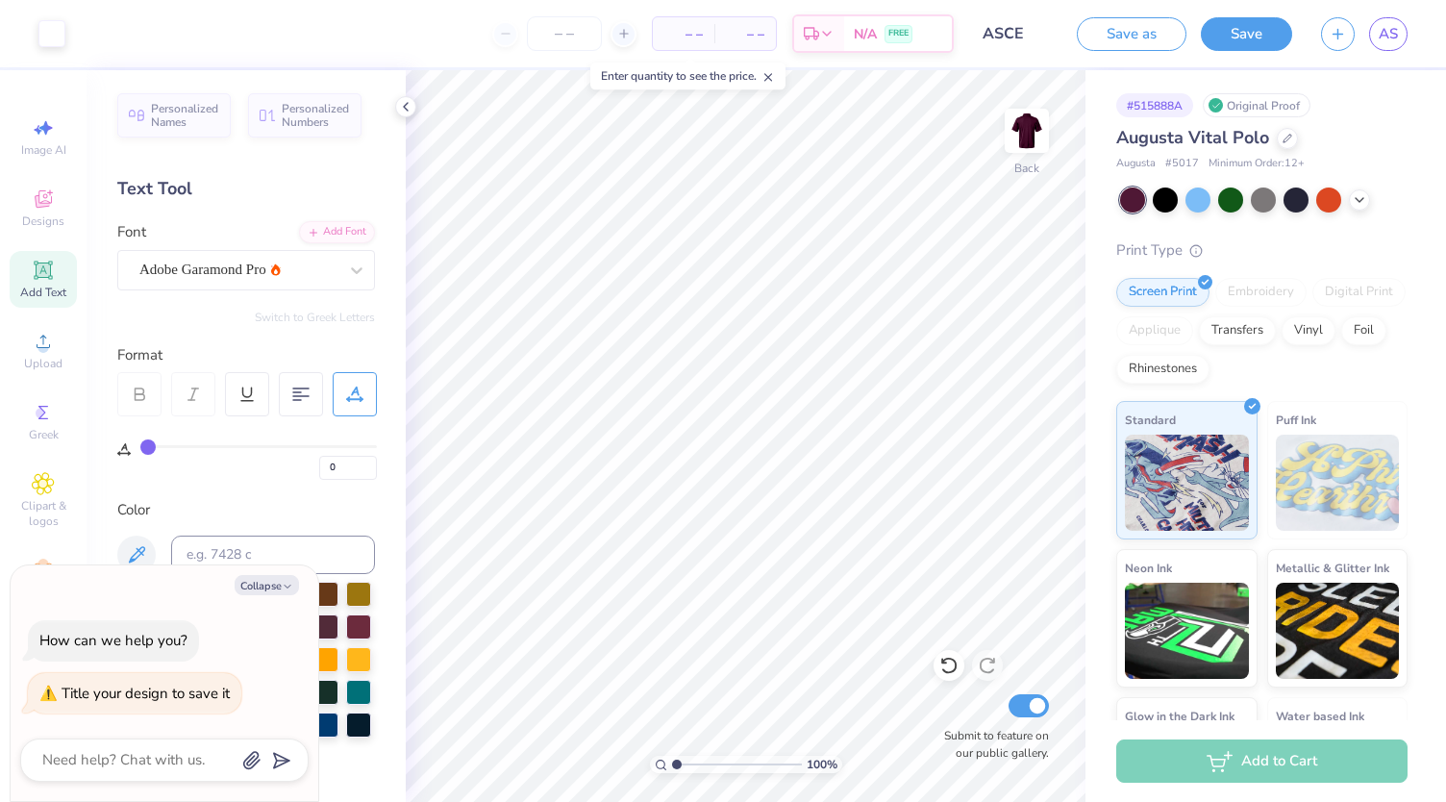
type textarea "x"
click at [697, 37] on span "– –" at bounding box center [683, 34] width 38 height 20
click at [591, 39] on input "number" at bounding box center [564, 33] width 75 height 35
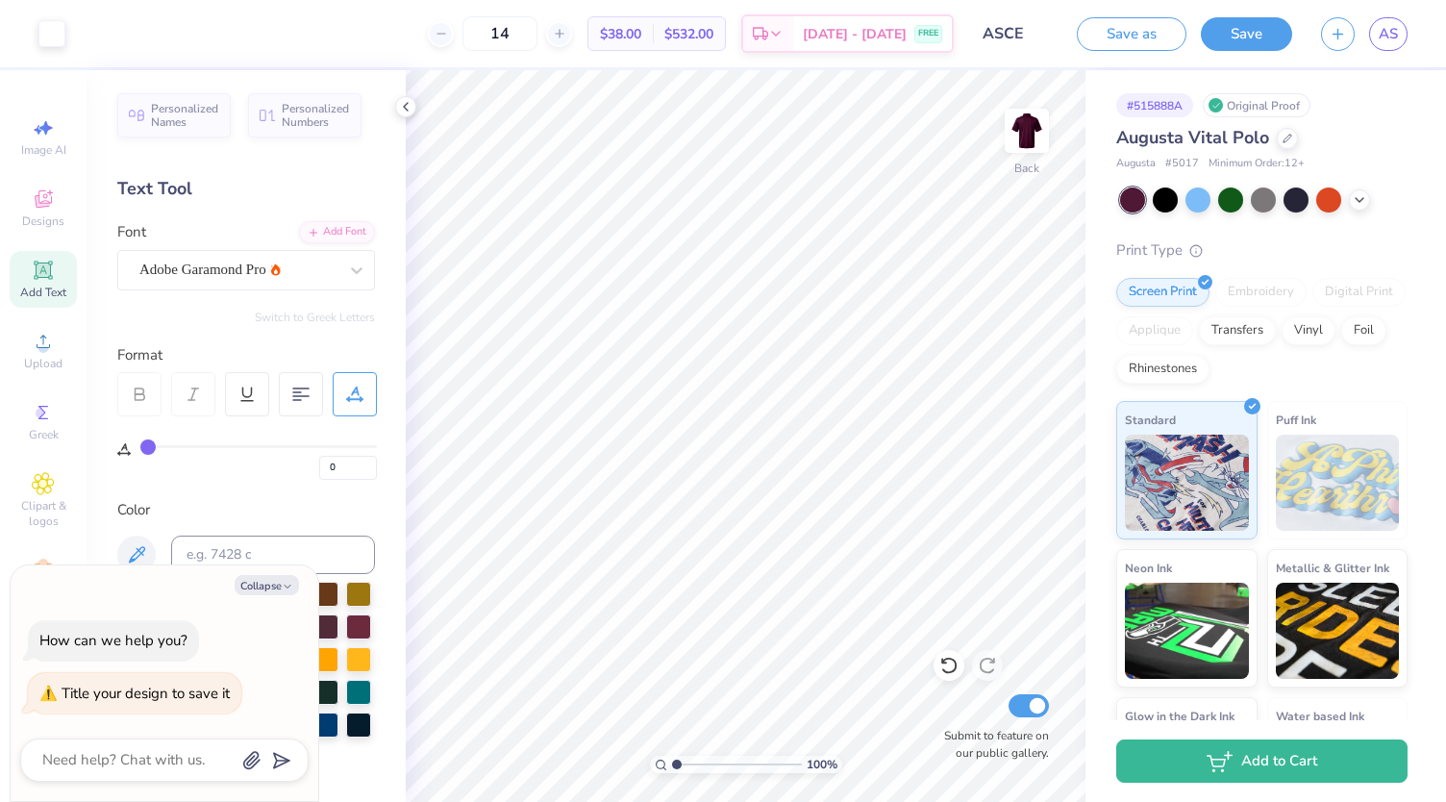
type input "14"
